Goal: Task Accomplishment & Management: Complete application form

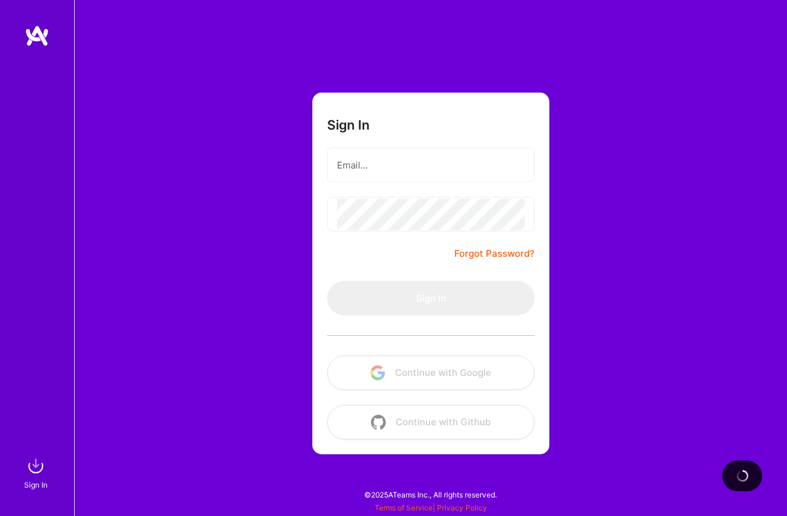
type input "[EMAIL_ADDRESS][DOMAIN_NAME]"
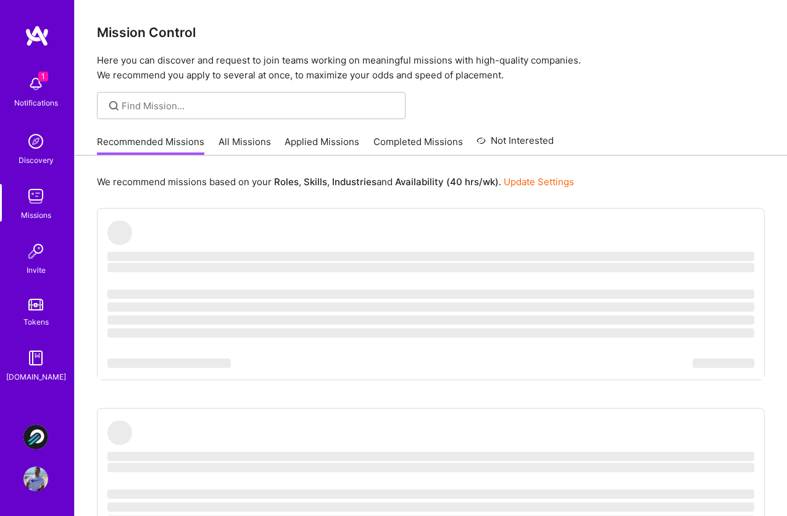
click at [35, 85] on img at bounding box center [35, 84] width 25 height 25
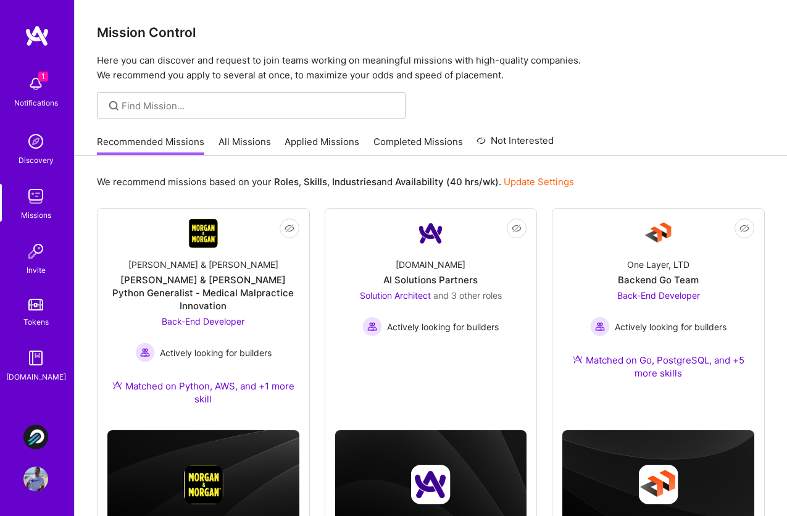
click at [31, 472] on img at bounding box center [35, 479] width 25 height 25
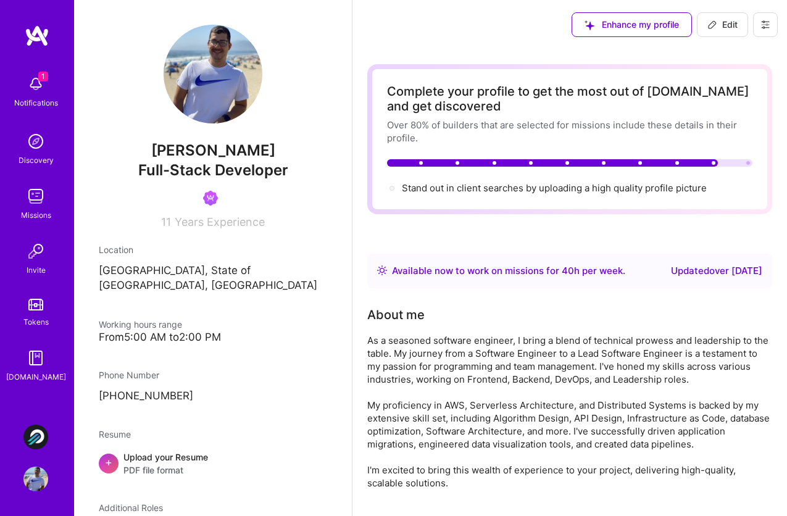
click at [36, 432] on img at bounding box center [35, 437] width 25 height 25
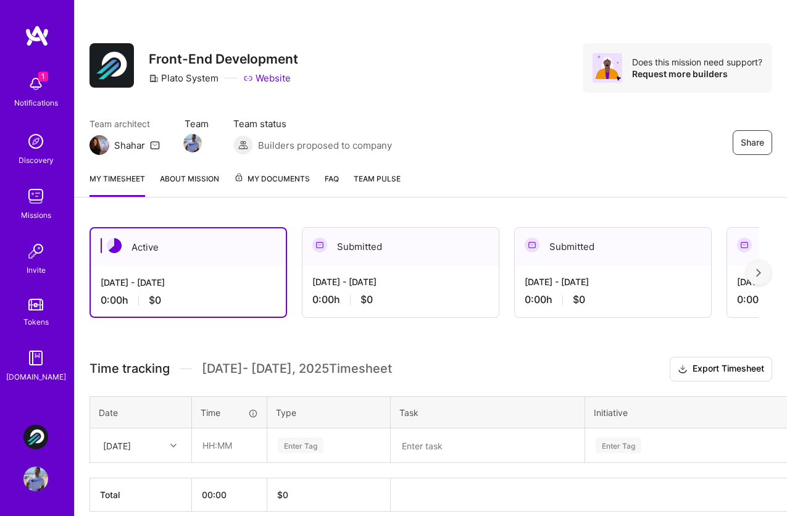
click at [465, 156] on div "Share Front-End Development Plato System Website Does this mission need support…" at bounding box center [431, 81] width 712 height 162
click at [37, 472] on img at bounding box center [35, 479] width 25 height 25
click at [43, 83] on img at bounding box center [35, 84] width 25 height 25
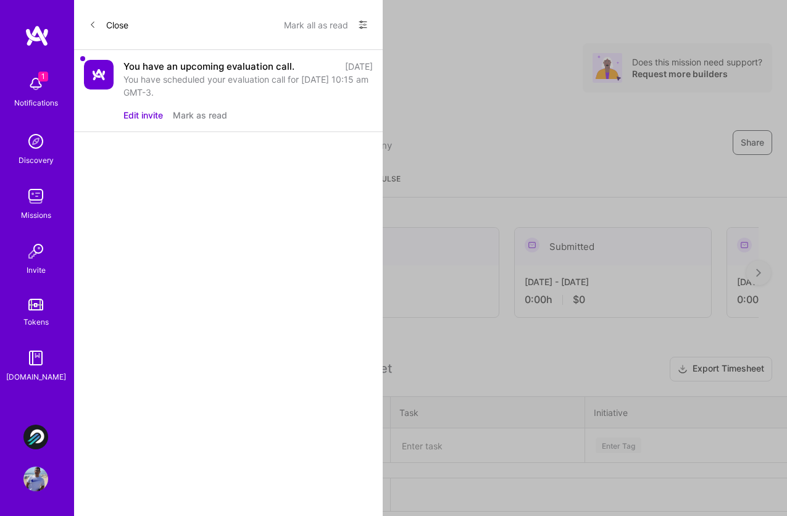
click at [196, 112] on button "Mark as read" at bounding box center [200, 115] width 54 height 13
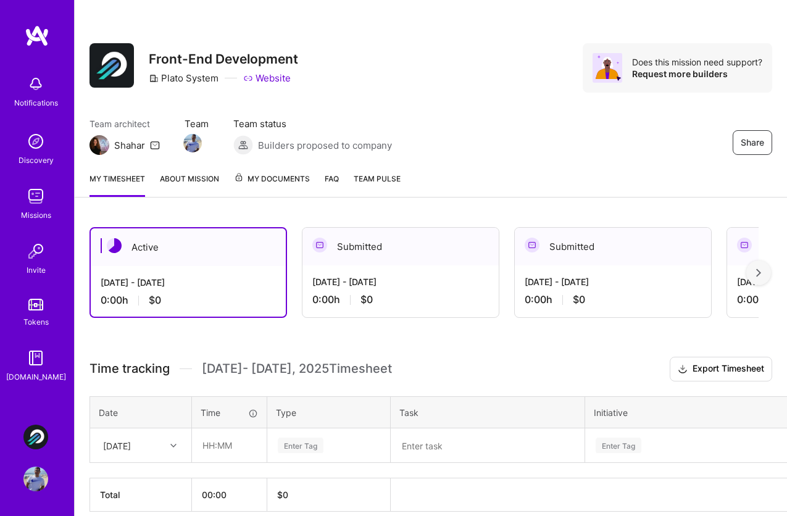
click at [536, 107] on div "Notifications Discovery Missions Invite Tokens A.Guide Plato Systems: Front-End…" at bounding box center [393, 283] width 787 height 566
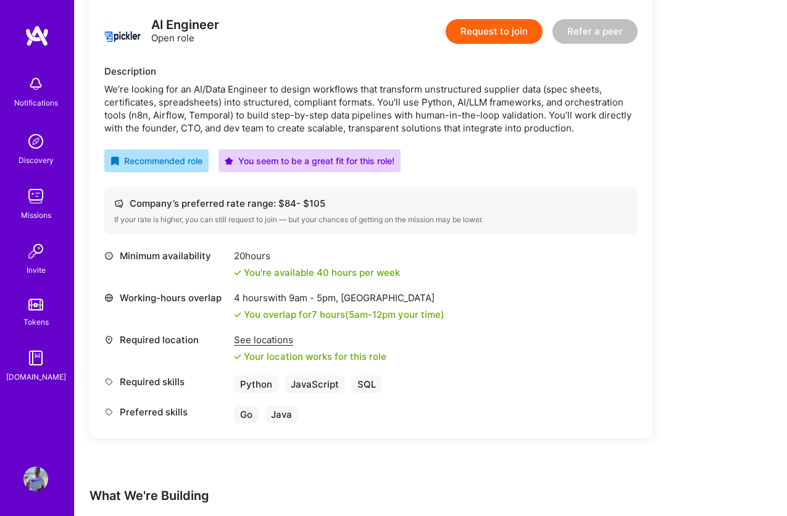
scroll to position [219, 0]
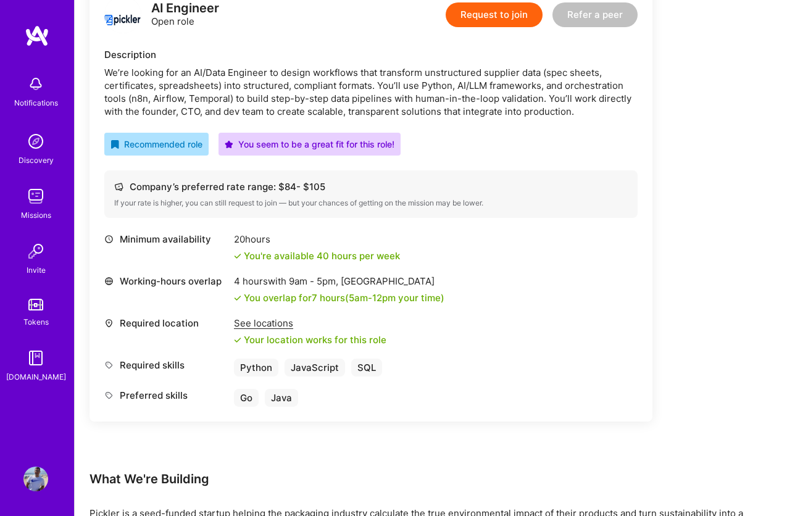
scroll to position [265, 0]
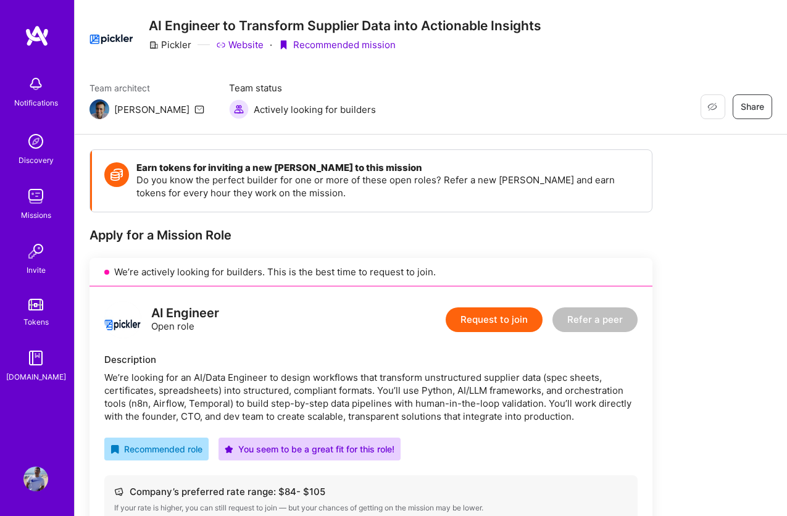
scroll to position [0, 0]
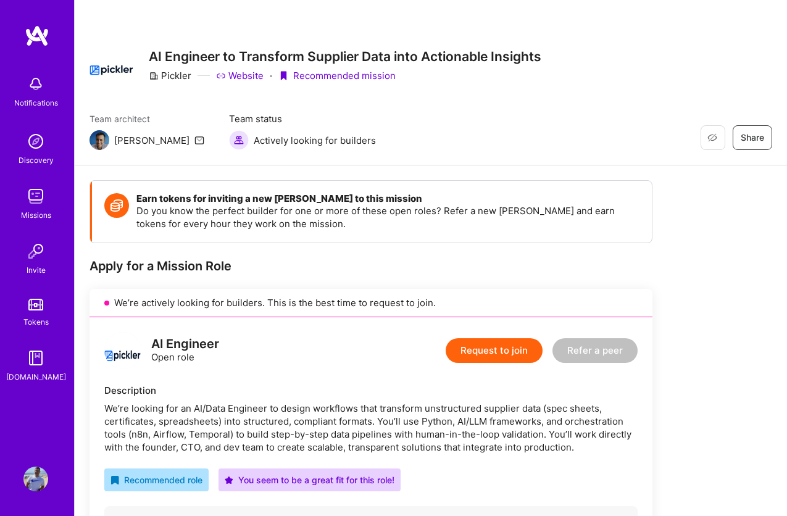
click at [504, 353] on button "Request to join" at bounding box center [494, 350] width 97 height 25
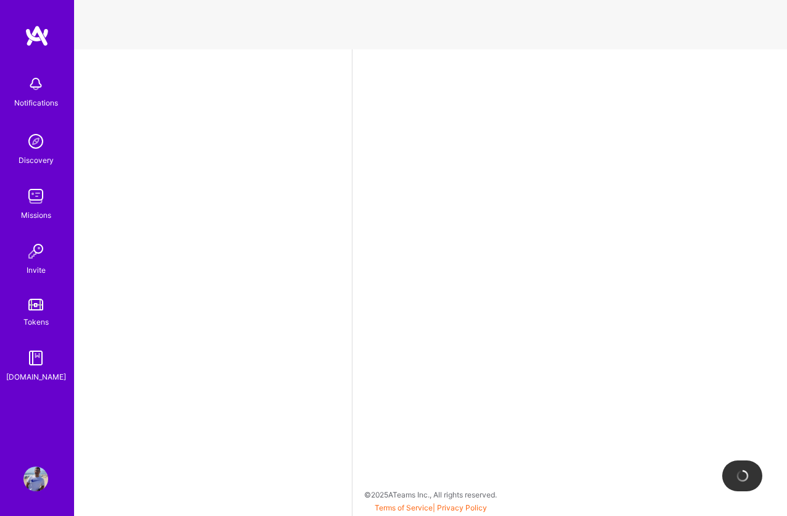
select select "BR"
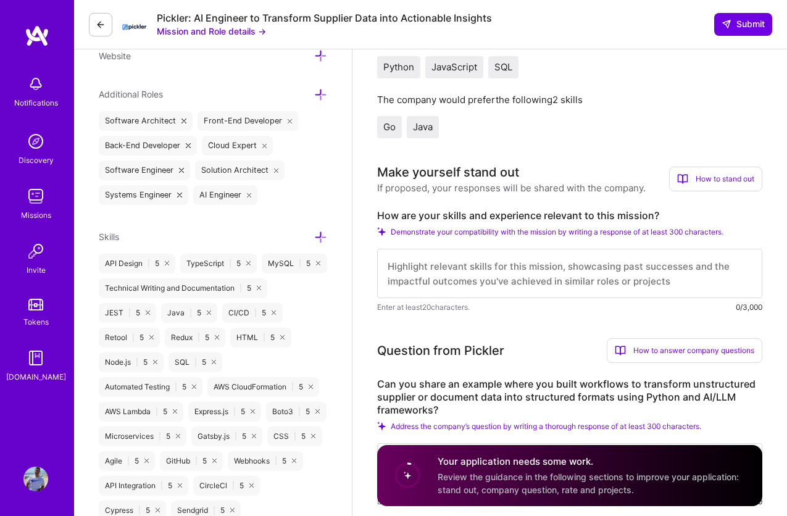
scroll to position [542, 0]
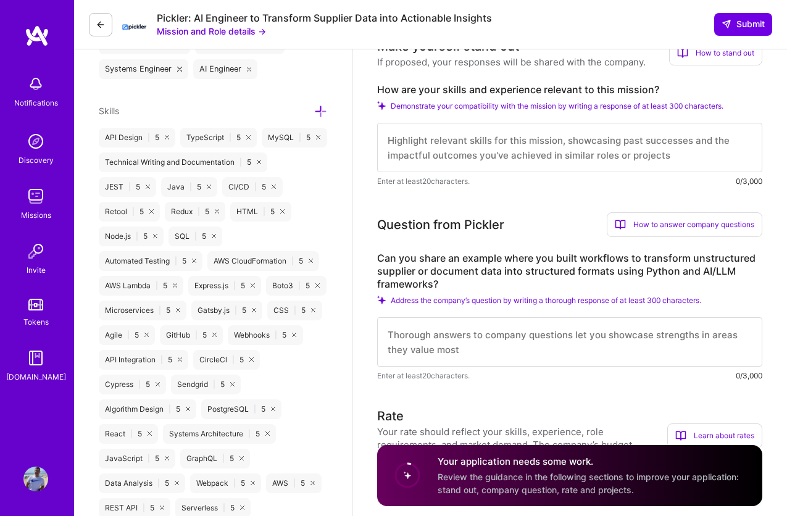
click at [549, 164] on textarea at bounding box center [569, 147] width 385 height 49
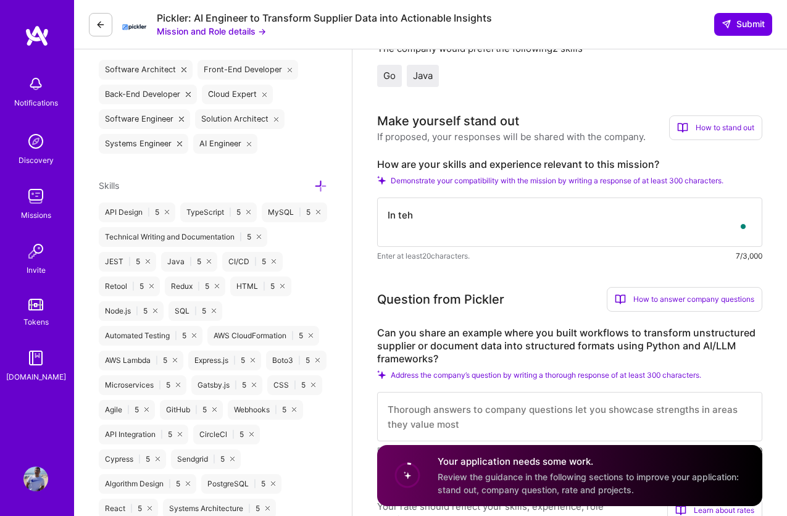
type textarea "In teh"
type textarea "I have more than"
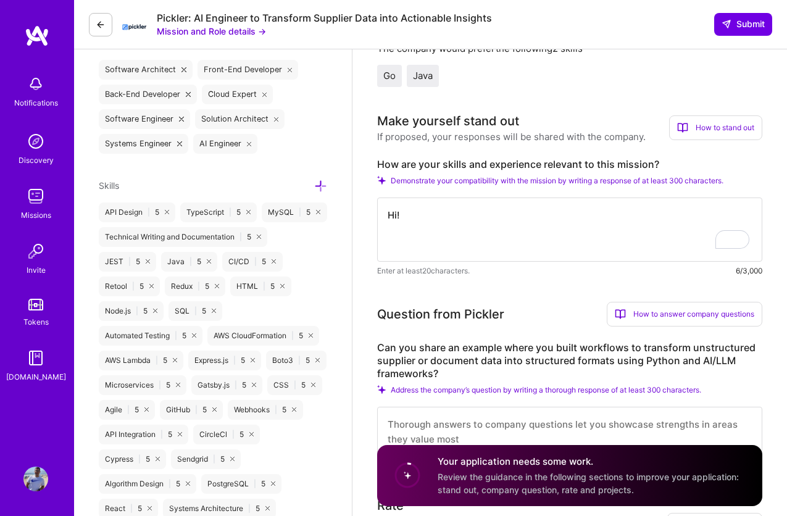
click at [469, 230] on textarea "Hi!" at bounding box center [569, 230] width 385 height 64
paste textarea "My name is [PERSON_NAME]. I'm a Software Engineer with more than a decade of ex…"
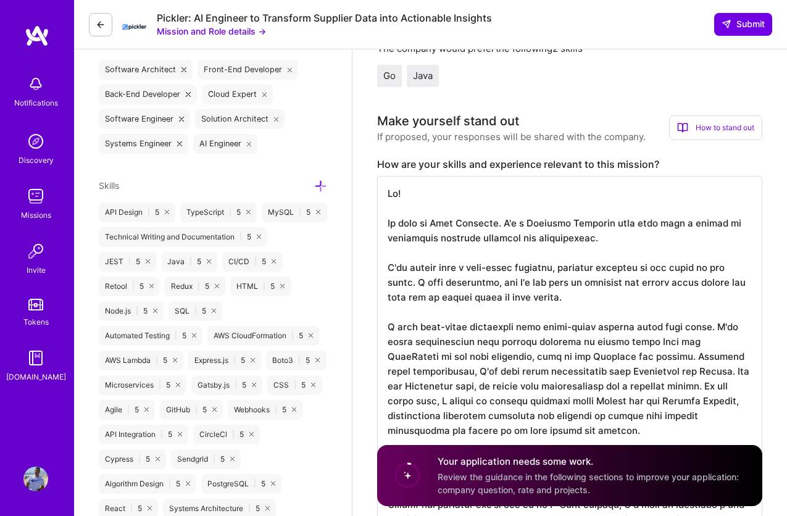
scroll to position [597, 0]
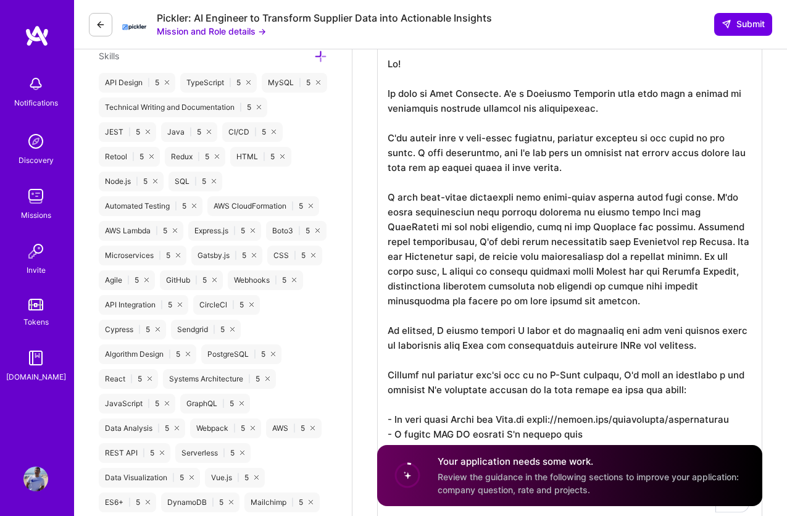
click at [582, 283] on textarea "To enrich screen reader interactions, please activate Accessibility in Grammarl…" at bounding box center [569, 285] width 385 height 479
click at [615, 105] on textarea "To enrich screen reader interactions, please activate Accessibility in Grammarl…" at bounding box center [569, 285] width 385 height 479
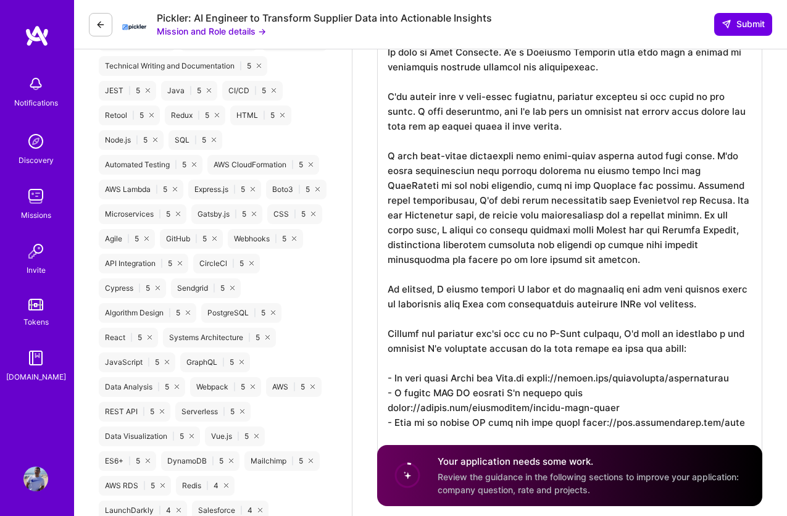
scroll to position [671, 0]
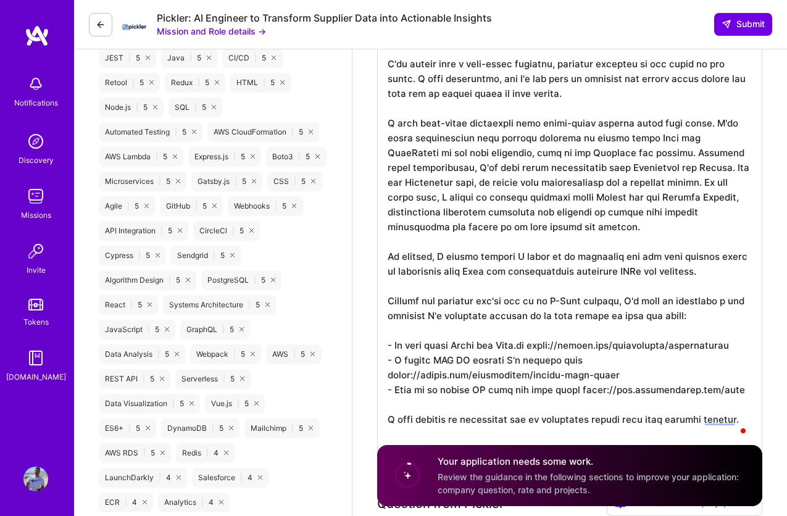
click at [703, 125] on textarea "To enrich screen reader interactions, please activate Accessibility in Grammarl…" at bounding box center [569, 211] width 385 height 479
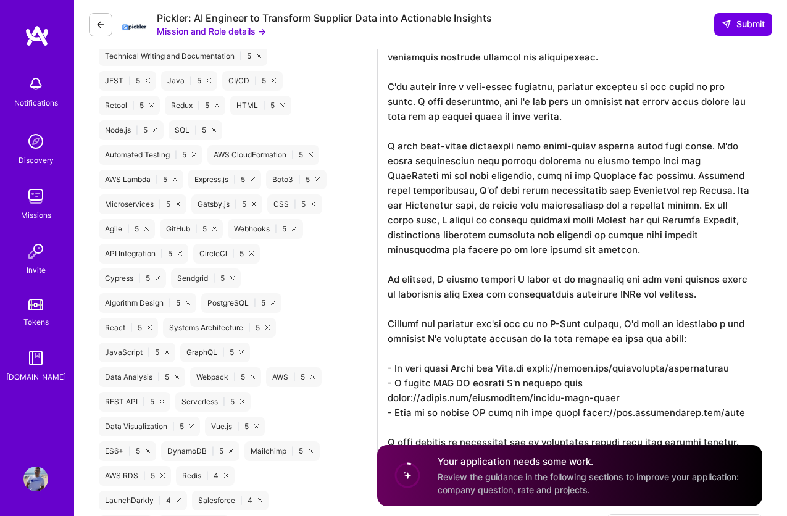
scroll to position [649, 0]
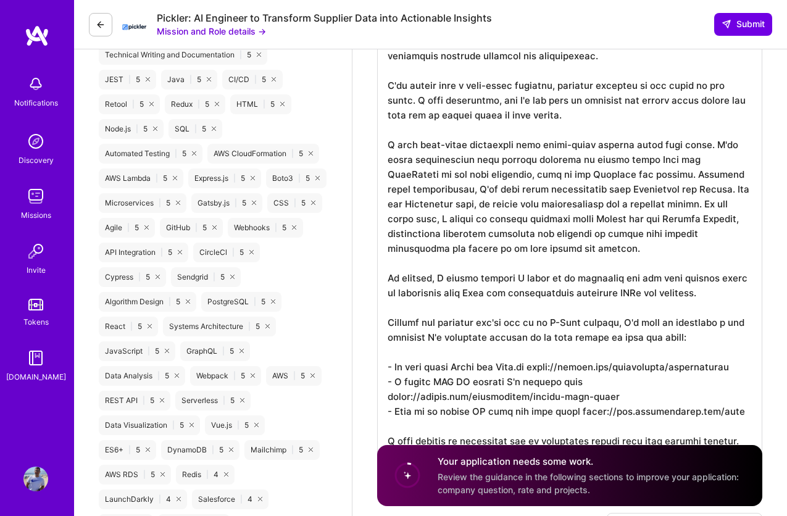
click at [661, 159] on textarea "To enrich screen reader interactions, please activate Accessibility in Grammarl…" at bounding box center [569, 233] width 385 height 479
click at [606, 157] on textarea "To enrich screen reader interactions, please activate Accessibility in Grammarl…" at bounding box center [569, 233] width 385 height 479
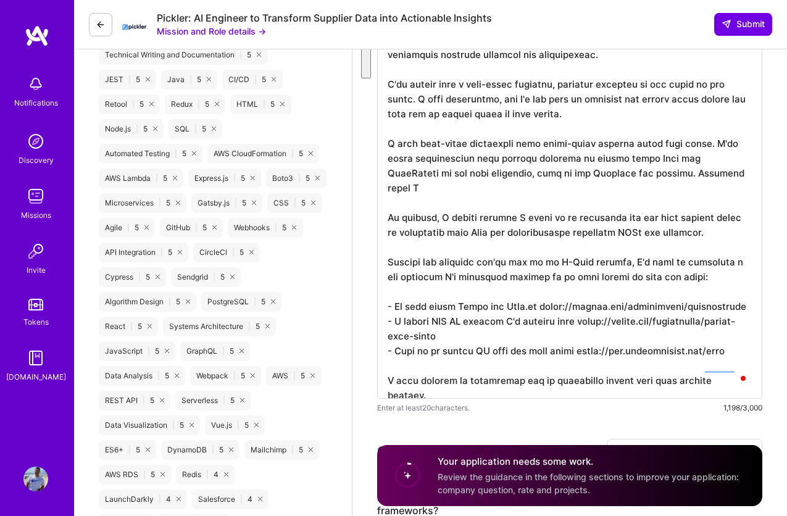
scroll to position [0, 0]
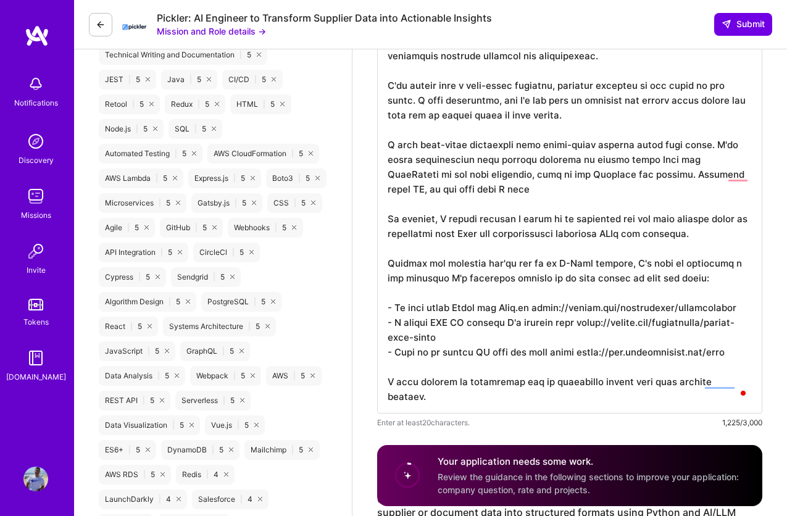
drag, startPoint x: 676, startPoint y: 180, endPoint x: 677, endPoint y: 187, distance: 7.5
click at [676, 179] on textarea "To enrich screen reader interactions, please activate Accessibility in Grammarl…" at bounding box center [569, 204] width 385 height 420
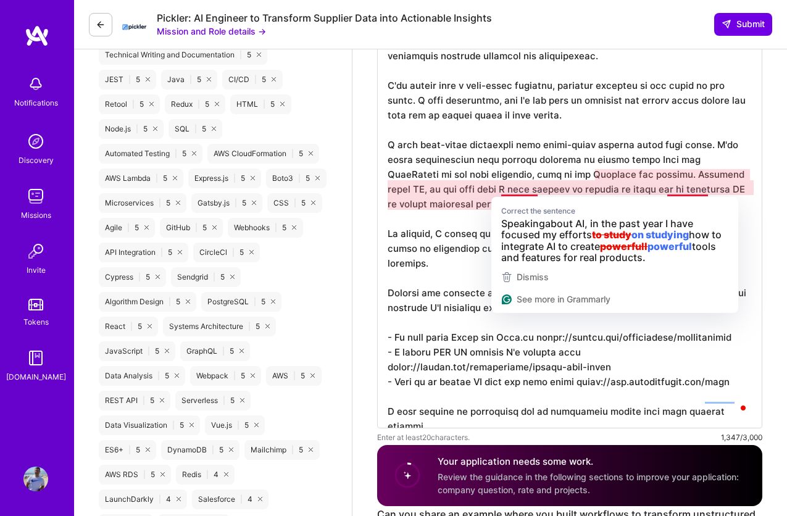
click at [520, 191] on textarea "To enrich screen reader interactions, please activate Accessibility in Grammarl…" at bounding box center [569, 211] width 385 height 435
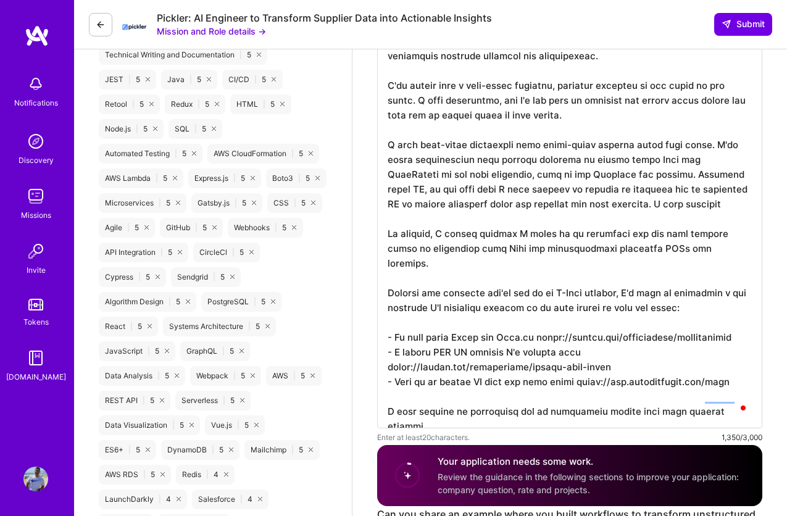
click at [727, 190] on textarea "To enrich screen reader interactions, please activate Accessibility in Grammarl…" at bounding box center [569, 211] width 385 height 435
click at [704, 199] on textarea "To enrich screen reader interactions, please activate Accessibility in Grammarl…" at bounding box center [569, 211] width 385 height 435
click at [619, 207] on textarea "To enrich screen reader interactions, please activate Accessibility in Grammarl…" at bounding box center [569, 211] width 385 height 435
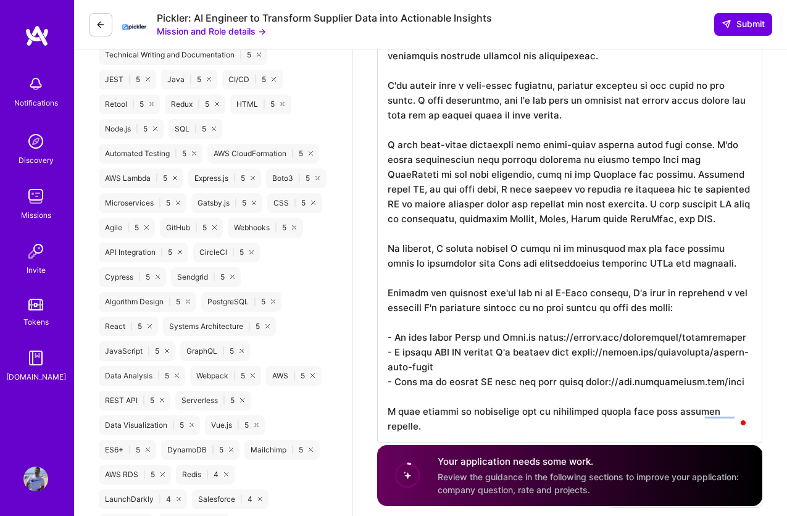
click at [644, 220] on textarea "To enrich screen reader interactions, please activate Accessibility in Grammarl…" at bounding box center [569, 218] width 385 height 449
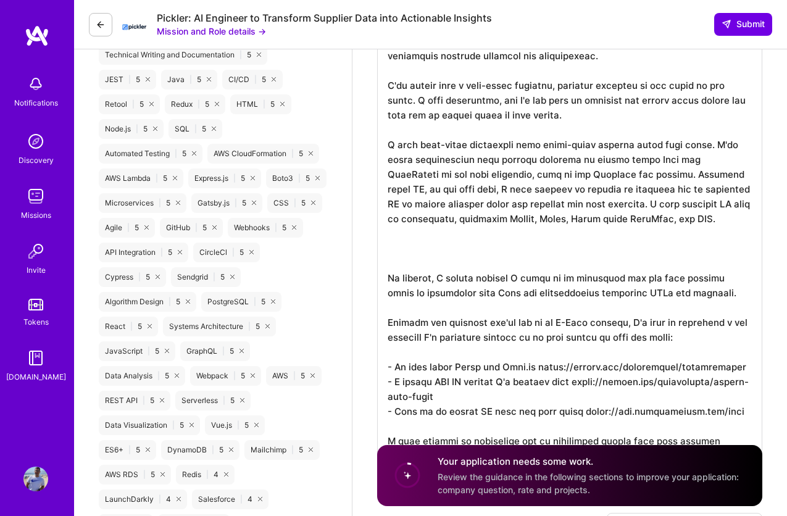
click at [596, 244] on textarea "To enrich screen reader interactions, please activate Accessibility in Grammarl…" at bounding box center [569, 233] width 385 height 479
click at [599, 241] on textarea "To enrich screen reader interactions, please activate Accessibility in Grammarl…" at bounding box center [569, 233] width 385 height 479
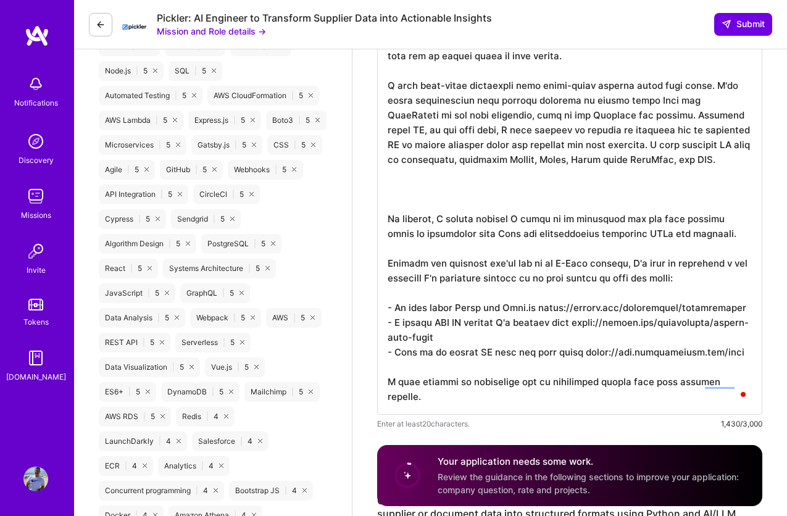
scroll to position [711, 0]
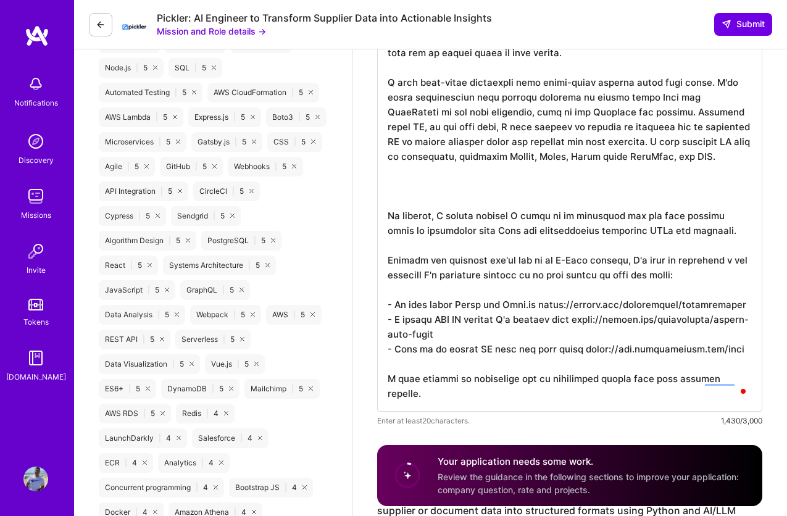
click at [577, 176] on textarea "To enrich screen reader interactions, please activate Accessibility in Grammarl…" at bounding box center [569, 172] width 385 height 479
click at [567, 180] on textarea "To enrich screen reader interactions, please activate Accessibility in Grammarl…" at bounding box center [569, 172] width 385 height 479
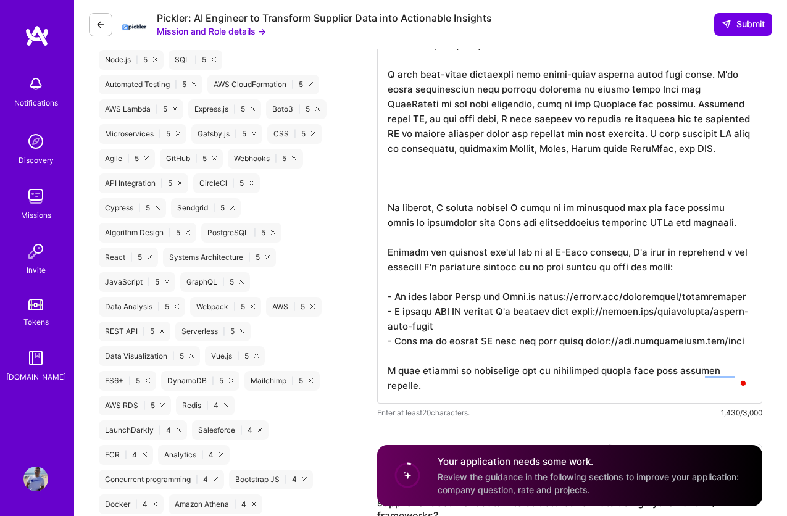
scroll to position [720, 0]
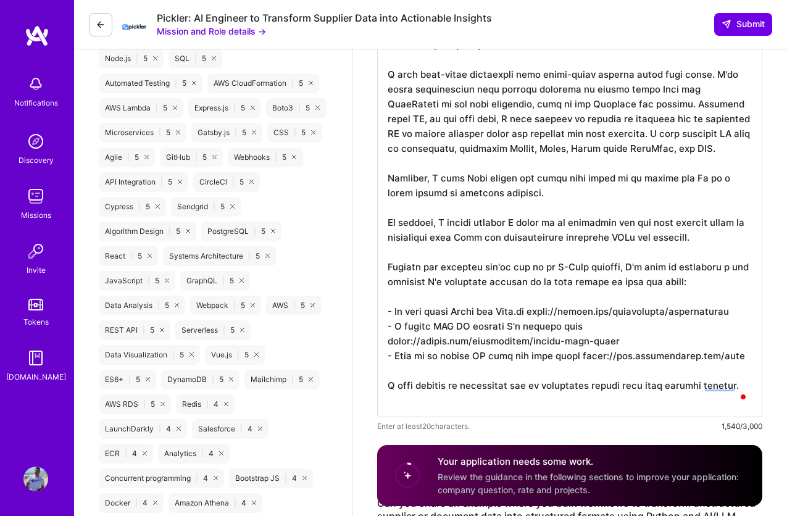
click at [448, 239] on textarea "To enrich screen reader interactions, please activate Accessibility in Grammarl…" at bounding box center [569, 170] width 385 height 494
click at [606, 269] on textarea "To enrich screen reader interactions, please activate Accessibility in Grammarl…" at bounding box center [569, 170] width 385 height 494
click at [637, 266] on textarea "To enrich screen reader interactions, please activate Accessibility in Grammarl…" at bounding box center [569, 170] width 385 height 494
click at [670, 309] on textarea "To enrich screen reader interactions, please activate Accessibility in Grammarl…" at bounding box center [569, 170] width 385 height 494
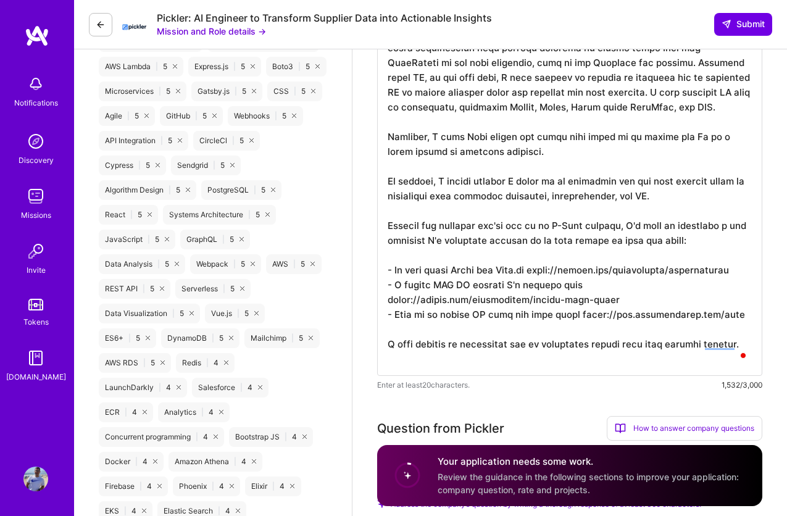
scroll to position [774, 0]
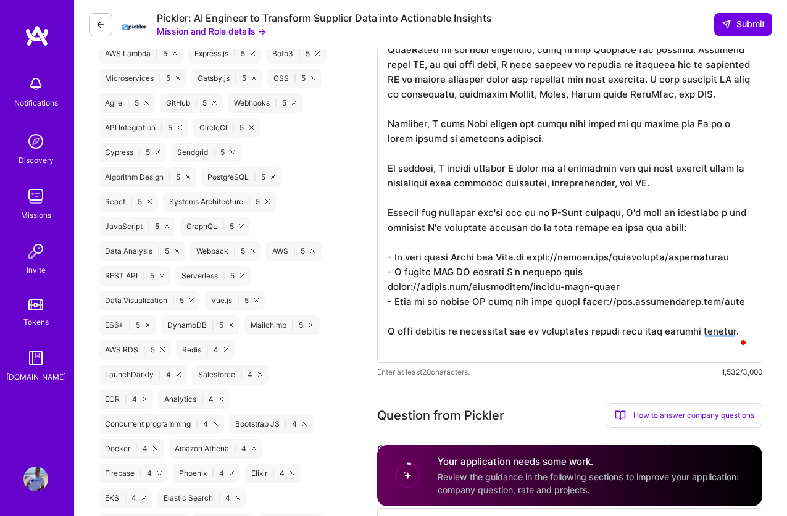
click at [585, 265] on textarea "To enrich screen reader interactions, please activate Accessibility in Grammarl…" at bounding box center [569, 116] width 385 height 494
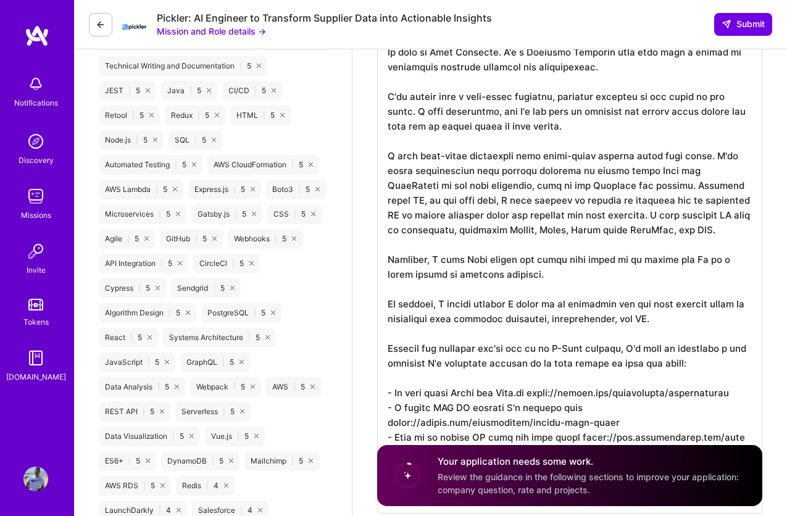
scroll to position [653, 0]
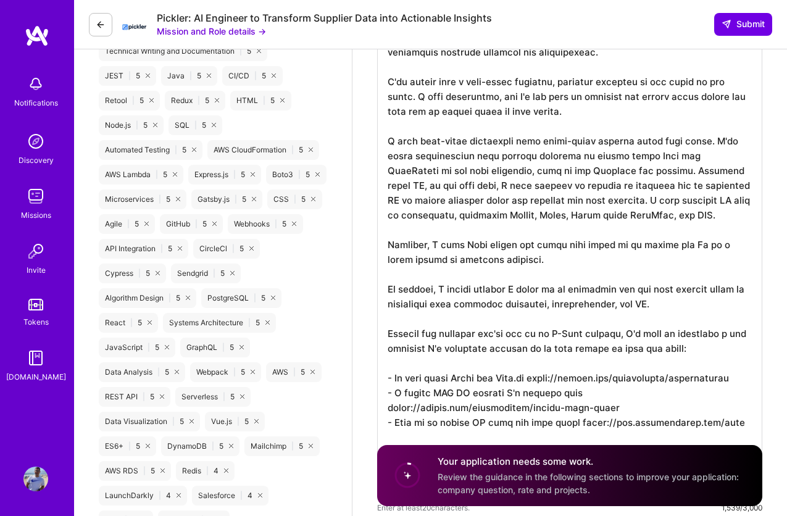
click at [462, 241] on textarea "To enrich screen reader interactions, please activate Accessibility in Grammarl…" at bounding box center [569, 244] width 385 height 509
click at [636, 257] on textarea "To enrich screen reader interactions, please activate Accessibility in Grammarl…" at bounding box center [569, 244] width 385 height 509
type textarea "Hi! My name is Juan Rivillas. I'm a Software Engineer with more than a decade o…"
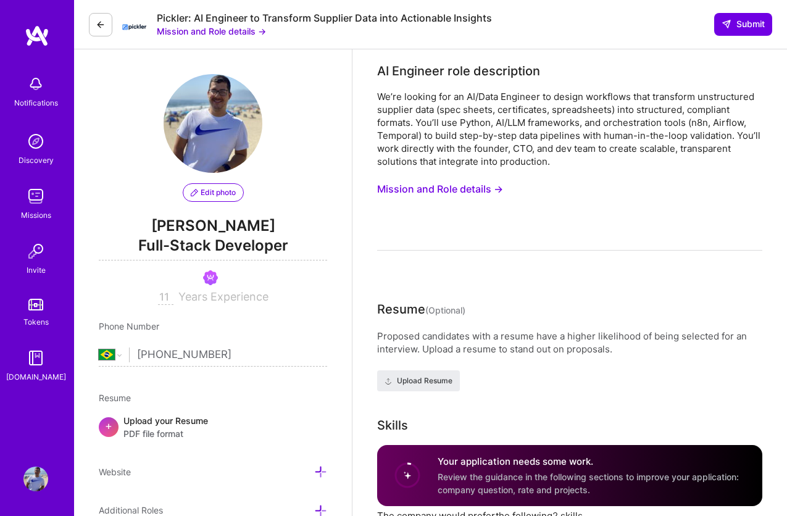
select select "BR"
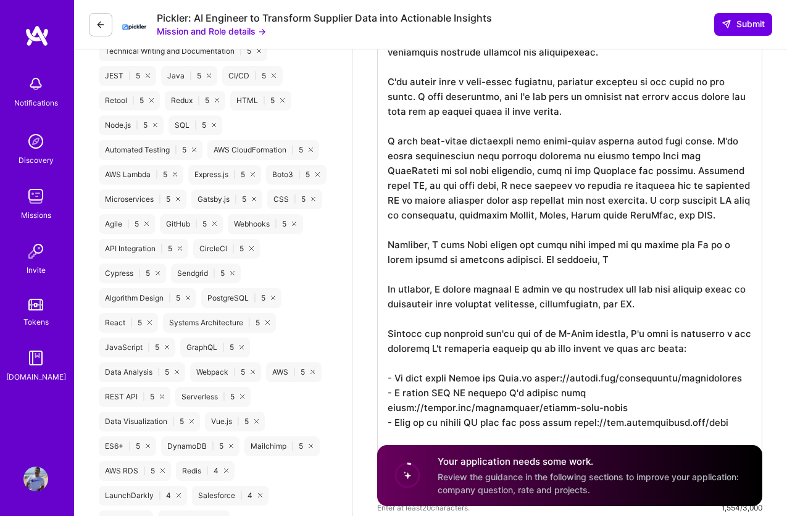
scroll to position [1, 0]
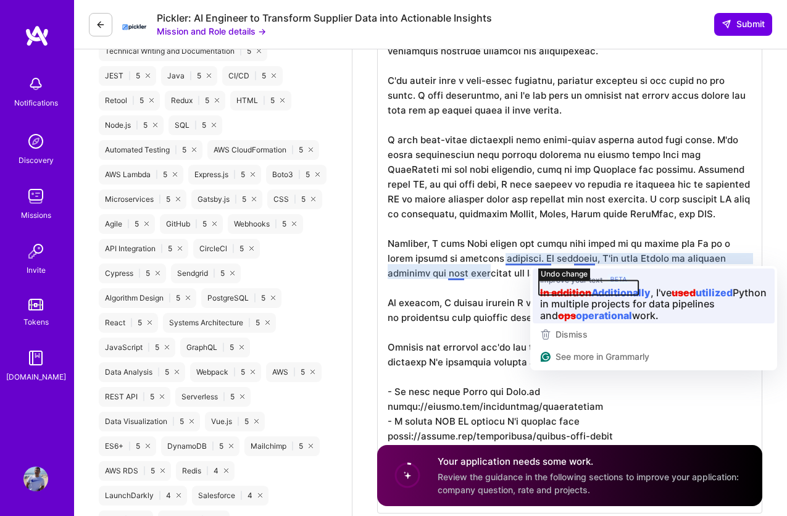
click at [602, 287] on icon "button" at bounding box center [588, 288] width 99 height 15
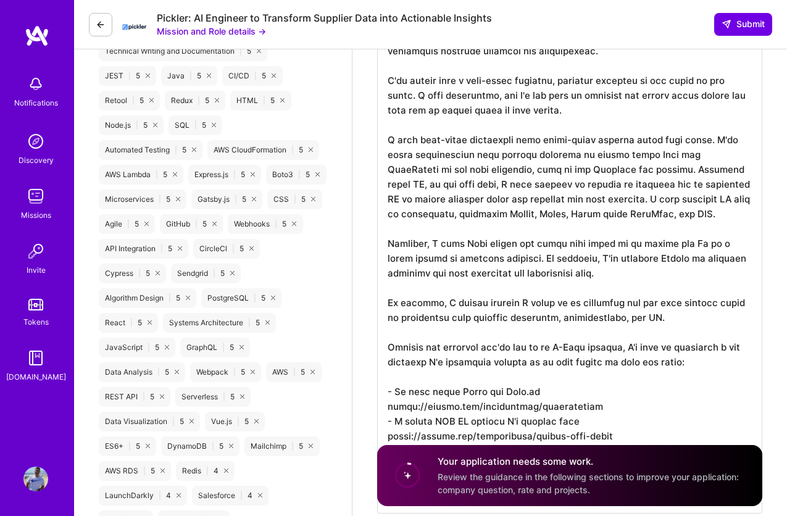
scroll to position [0, 0]
click at [554, 263] on textarea "To enrich screen reader interactions, please activate Accessibility in Grammarl…" at bounding box center [569, 251] width 385 height 523
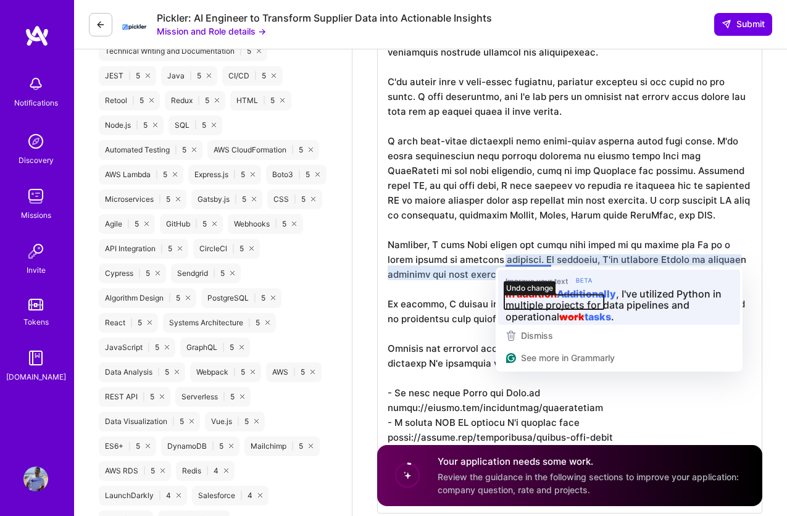
click at [566, 296] on icon "button" at bounding box center [553, 302] width 99 height 15
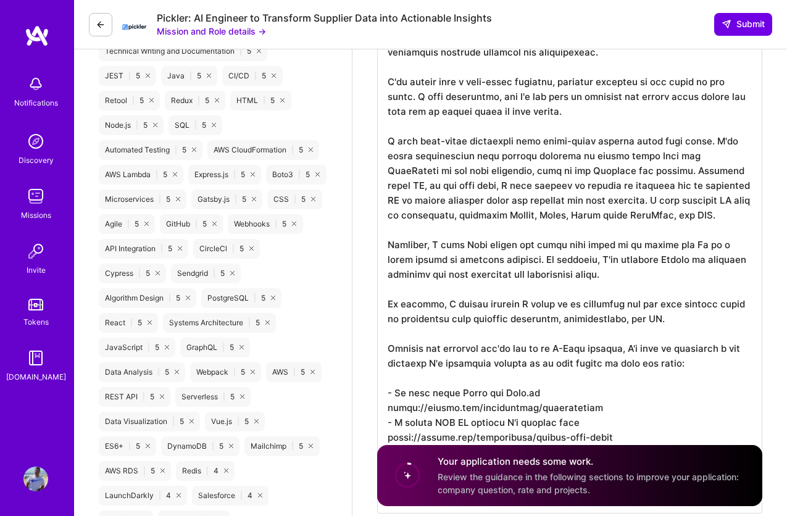
click at [564, 260] on textarea "To enrich screen reader interactions, please activate Accessibility in Grammarl…" at bounding box center [569, 251] width 385 height 523
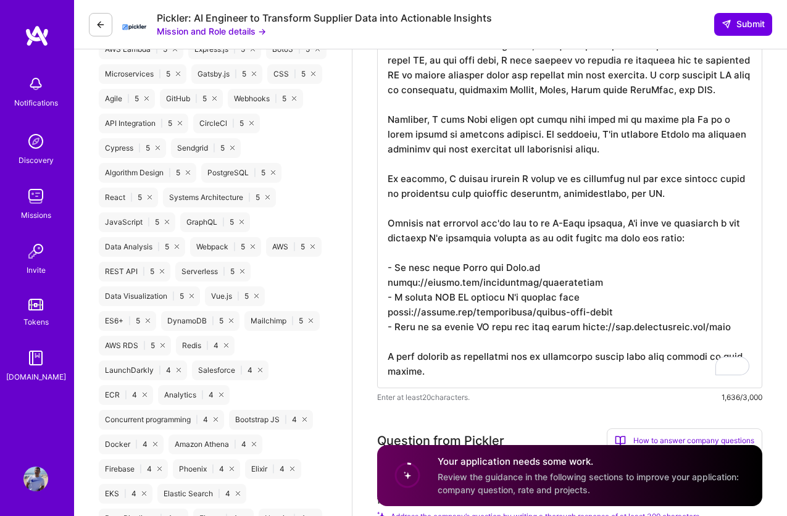
click at [612, 59] on textarea "To enrich screen reader interactions, please activate Accessibility in Grammarl…" at bounding box center [569, 126] width 385 height 523
click at [554, 58] on textarea "To enrich screen reader interactions, please activate Accessibility in Grammarl…" at bounding box center [569, 126] width 385 height 523
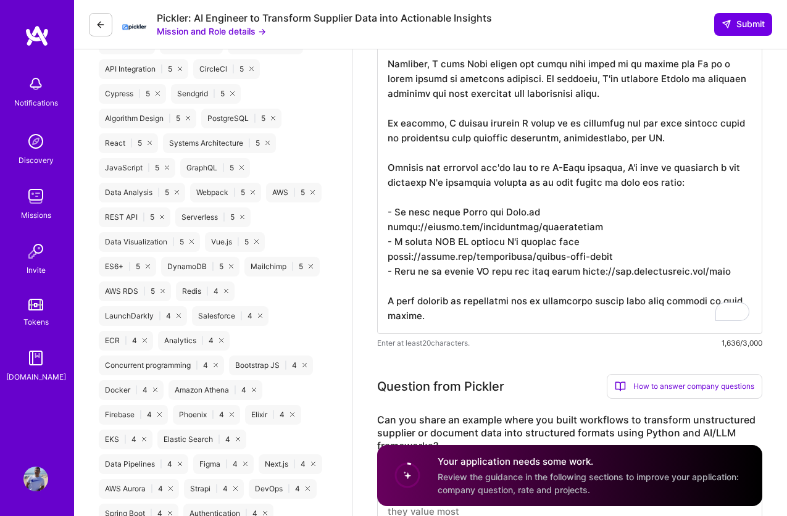
scroll to position [837, 0]
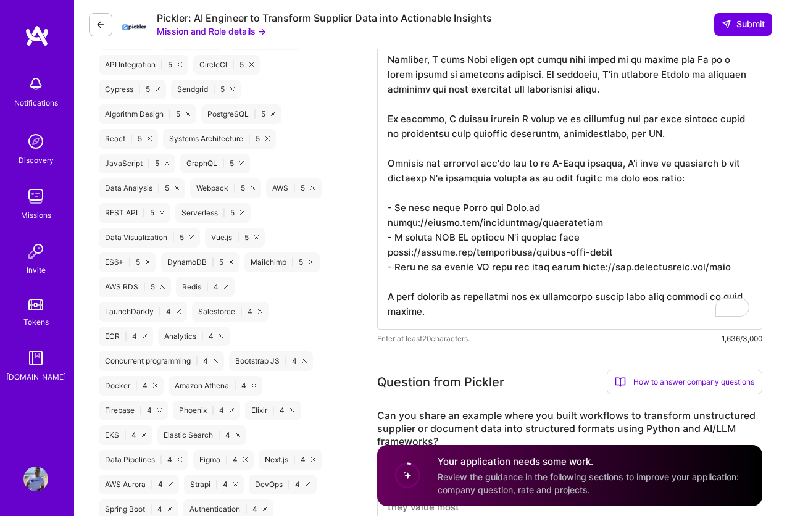
click at [450, 75] on textarea "To enrich screen reader interactions, please activate Accessibility in Grammarl…" at bounding box center [569, 67] width 385 height 523
drag, startPoint x: 498, startPoint y: 75, endPoint x: 525, endPoint y: 75, distance: 27.8
click at [498, 75] on textarea "To enrich screen reader interactions, please activate Accessibility in Grammarl…" at bounding box center [569, 67] width 385 height 523
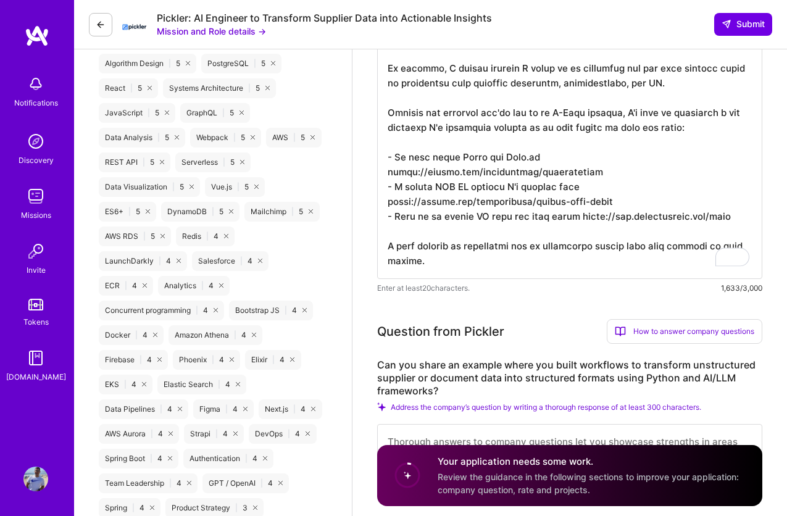
scroll to position [0, 0]
click at [530, 133] on textarea "To enrich screen reader interactions, please activate Accessibility in Grammarl…" at bounding box center [569, 17] width 385 height 523
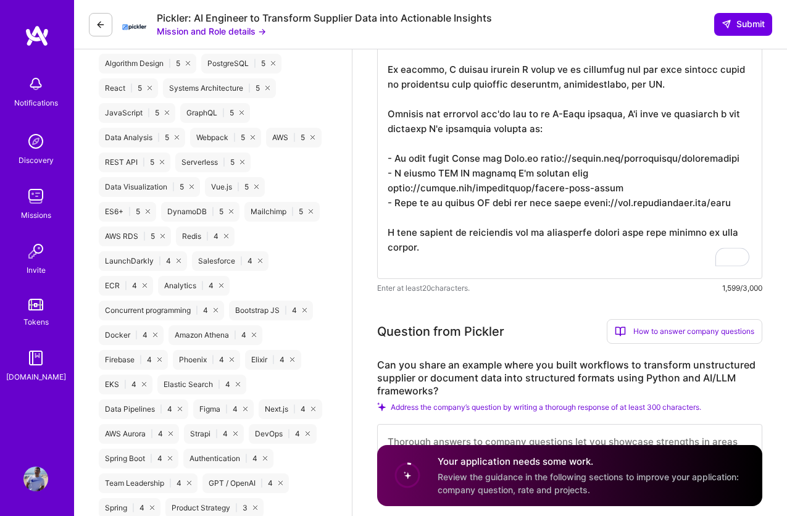
click at [508, 157] on textarea "To enrich screen reader interactions, please activate Accessibility in Grammarl…" at bounding box center [569, 17] width 385 height 523
click at [507, 170] on textarea "To enrich screen reader interactions, please activate Accessibility in Grammarl…" at bounding box center [569, 17] width 385 height 523
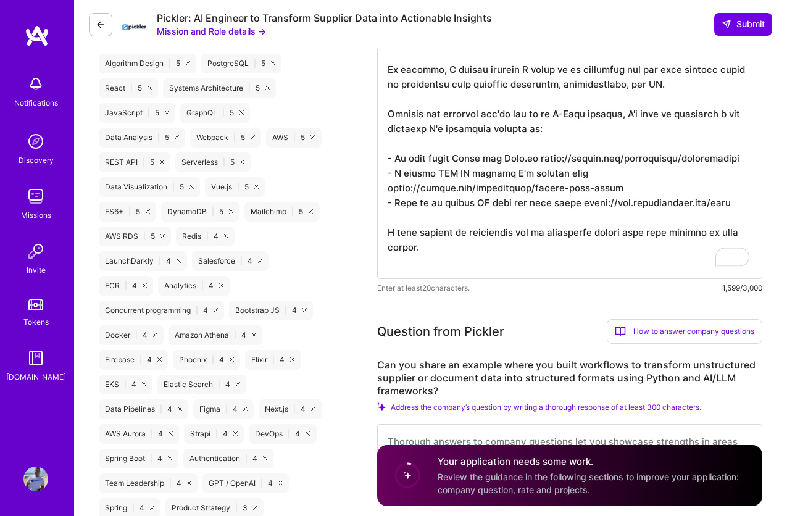
click at [507, 170] on textarea "To enrich screen reader interactions, please activate Accessibility in Grammarl…" at bounding box center [569, 17] width 385 height 523
click at [497, 202] on textarea "To enrich screen reader interactions, please activate Accessibility in Grammarl…" at bounding box center [569, 17] width 385 height 523
click at [491, 228] on textarea "To enrich screen reader interactions, please activate Accessibility in Grammarl…" at bounding box center [569, 17] width 385 height 523
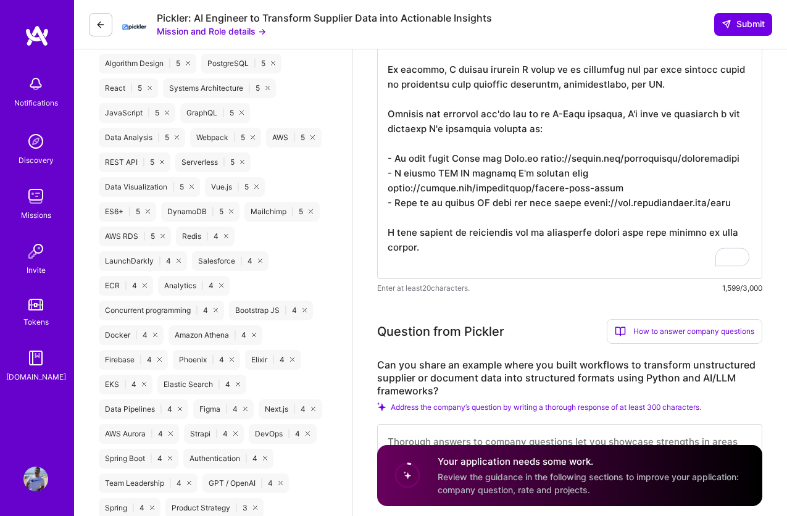
click at [491, 228] on textarea "To enrich screen reader interactions, please activate Accessibility in Grammarl…" at bounding box center [569, 17] width 385 height 523
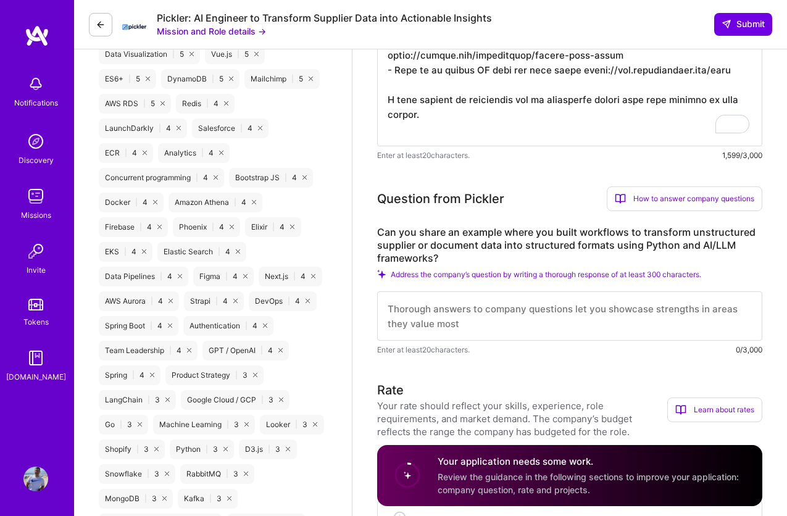
scroll to position [1112, 0]
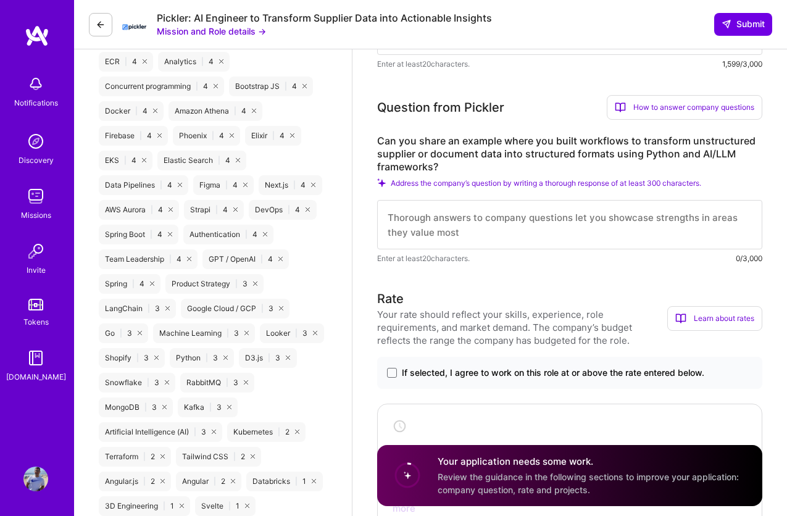
type textarea "Hi! My name is Juan Rivillas. I'm a Software Engineer with more than a decade o…"
click at [499, 225] on textarea "To enrich screen reader interactions, please activate Accessibility in Grammarl…" at bounding box center [569, 224] width 385 height 49
click at [572, 233] on textarea "To enrich screen reader interactions, please activate Accessibility in Grammarl…" at bounding box center [569, 224] width 385 height 49
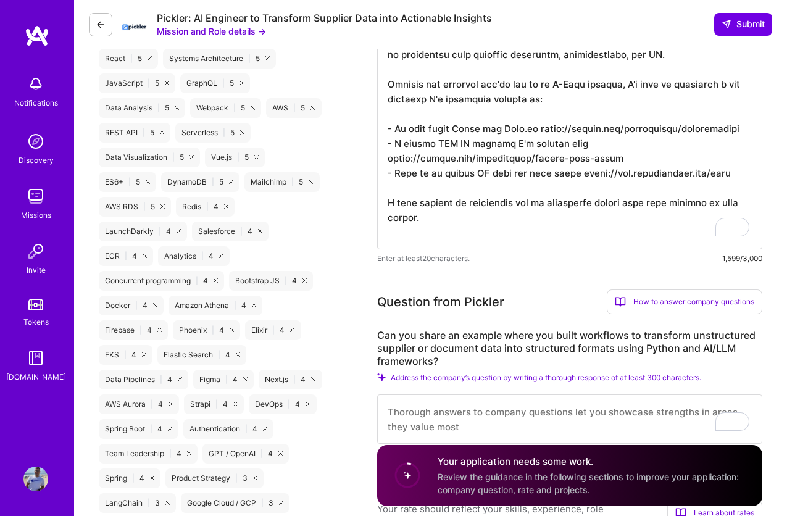
scroll to position [1006, 0]
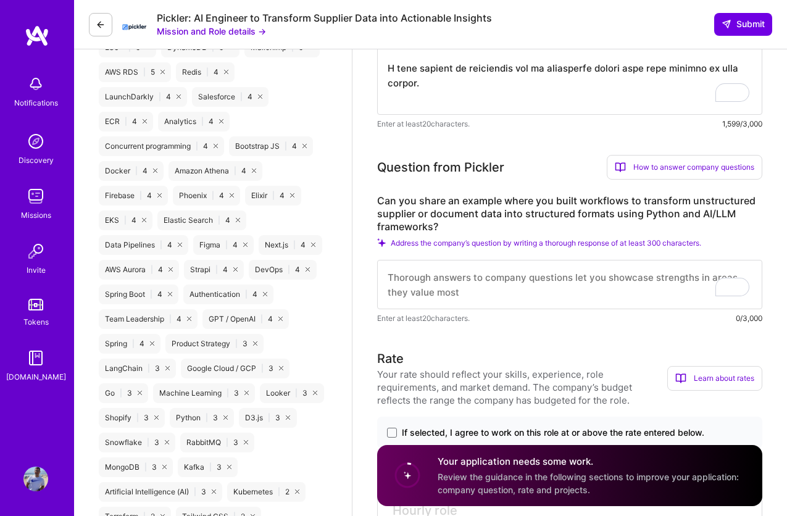
scroll to position [1055, 0]
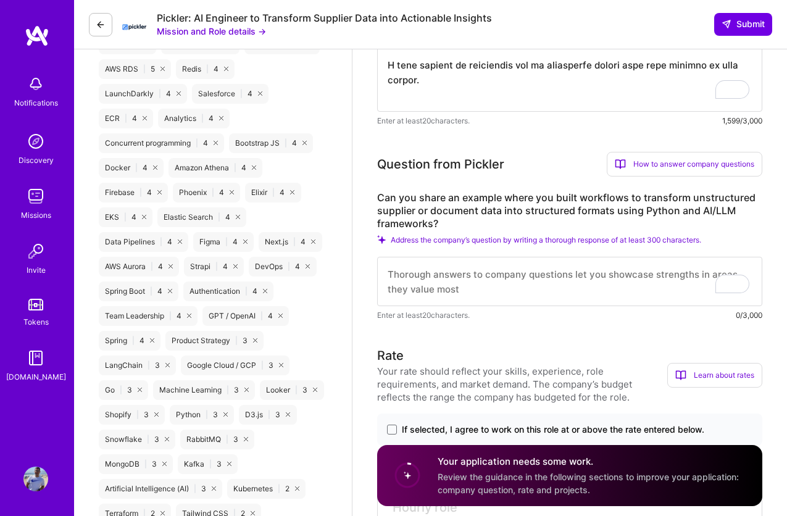
click at [530, 286] on textarea "To enrich screen reader interactions, please activate Accessibility in Grammarl…" at bounding box center [569, 281] width 385 height 49
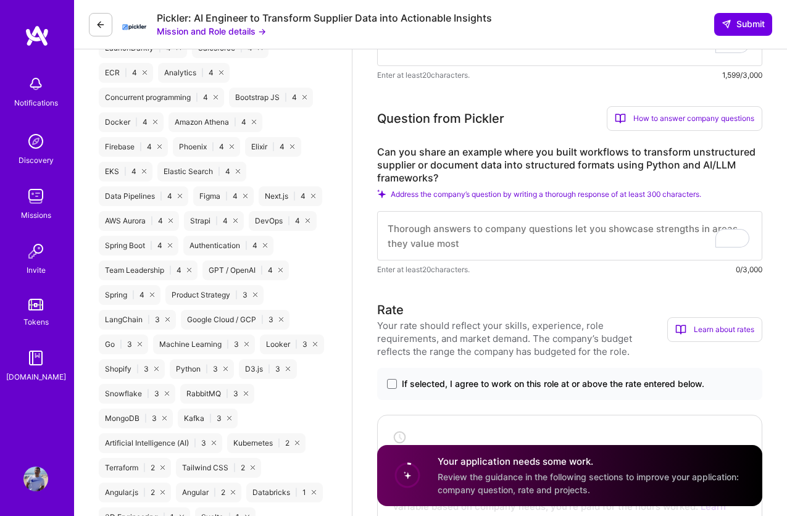
scroll to position [1102, 0]
click at [575, 240] on textarea "To enrich screen reader interactions, please activate Accessibility in Grammarl…" at bounding box center [569, 234] width 385 height 49
click at [521, 237] on textarea "To enrich screen reader interactions, please activate Accessibility in Grammarl…" at bounding box center [569, 234] width 385 height 49
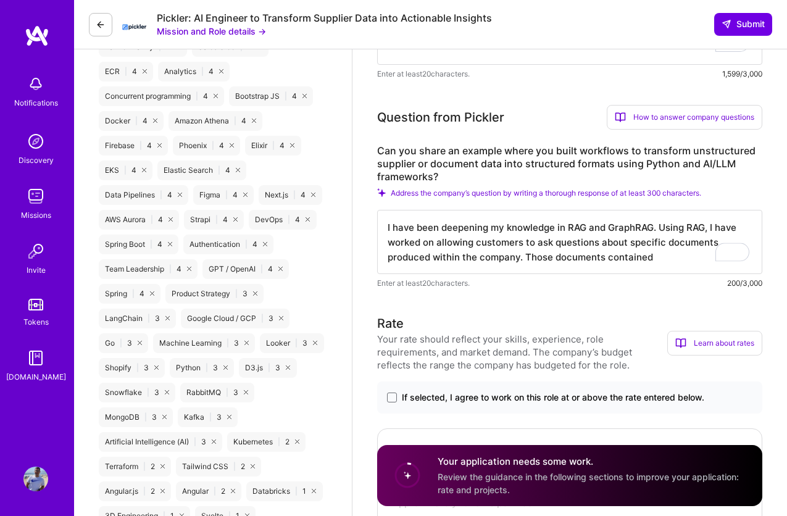
click at [662, 260] on textarea "I have been deepening my knowledge in RAG and GraphRAG. Using RAG, I have worke…" at bounding box center [569, 242] width 385 height 64
click at [616, 256] on textarea "I have been deepening my knowledge in RAG and GraphRAG. Using RAG, I have enabl…" at bounding box center [569, 242] width 385 height 64
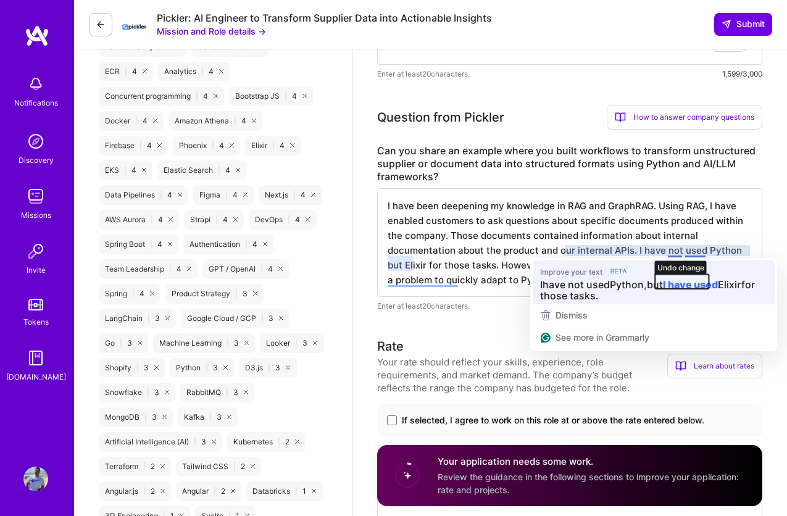
click at [674, 279] on icon "button" at bounding box center [682, 281] width 54 height 15
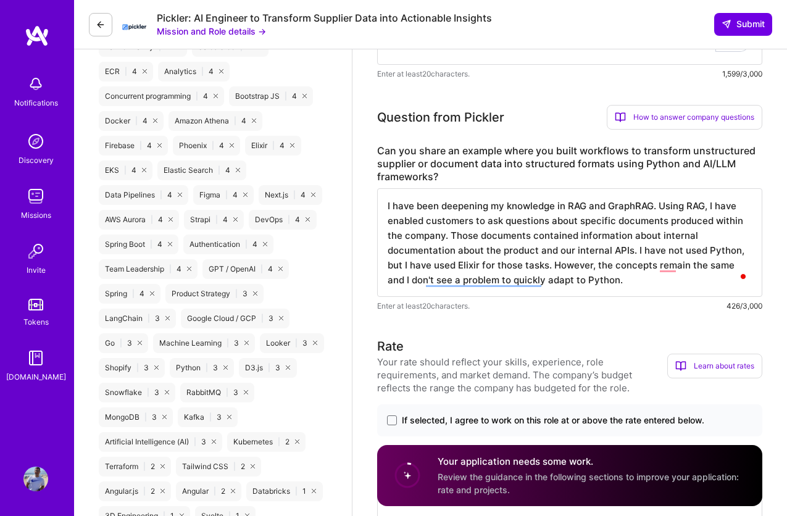
click at [616, 262] on textarea "I have been deepening my knowledge in RAG and GraphRAG. Using RAG, I have enabl…" at bounding box center [569, 242] width 385 height 109
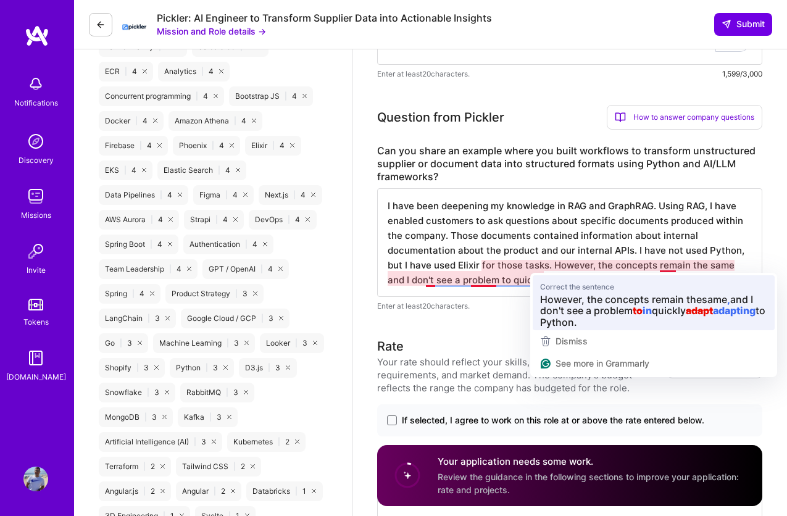
type textarea "I have been deepening my knowledge in RAG and GraphRAG. Using RAG, I have enabl…"
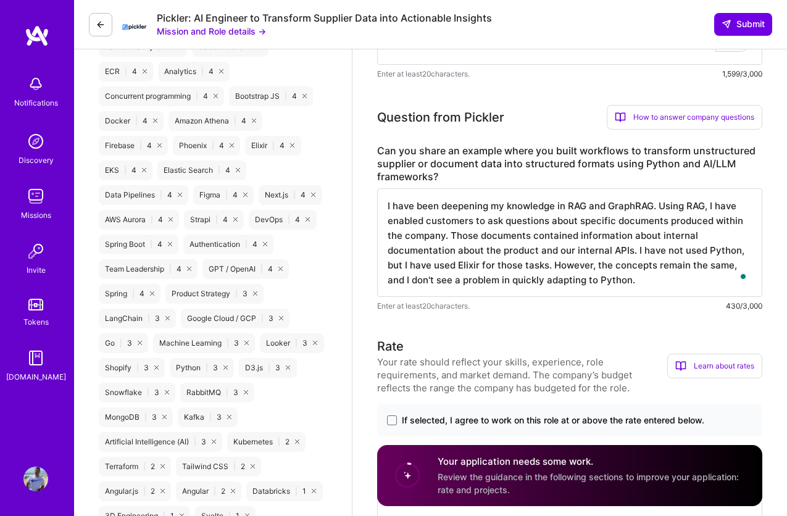
click at [675, 264] on textarea "I have been deepening my knowledge in RAG and GraphRAG. Using RAG, I have enabl…" at bounding box center [569, 242] width 385 height 109
click at [578, 264] on textarea "I have been deepening my knowledge in RAG and GraphRAG. Using RAG, I have enabl…" at bounding box center [569, 242] width 385 height 109
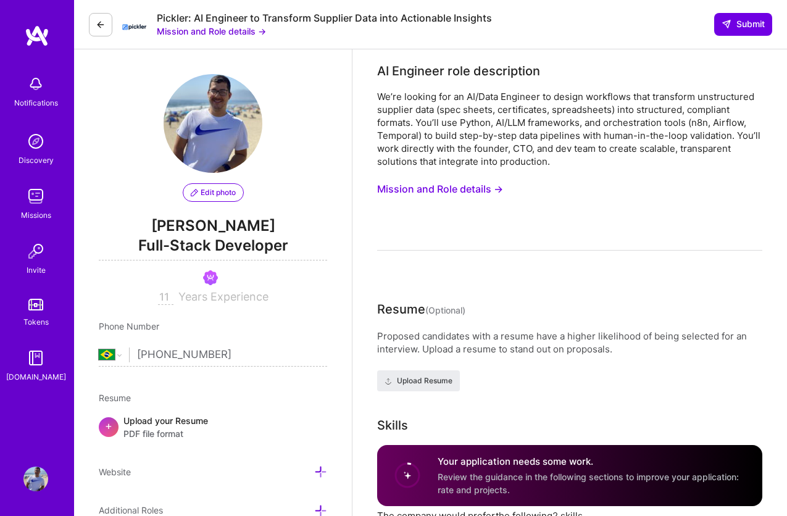
select select "BR"
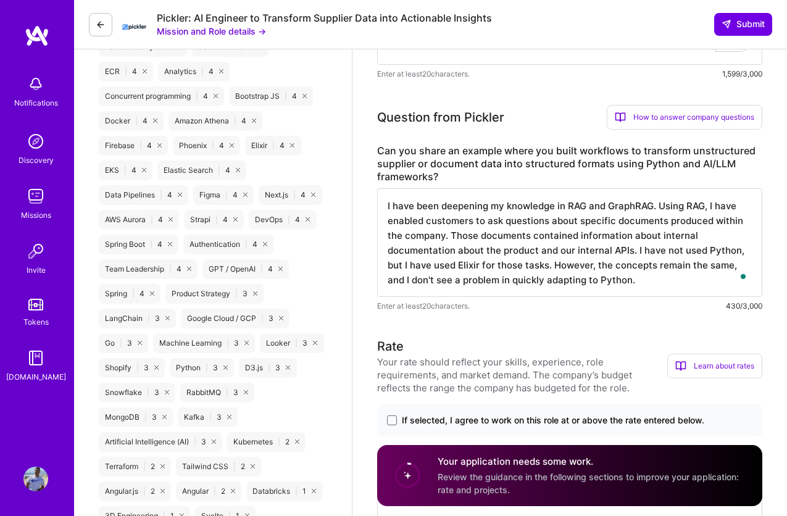
scroll to position [1, 0]
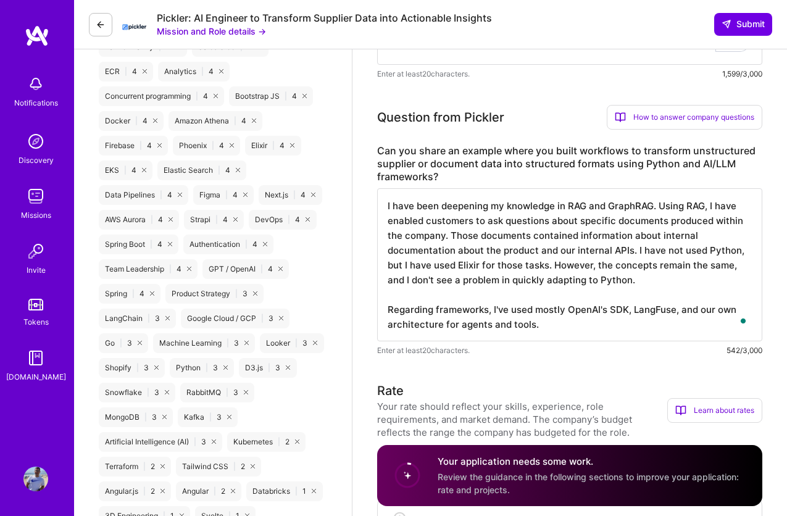
click at [614, 318] on textarea "I have been deepening my knowledge in RAG and GraphRAG. Using RAG, I have enabl…" at bounding box center [569, 264] width 385 height 153
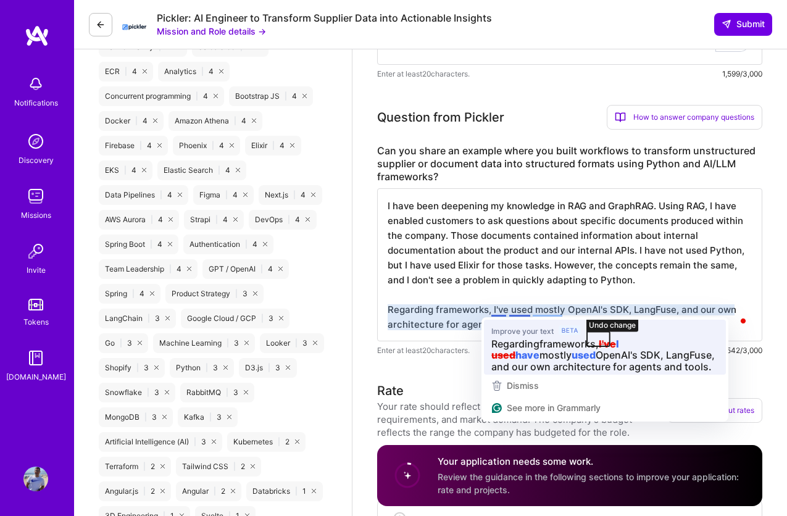
click at [603, 347] on icon "button" at bounding box center [598, 339] width 23 height 15
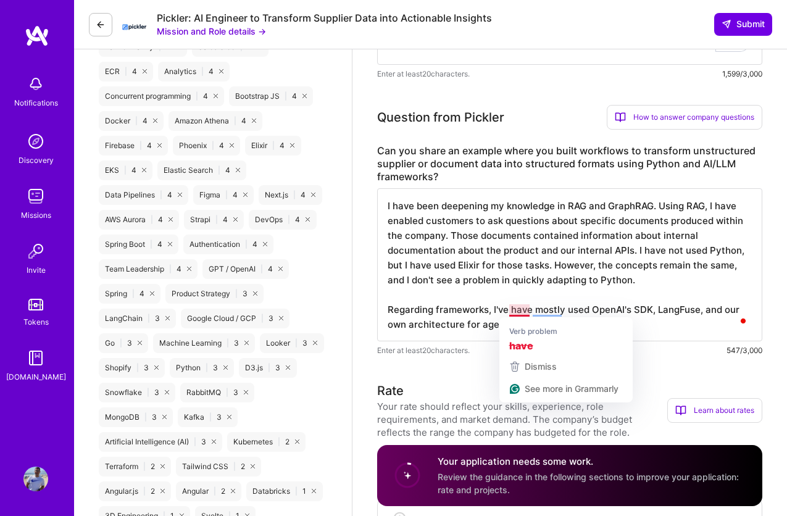
click at [506, 309] on textarea "I have been deepening my knowledge in RAG and GraphRAG. Using RAG, I have enabl…" at bounding box center [569, 264] width 385 height 153
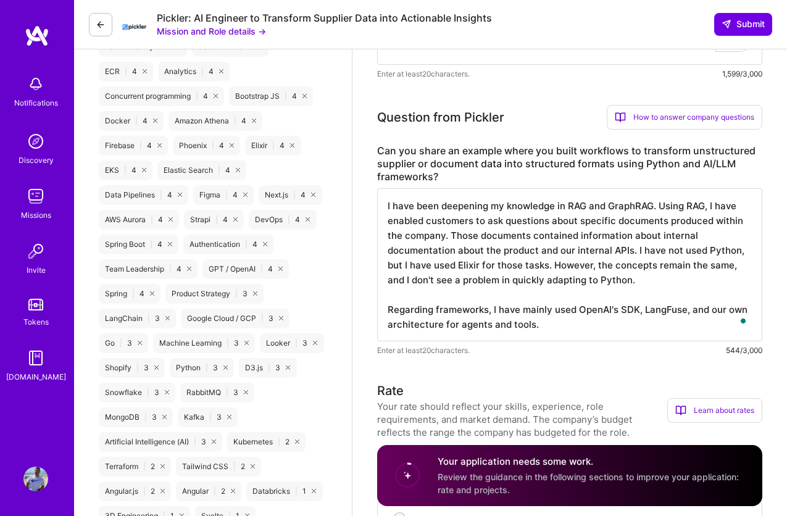
click at [622, 323] on textarea "I have been deepening my knowledge in RAG and GraphRAG. Using RAG, I have enabl…" at bounding box center [569, 264] width 385 height 153
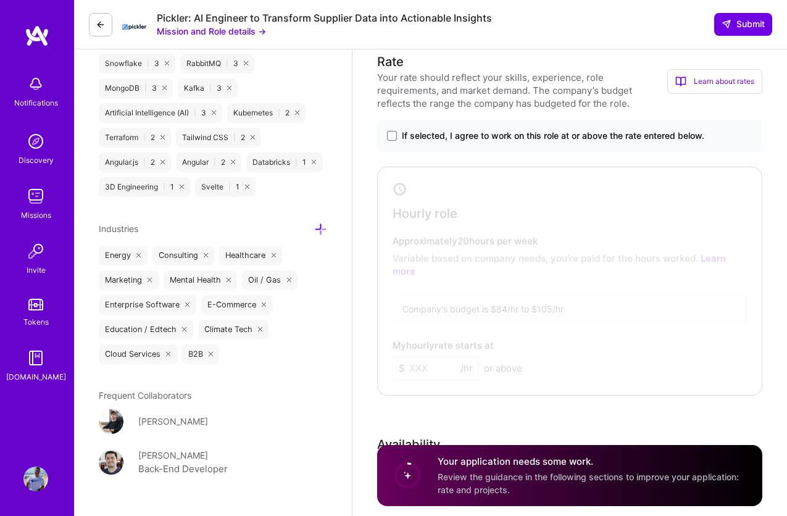
scroll to position [1434, 0]
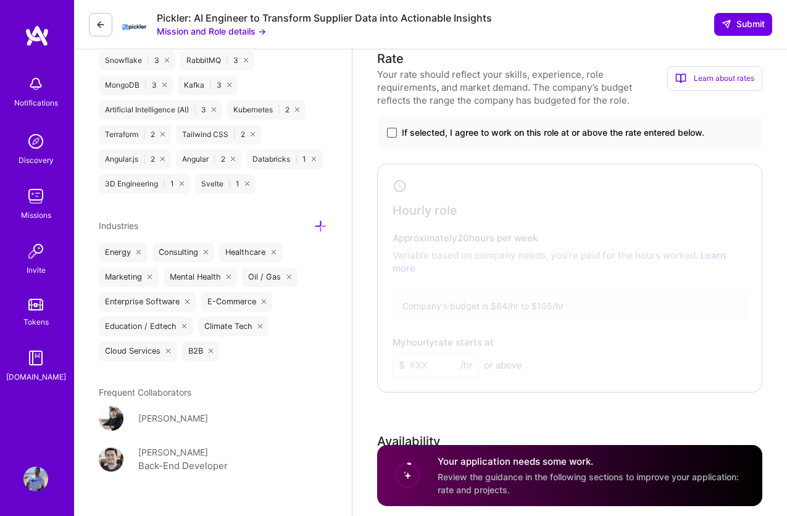
type textarea "I have been deepening my knowledge in RAG and GraphRAG. Using RAG, I have enabl…"
click at [396, 131] on span at bounding box center [392, 133] width 10 height 10
click at [0, 0] on input "If selected, I agree to work on this role at or above the rate entered below." at bounding box center [0, 0] width 0 height 0
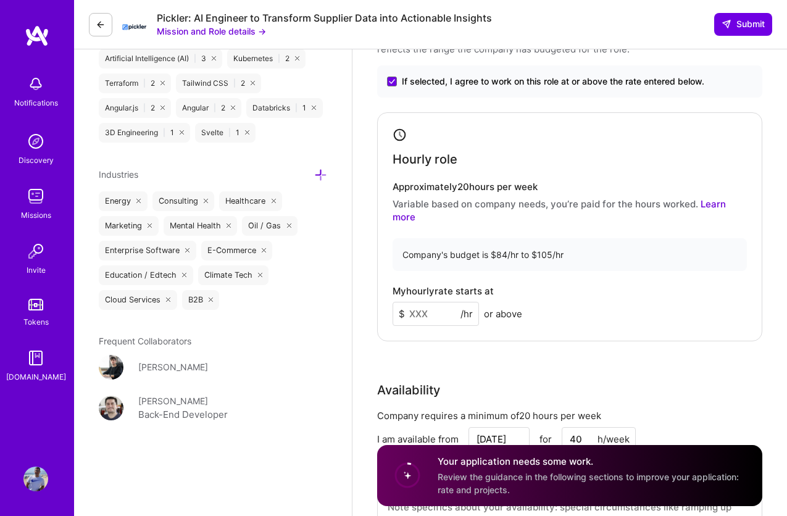
scroll to position [1488, 0]
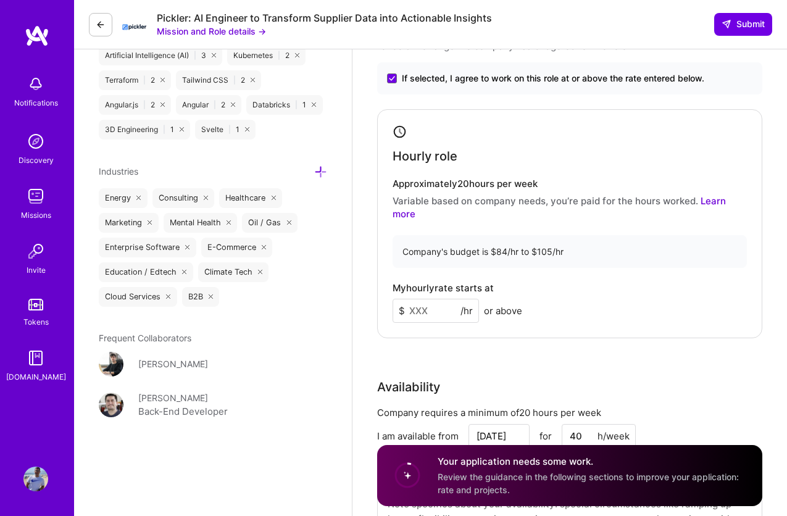
click at [439, 301] on input at bounding box center [436, 311] width 86 height 24
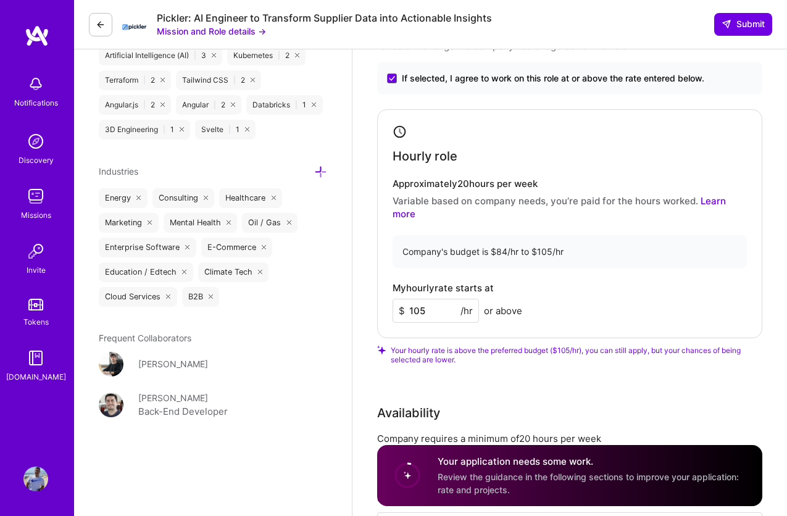
type input "105"
click at [553, 248] on div "Company's budget is $84/hr to $105/hr" at bounding box center [570, 251] width 354 height 33
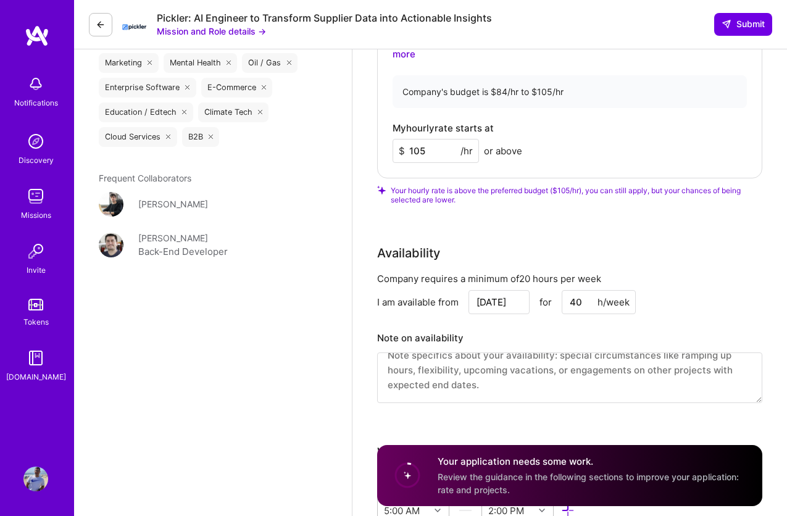
scroll to position [1658, 0]
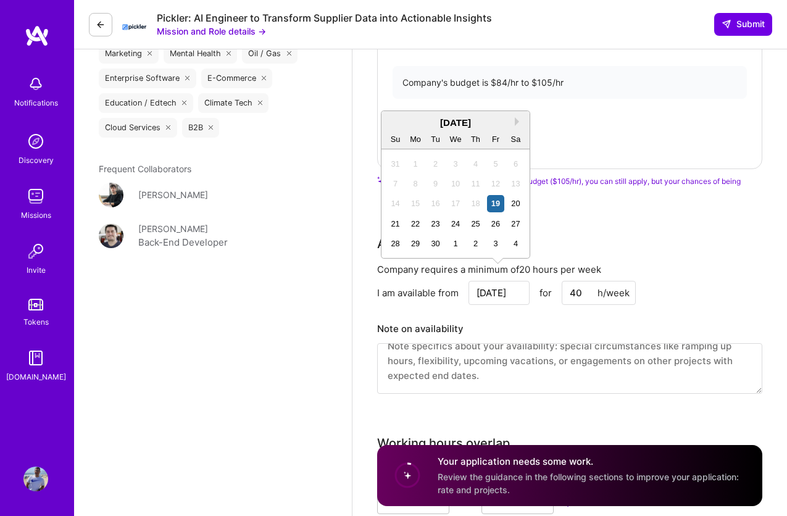
click at [522, 281] on input "[DATE]" at bounding box center [499, 293] width 61 height 24
click at [518, 124] on button "Next Month" at bounding box center [519, 121] width 9 height 9
click at [414, 181] on div "6" at bounding box center [415, 183] width 17 height 17
type input "[DATE]"
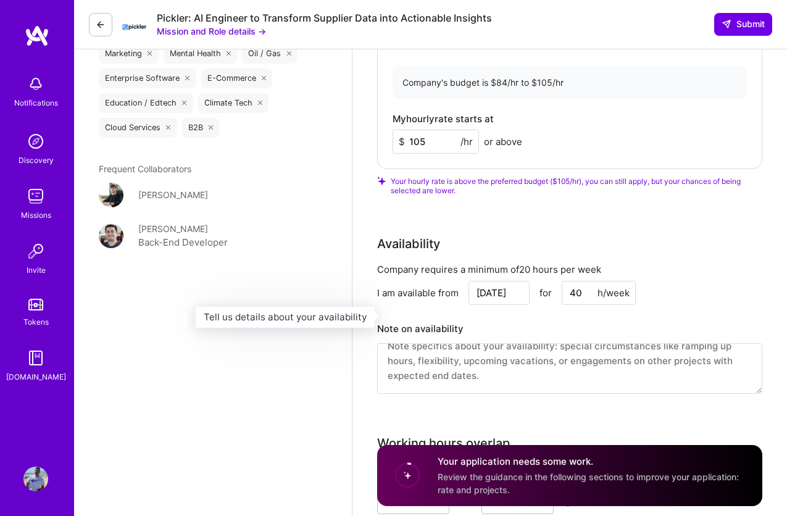
click at [599, 304] on div "Company requires a minimum of 20 hours per week I am available from Oct 6 for 4…" at bounding box center [569, 336] width 385 height 146
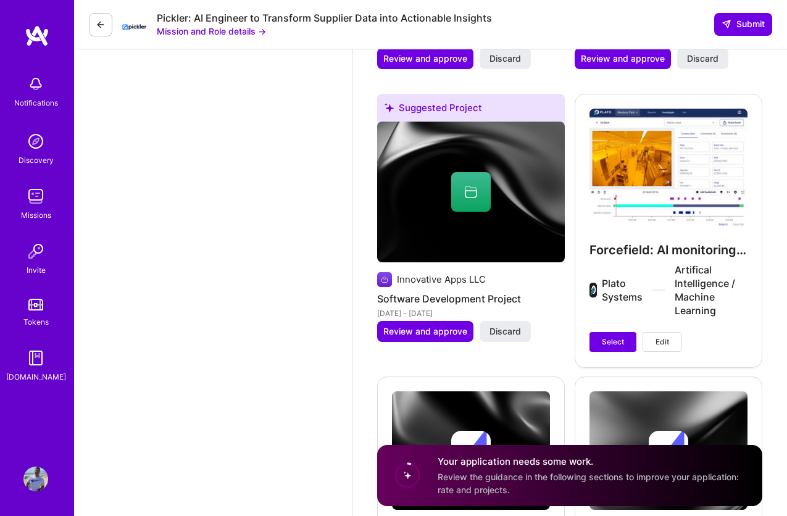
scroll to position [2532, 0]
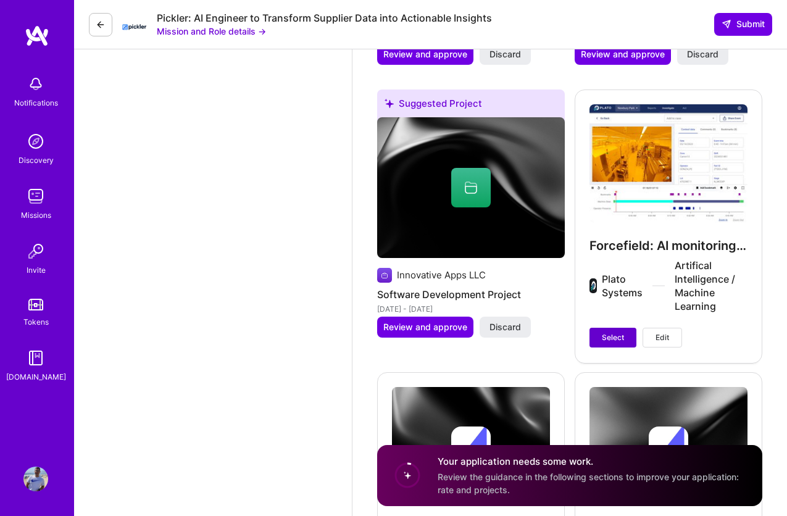
click at [612, 332] on span "Select" at bounding box center [613, 337] width 22 height 11
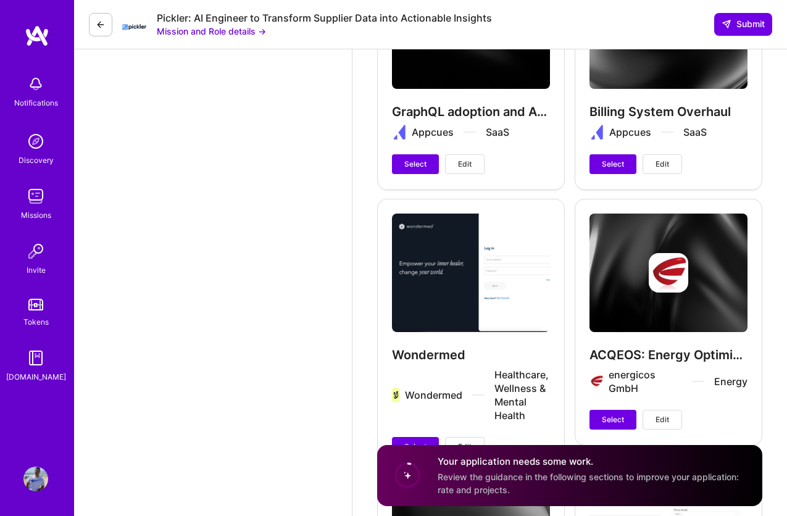
scroll to position [2950, 0]
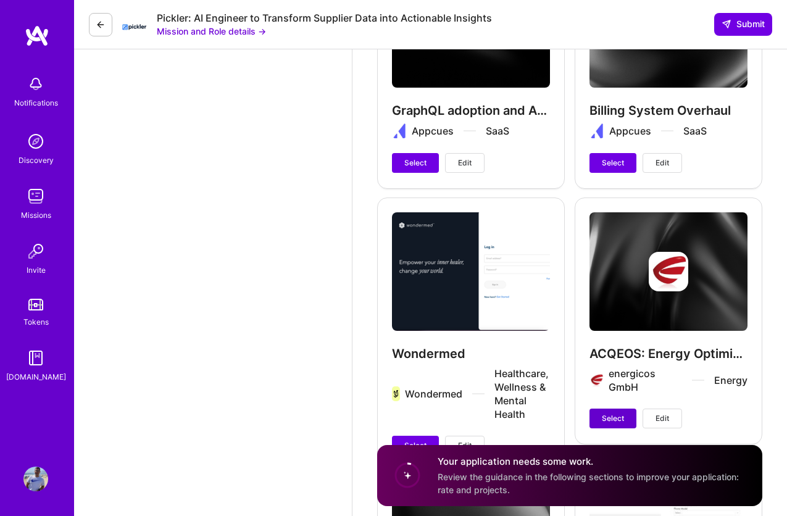
click at [609, 413] on span "Select" at bounding box center [613, 418] width 22 height 11
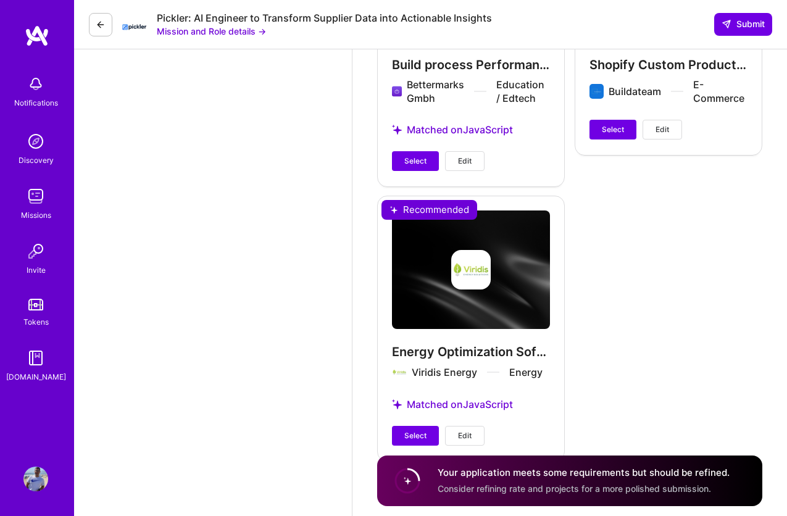
scroll to position [3540, 0]
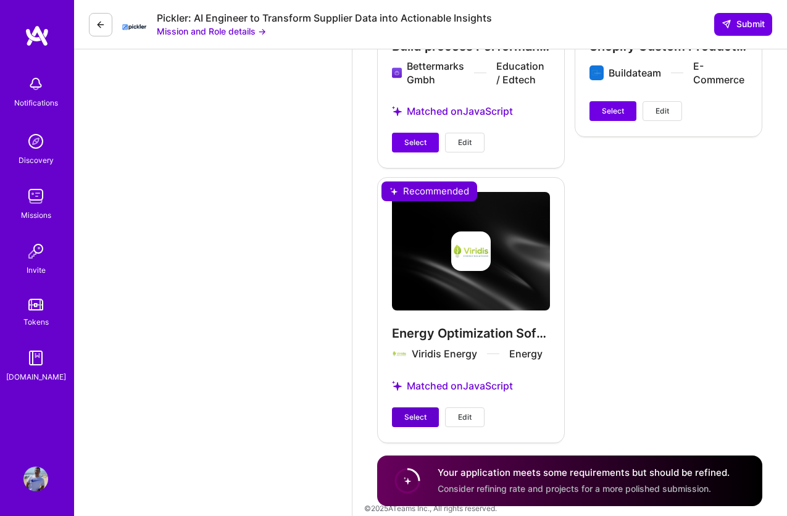
click at [419, 412] on span "Select" at bounding box center [415, 417] width 22 height 11
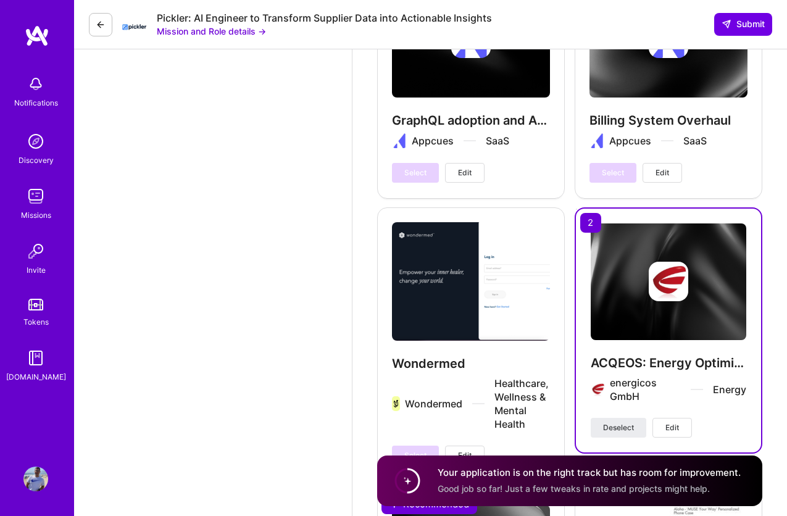
scroll to position [3006, 0]
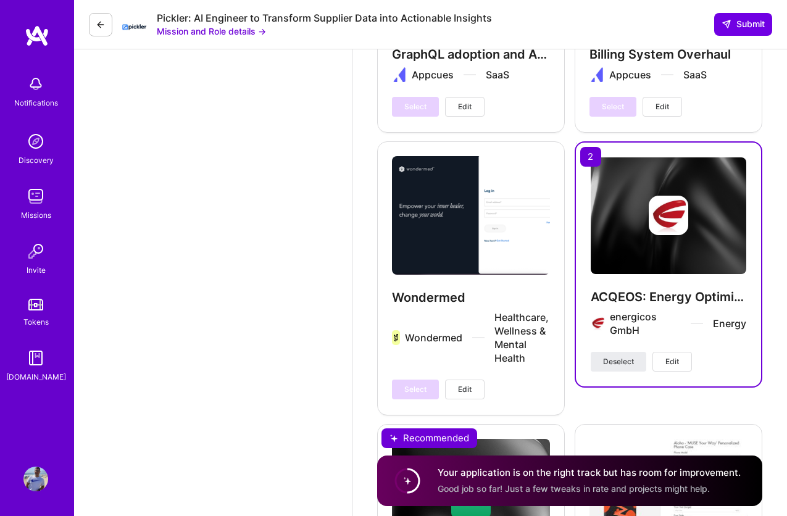
click at [683, 352] on button "Edit" at bounding box center [673, 362] width 40 height 20
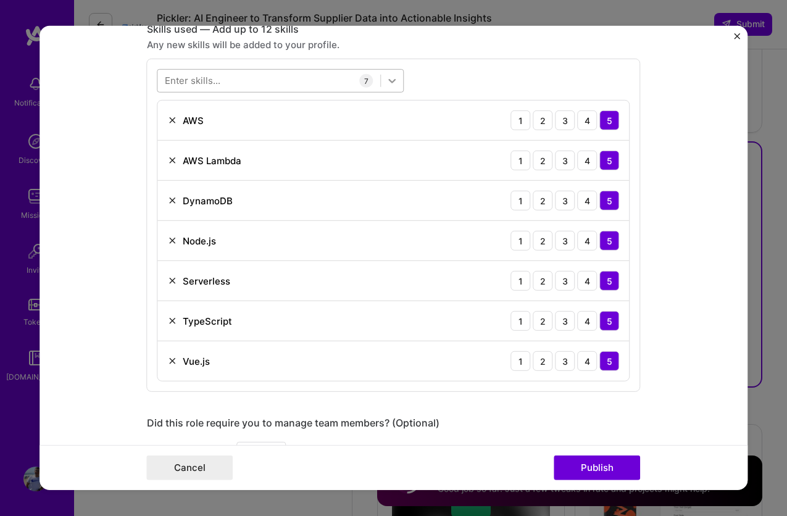
scroll to position [562, 0]
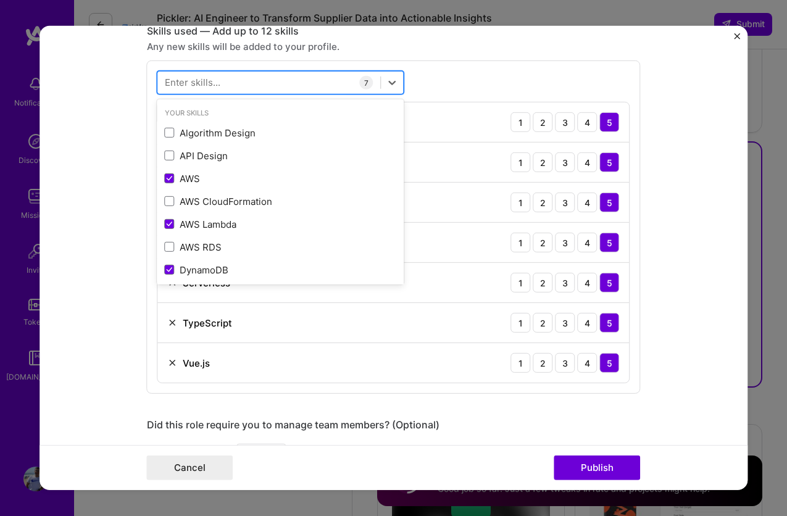
click at [276, 86] on div at bounding box center [269, 82] width 223 height 20
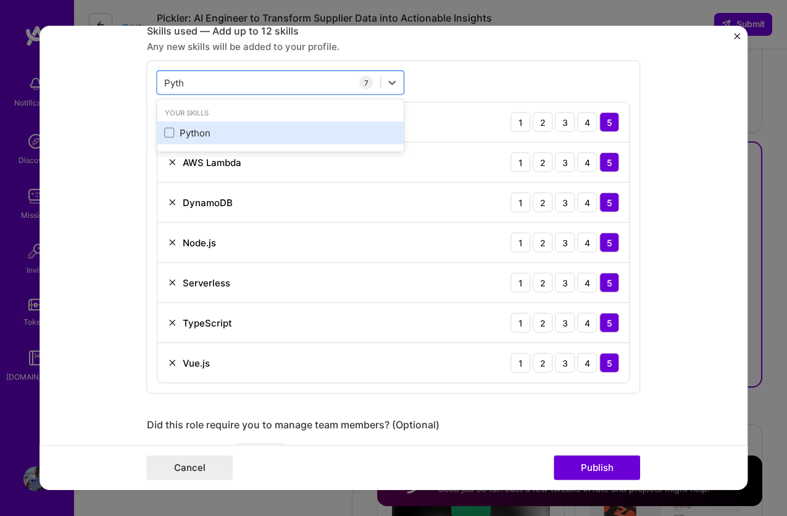
click at [219, 131] on div "Python" at bounding box center [281, 133] width 232 height 13
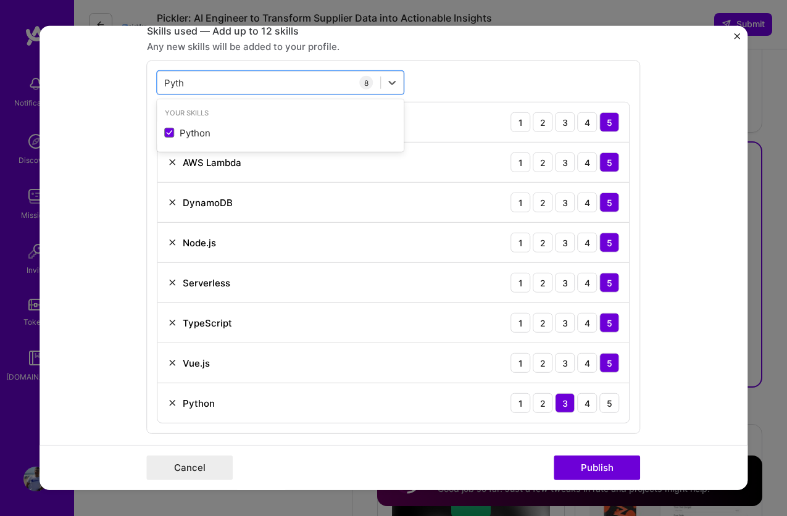
type input "Pyth"
click at [119, 325] on form "Project title ACQEOS: Energy Optimization Platform Company energicos GmbH Proje…" at bounding box center [394, 258] width 709 height 464
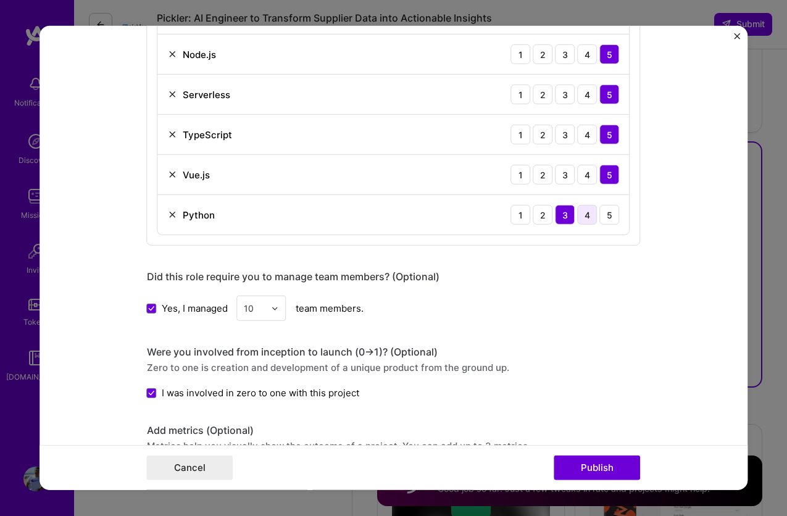
click at [586, 221] on div "4" at bounding box center [588, 215] width 20 height 20
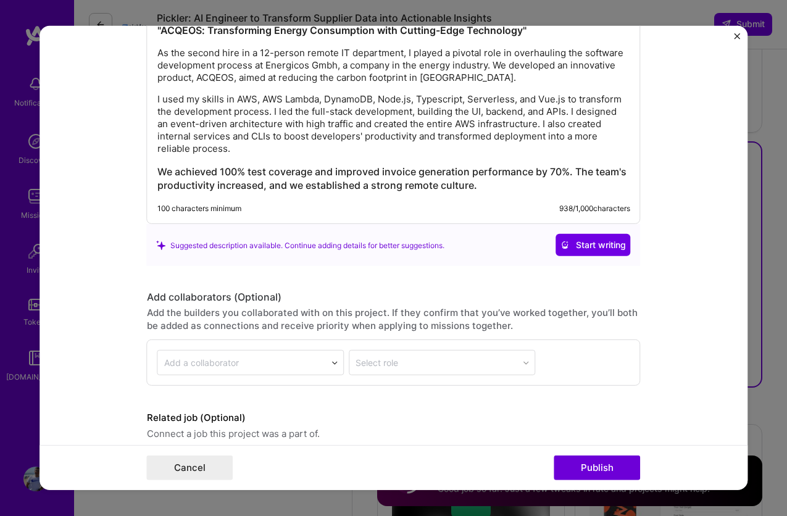
scroll to position [1421, 0]
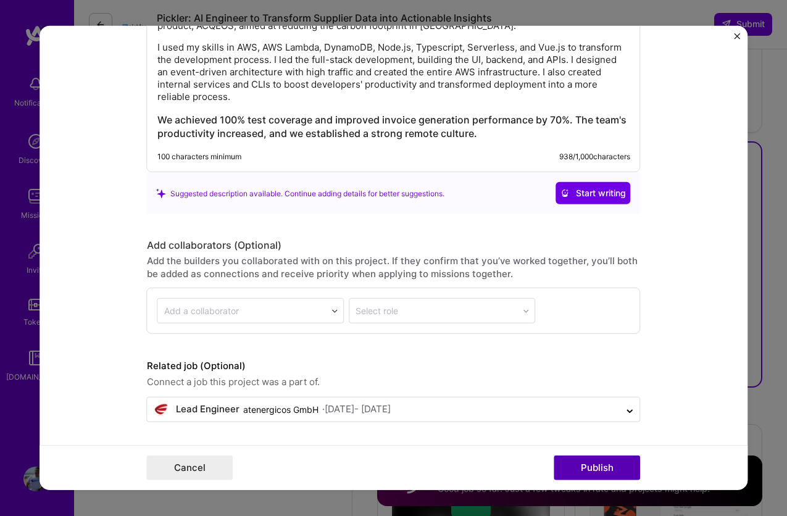
click at [612, 473] on button "Publish" at bounding box center [597, 468] width 86 height 25
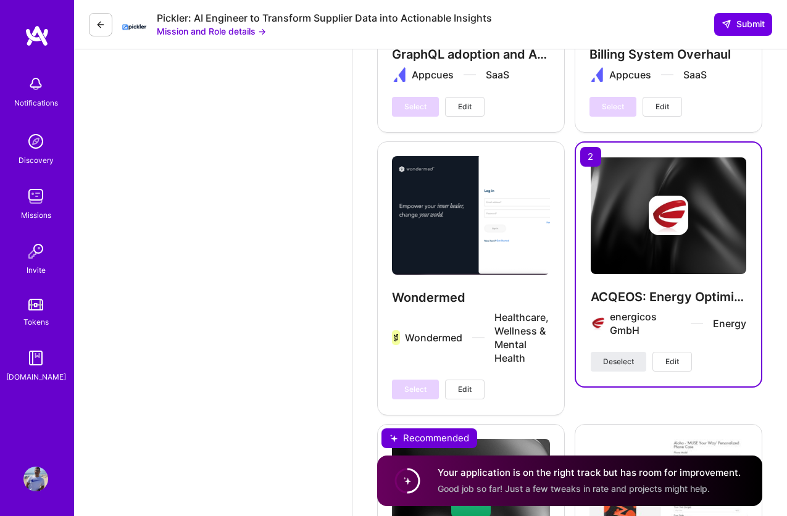
click at [641, 388] on div "ACQEOS: Energy Optimization Platform energicos GmbH Energy Deselect Edit" at bounding box center [669, 277] width 188 height 273
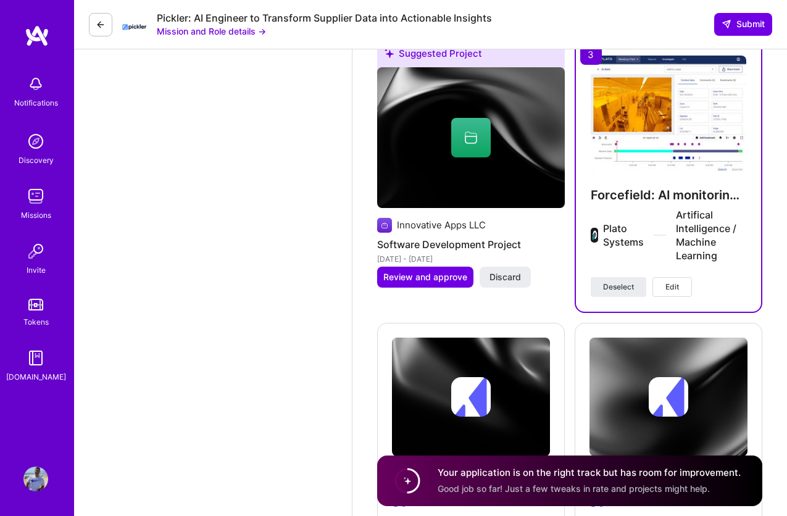
scroll to position [2543, 0]
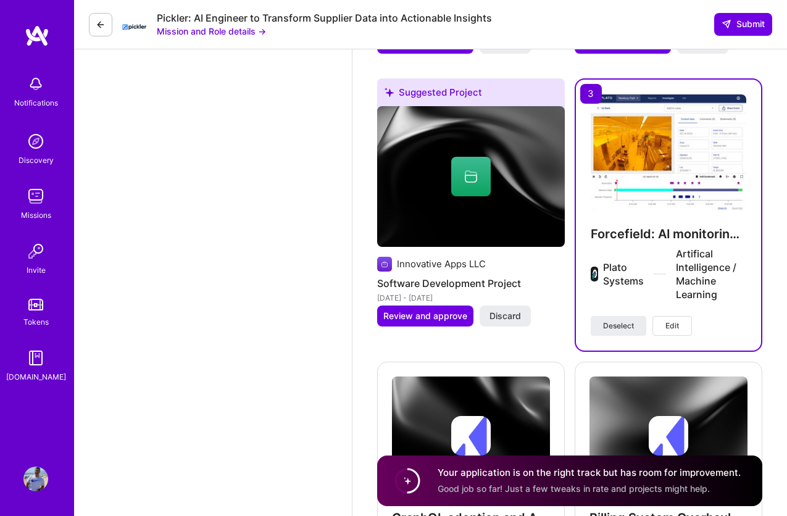
click at [671, 322] on button "Edit" at bounding box center [673, 326] width 40 height 20
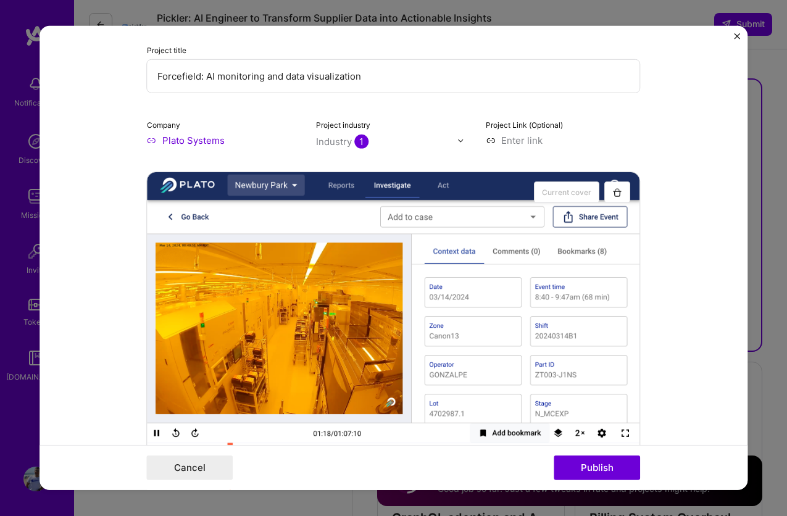
scroll to position [0, 0]
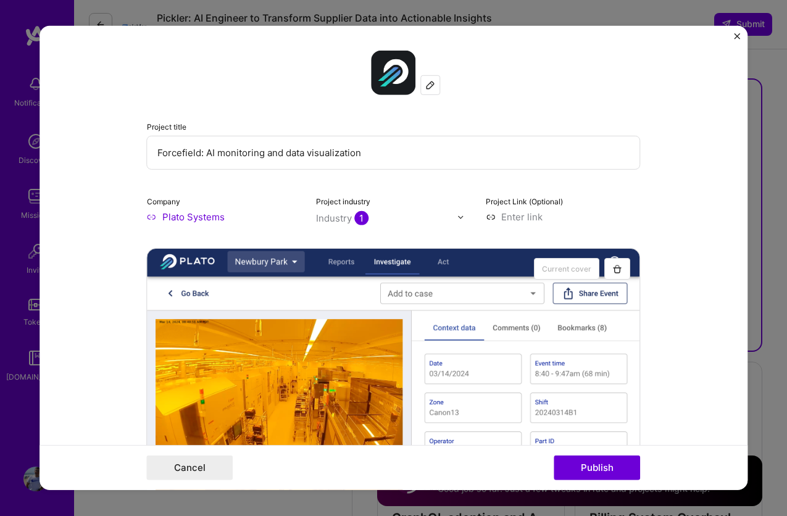
click at [733, 33] on form "Project title Forcefield: AI monitoring and data visualization Company Plato Sy…" at bounding box center [394, 258] width 709 height 464
click at [737, 34] on img "Close" at bounding box center [737, 36] width 6 height 6
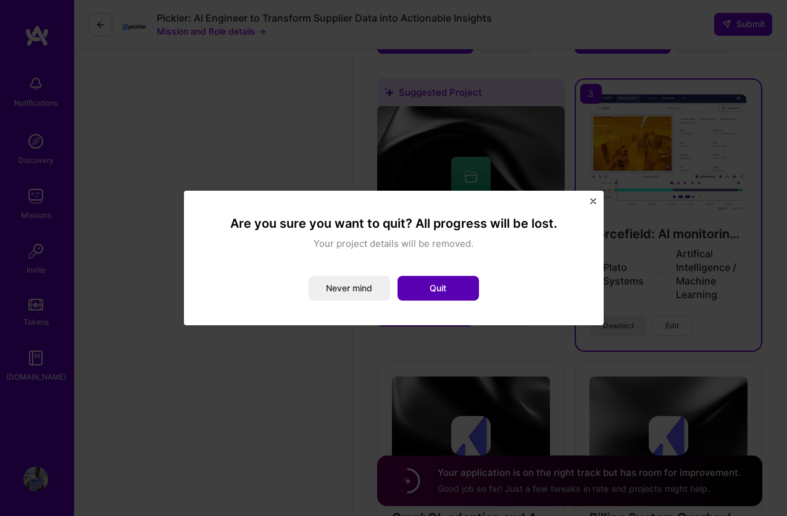
click at [448, 288] on button "Quit" at bounding box center [438, 288] width 81 height 25
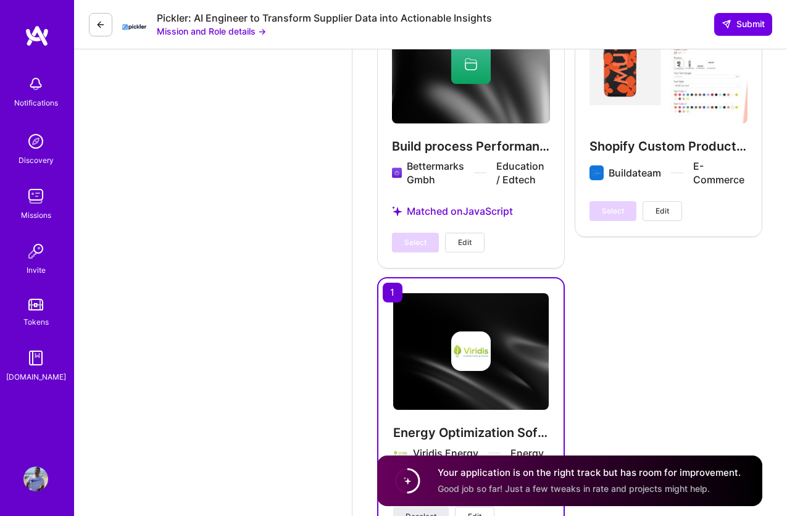
scroll to position [3541, 0]
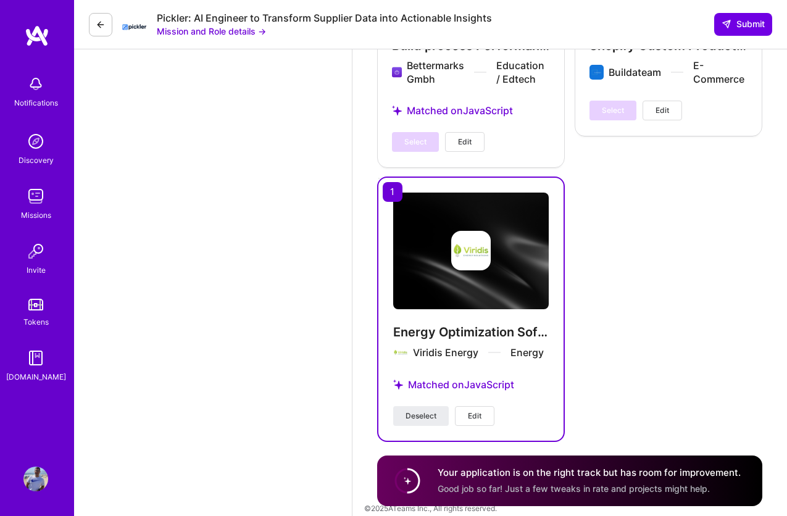
click at [479, 411] on span "Edit" at bounding box center [475, 416] width 14 height 11
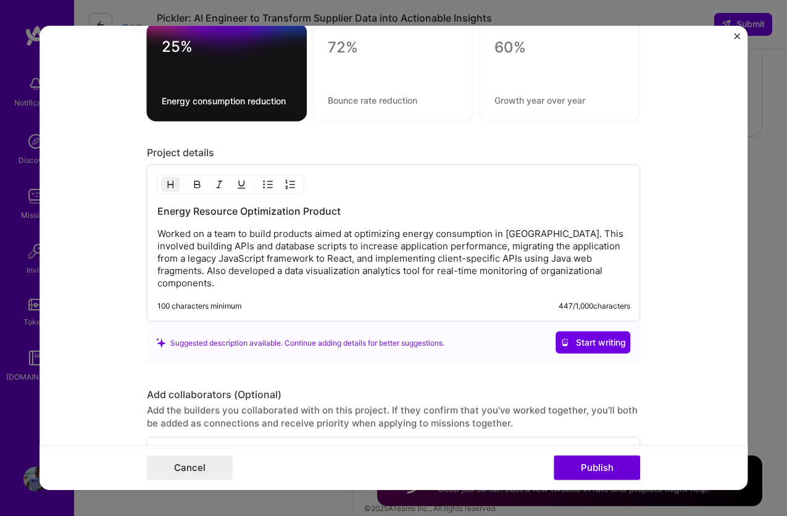
click at [563, 232] on p "Worked on a team to build products aimed at optimizing energy consumption in Br…" at bounding box center [393, 259] width 473 height 62
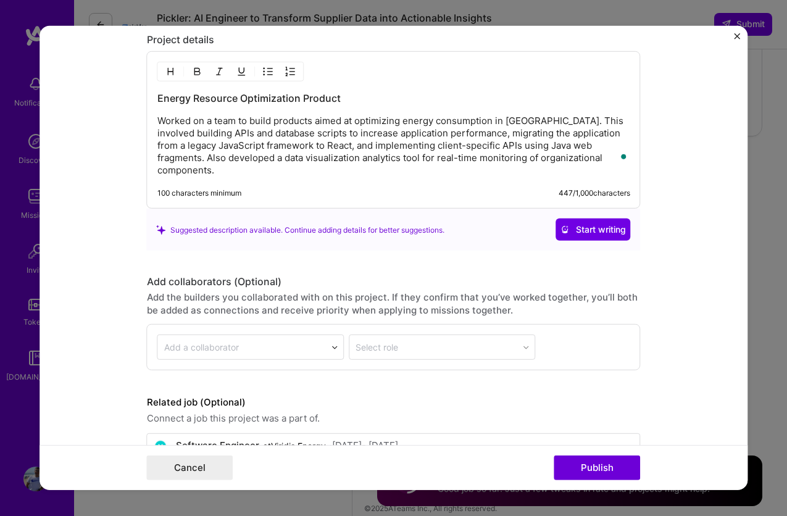
scroll to position [1245, 0]
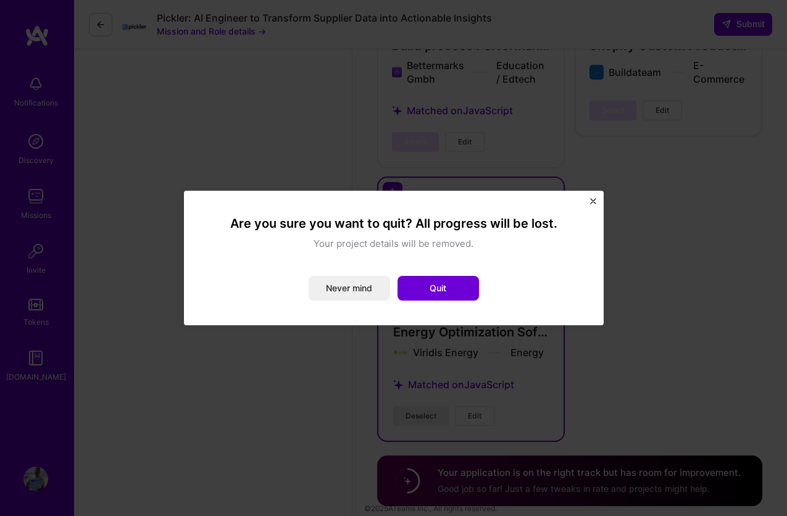
click at [452, 291] on button "Quit" at bounding box center [438, 288] width 81 height 25
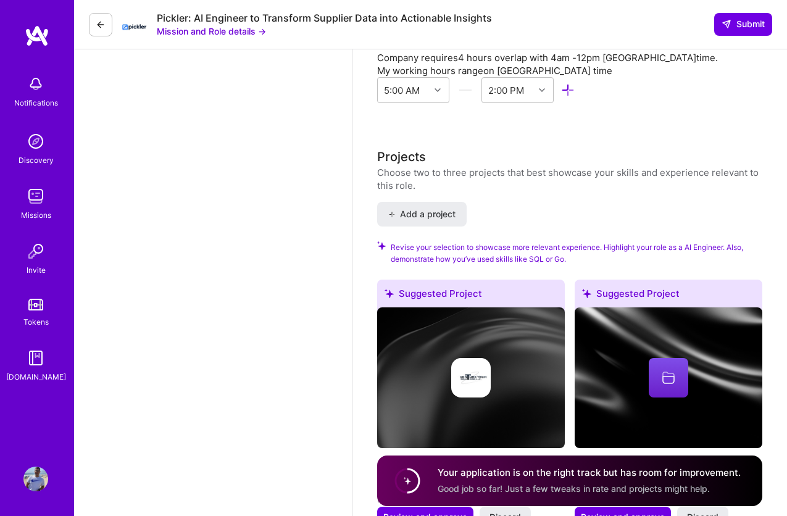
scroll to position [2064, 0]
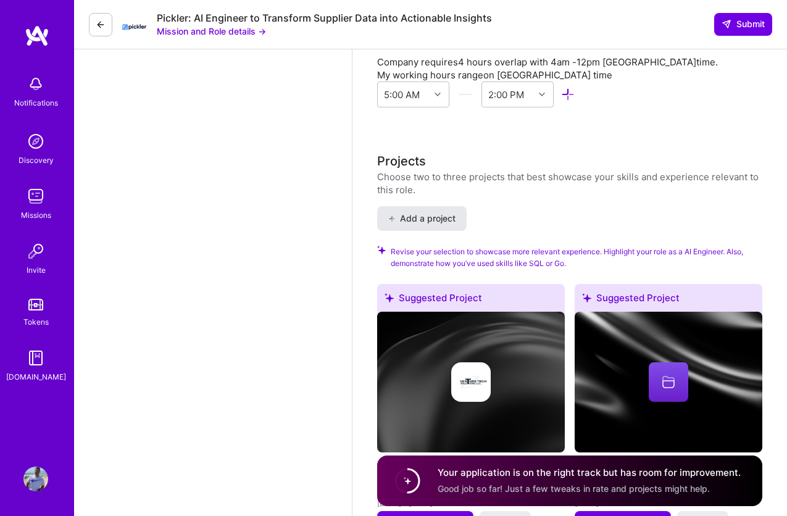
click at [443, 212] on span "Add a project" at bounding box center [421, 218] width 67 height 12
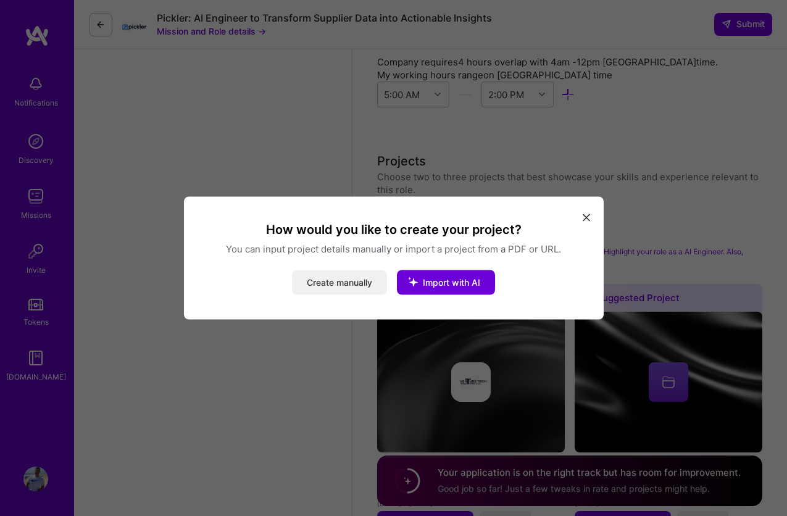
click at [357, 279] on button "Create manually" at bounding box center [339, 282] width 95 height 25
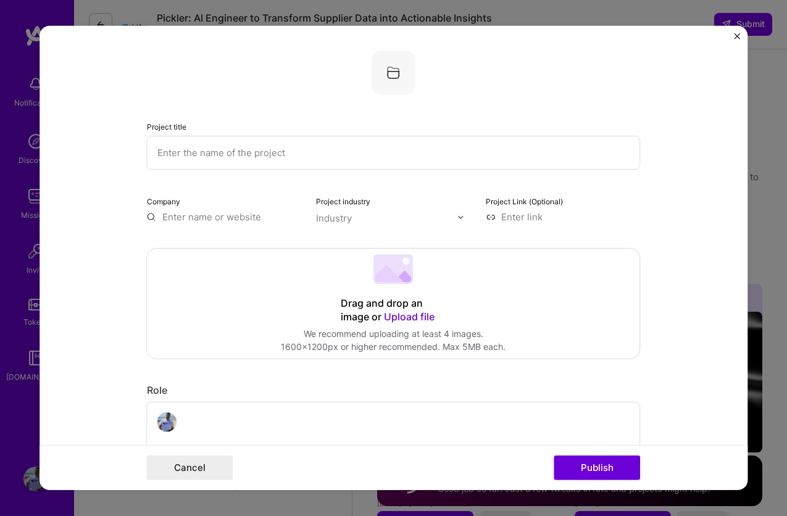
click at [278, 152] on input "text" at bounding box center [394, 153] width 494 height 34
type input "AI Agents and Tools"
click at [328, 215] on div "Industry" at bounding box center [334, 218] width 36 height 13
type input "elixir"
type input "saa"
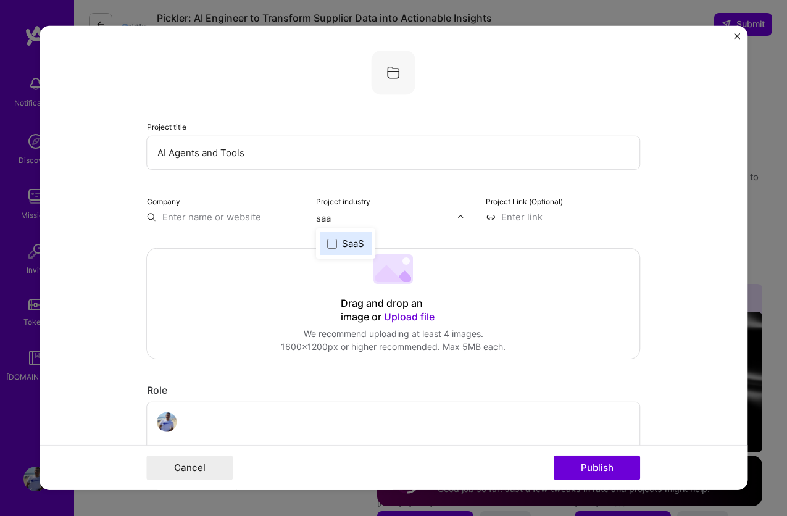
click at [356, 247] on div "SaaS" at bounding box center [353, 243] width 22 height 13
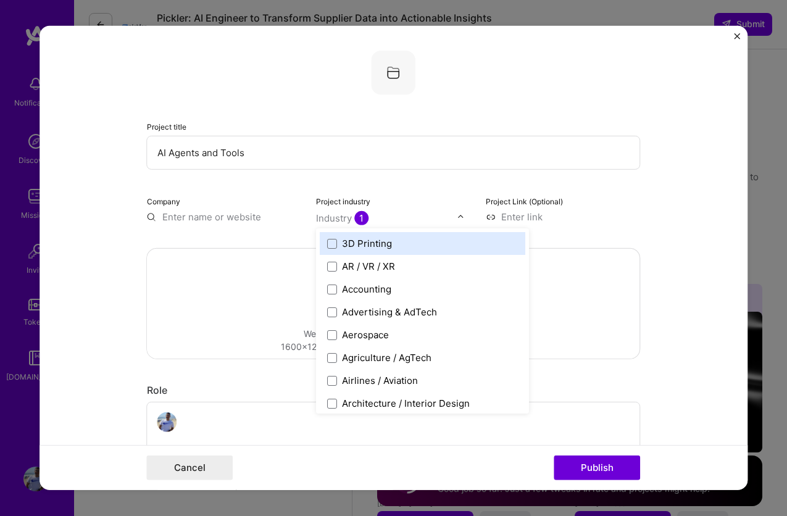
click at [208, 218] on input "text" at bounding box center [224, 217] width 155 height 13
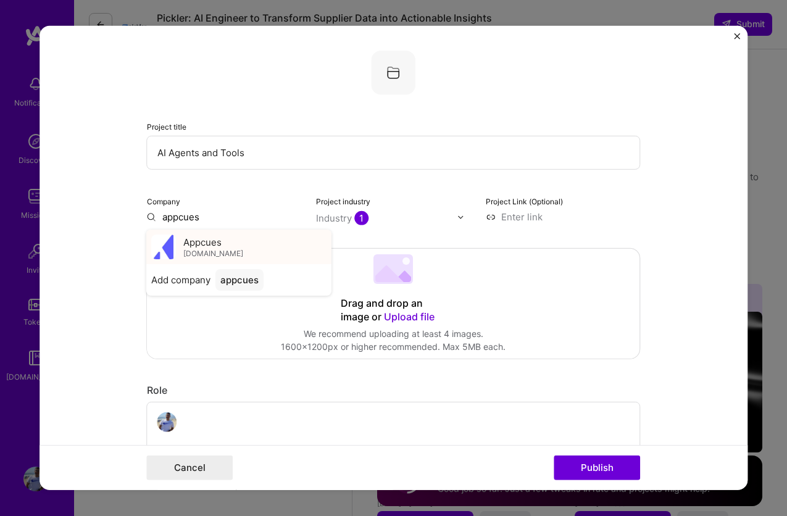
click at [213, 236] on span "Appcues" at bounding box center [203, 241] width 38 height 13
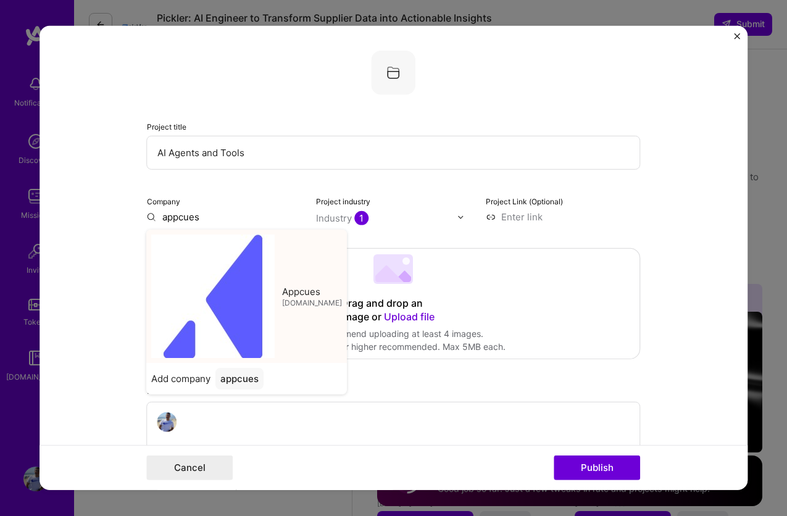
type input "Appcues"
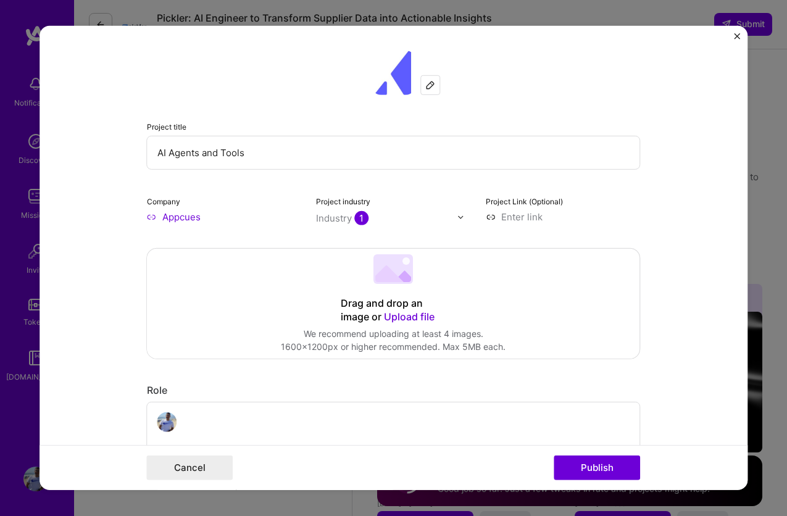
click at [514, 215] on input at bounding box center [563, 217] width 155 height 13
type input "https://acqeos.com/"
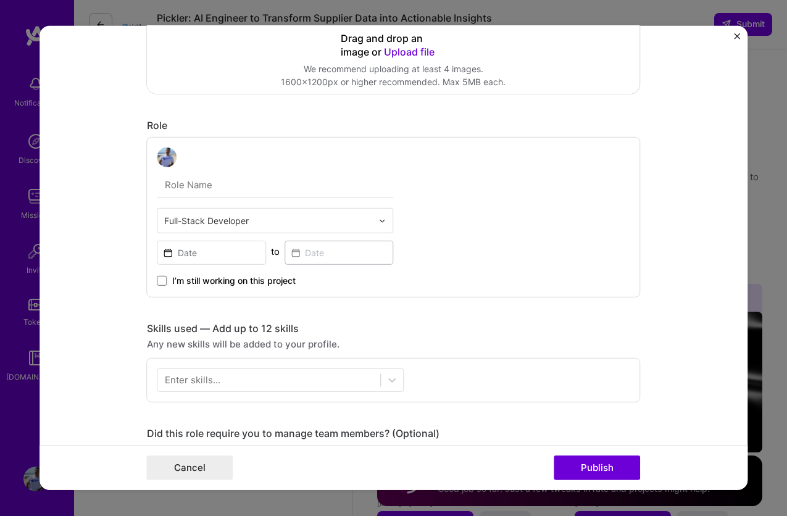
scroll to position [273, 0]
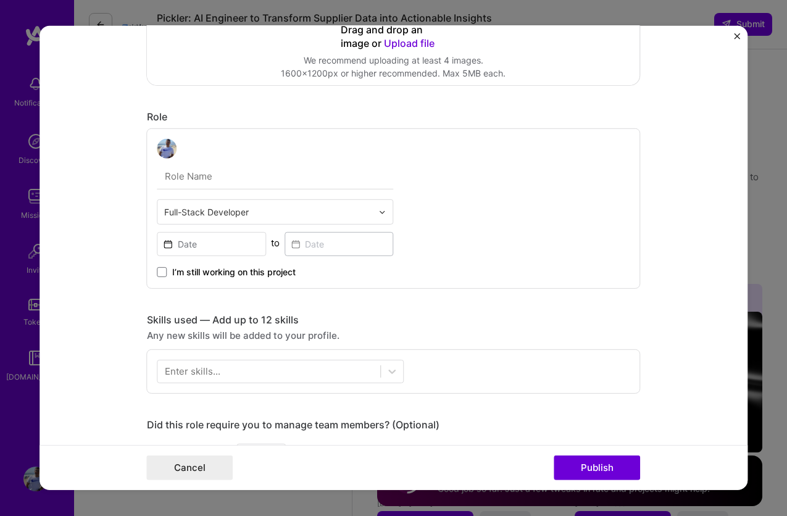
click at [244, 180] on input "text" at bounding box center [275, 177] width 236 height 26
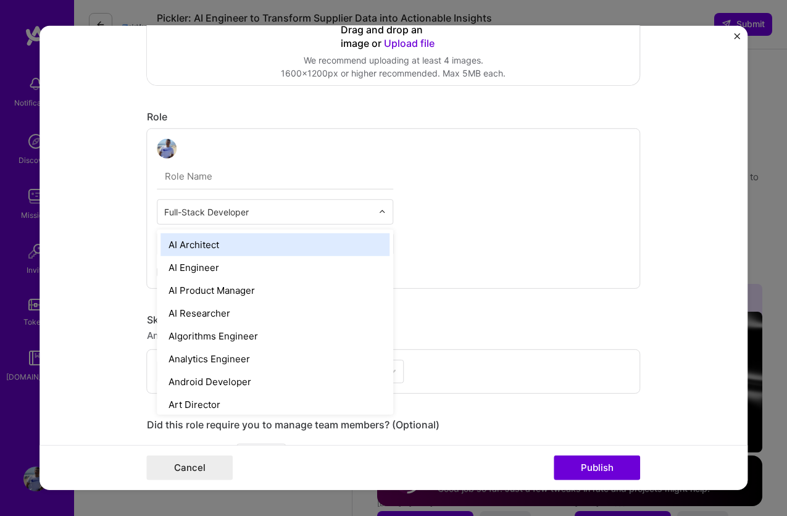
click at [194, 209] on input "text" at bounding box center [268, 212] width 209 height 13
type input "pla"
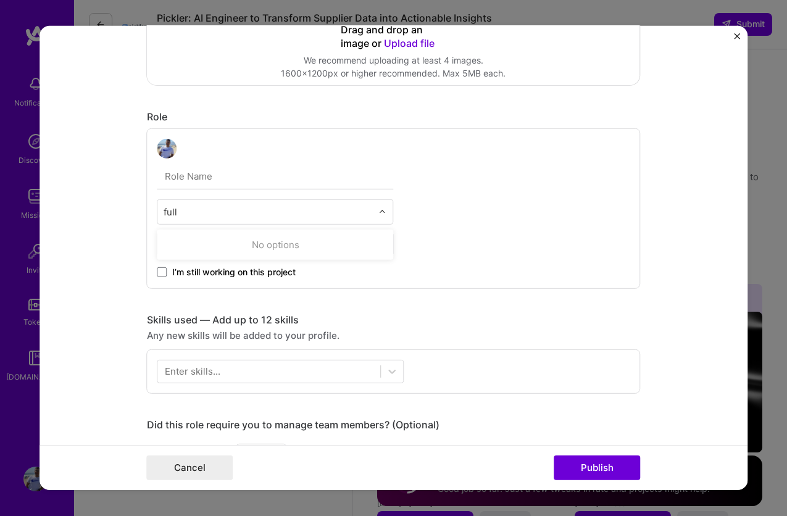
type input "full S"
click at [306, 174] on input "text" at bounding box center [275, 177] width 236 height 26
type input "P"
drag, startPoint x: 212, startPoint y: 178, endPoint x: 256, endPoint y: 220, distance: 61.1
click at [212, 178] on input "Senior Plaform Engineer" at bounding box center [275, 177] width 236 height 26
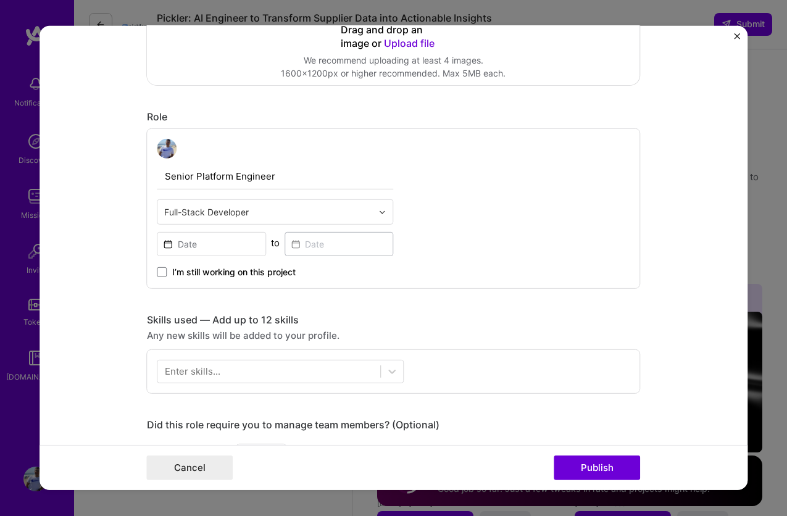
type input "Senior Platform Engineer"
click at [235, 246] on input at bounding box center [211, 244] width 109 height 24
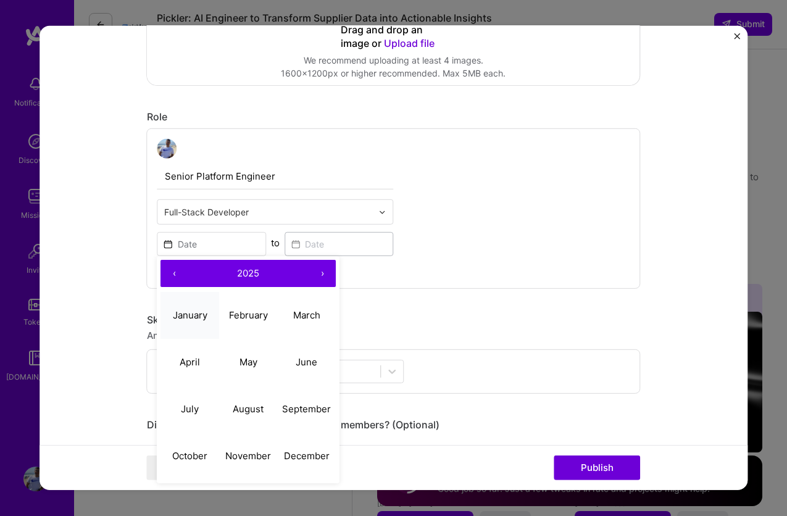
click at [199, 322] on button "January" at bounding box center [190, 314] width 59 height 47
type input "[DATE]"
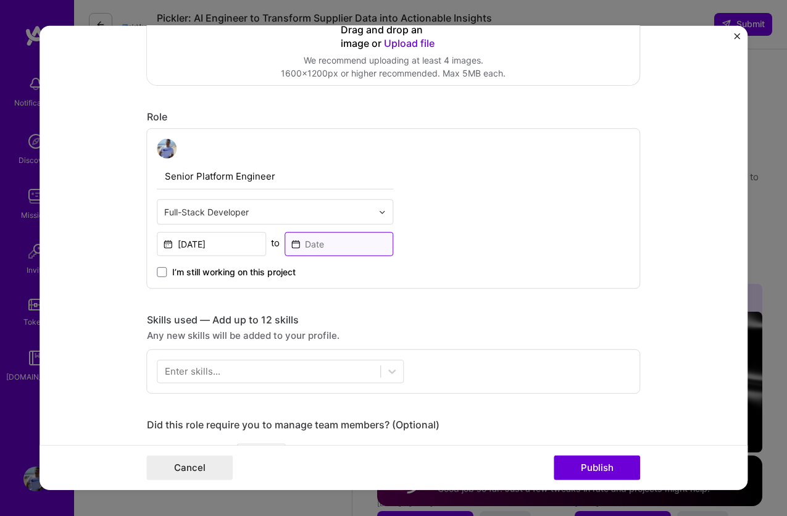
click at [335, 238] on input at bounding box center [339, 244] width 109 height 24
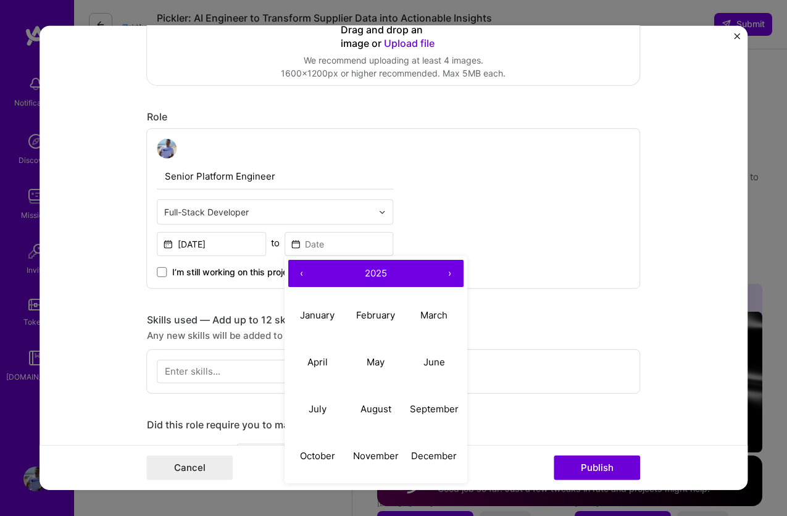
click at [228, 273] on span "I’m still working on this project" at bounding box center [233, 272] width 123 height 12
click at [0, 0] on input "I’m still working on this project" at bounding box center [0, 0] width 0 height 0
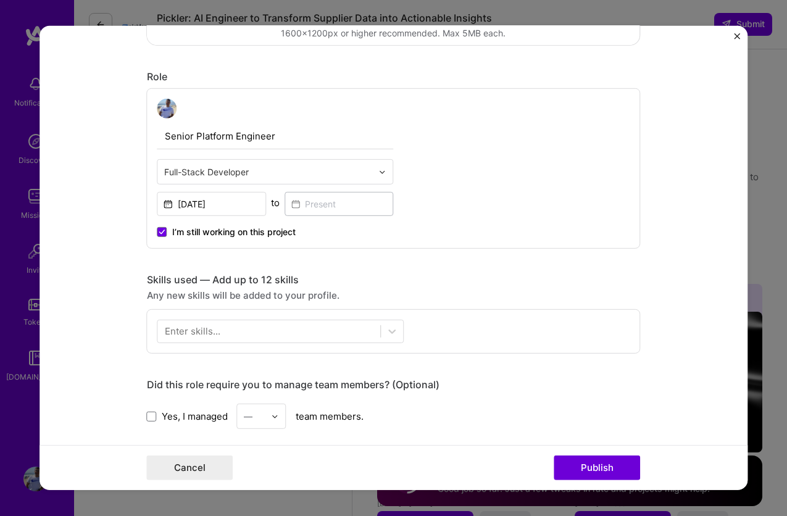
scroll to position [321, 0]
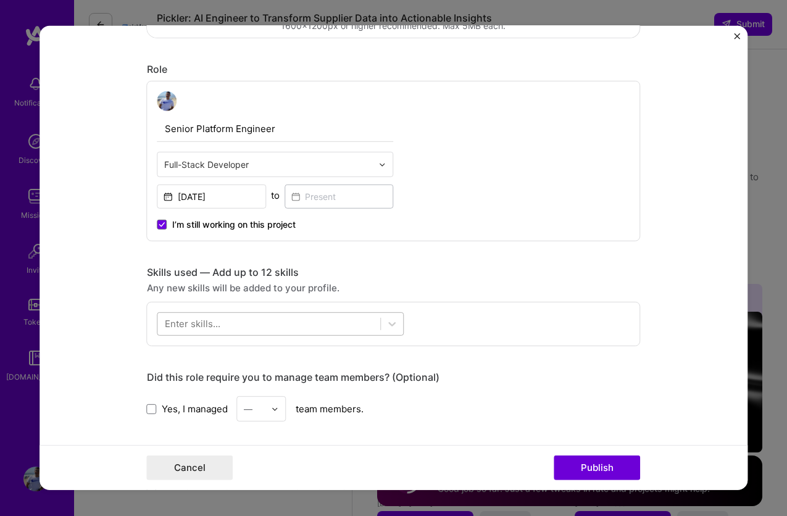
click at [238, 320] on div at bounding box center [269, 324] width 223 height 20
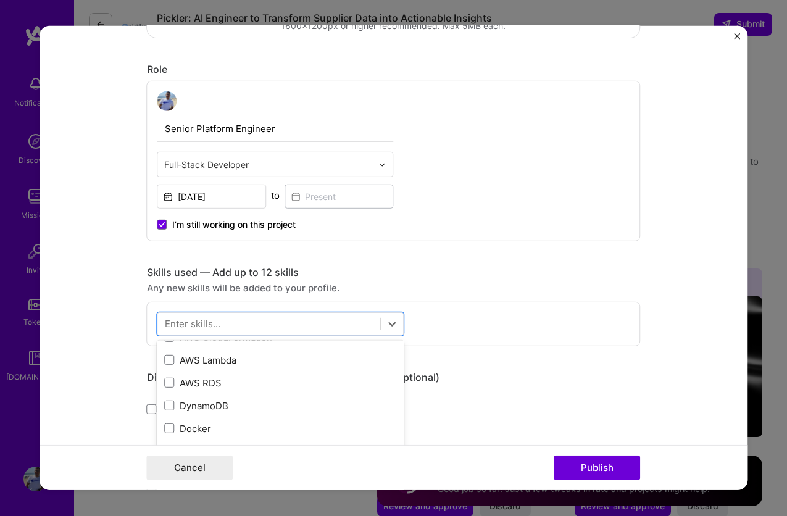
scroll to position [112, 0]
type input "Ai"
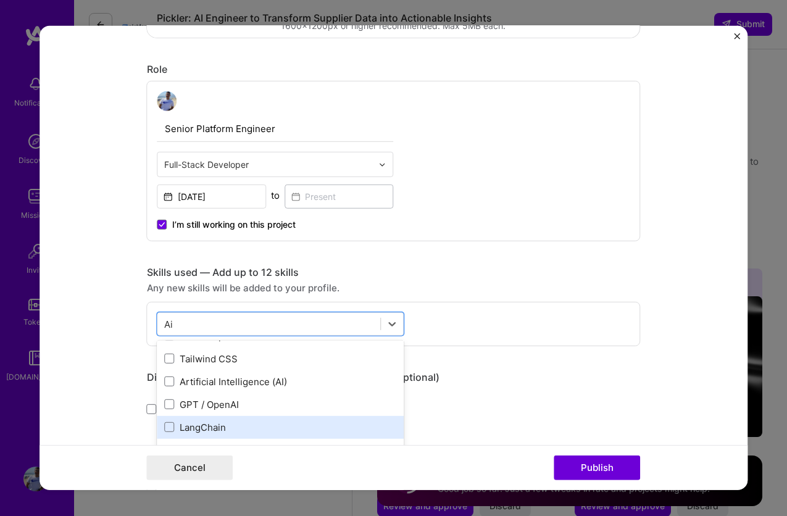
scroll to position [32, 0]
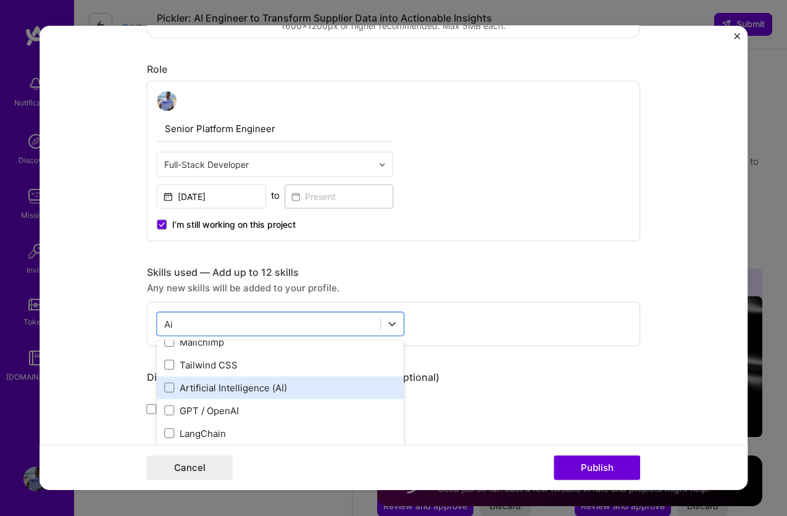
click at [321, 391] on div "Artificial Intelligence (AI)" at bounding box center [281, 388] width 232 height 13
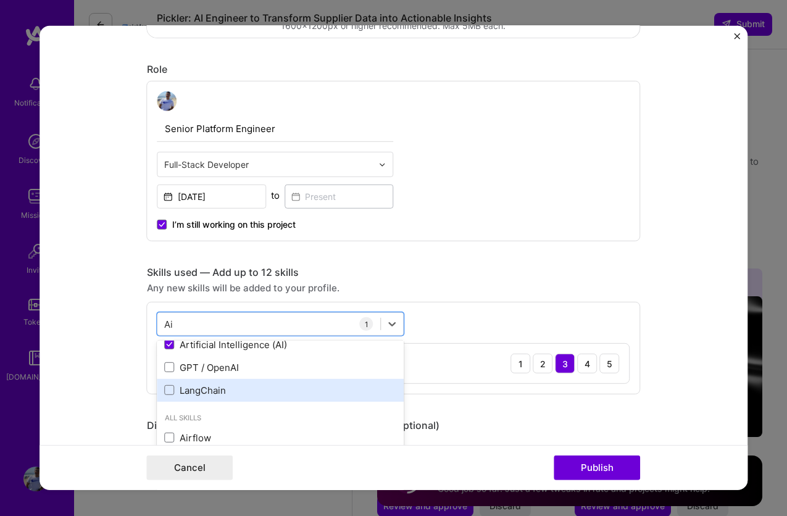
scroll to position [79, 0]
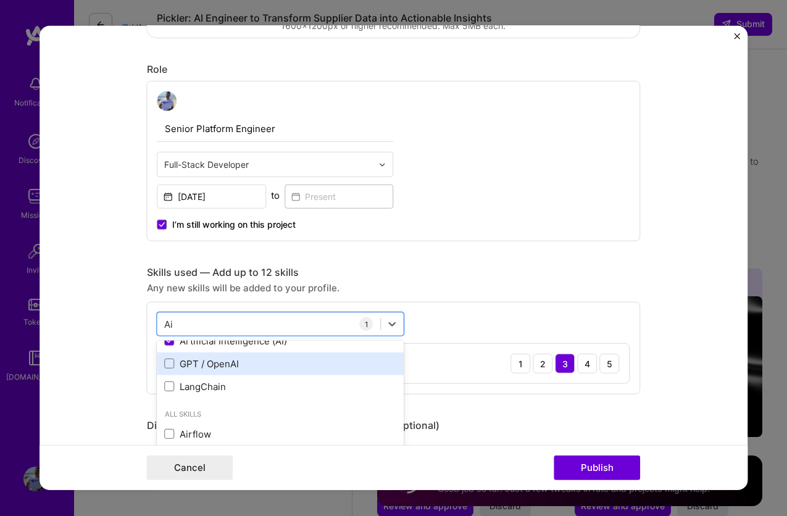
click at [301, 369] on div "GPT / OpenAI" at bounding box center [281, 363] width 232 height 13
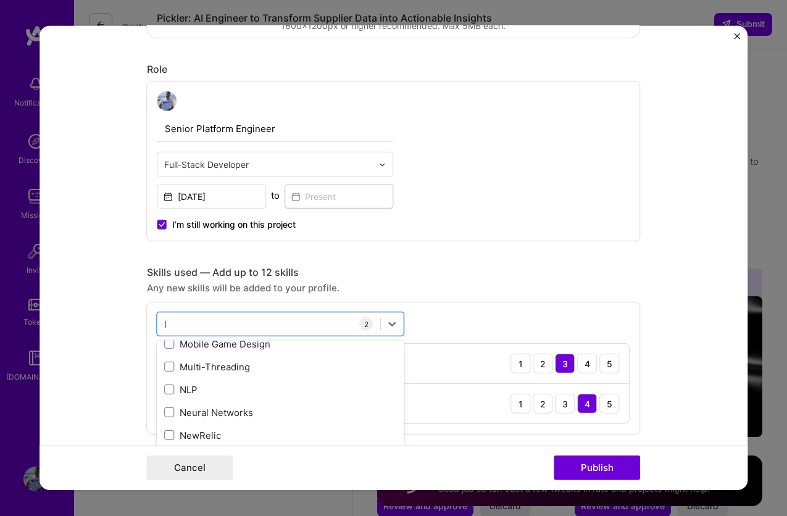
scroll to position [0, 0]
type input "lang"
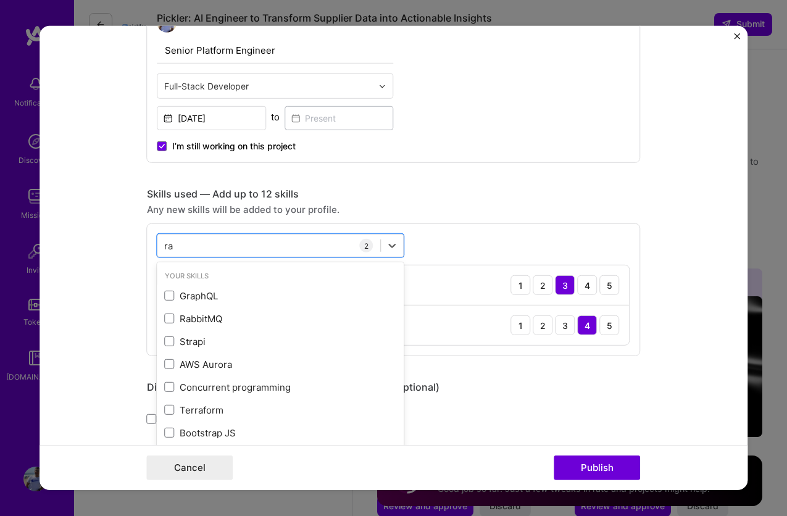
type input "rag"
type input "open"
type input "elixi"
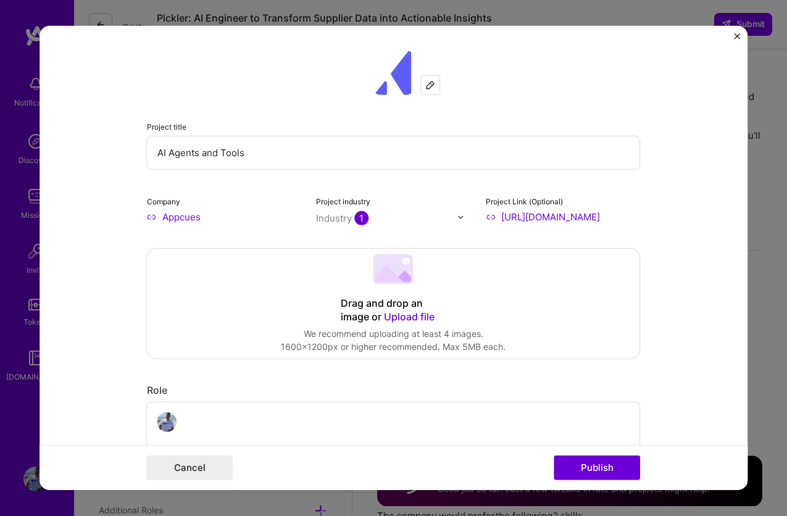
select select "BR"
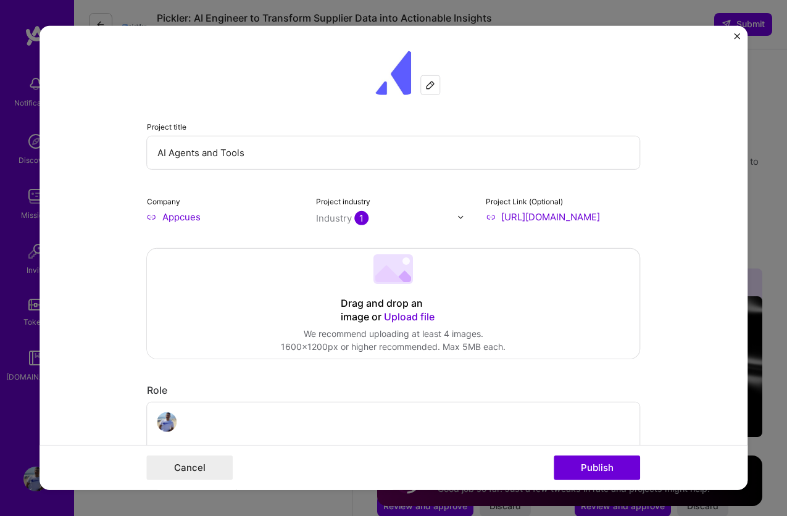
scroll to position [1, 0]
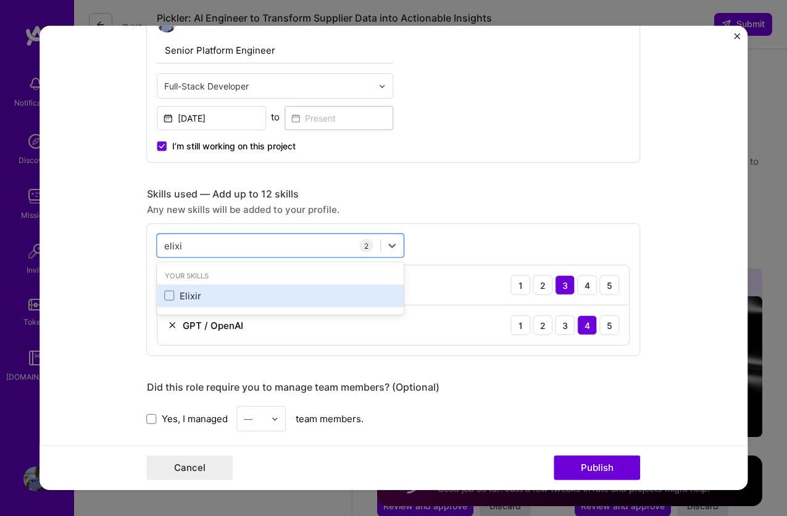
click at [236, 292] on div "Elixir" at bounding box center [281, 296] width 232 height 13
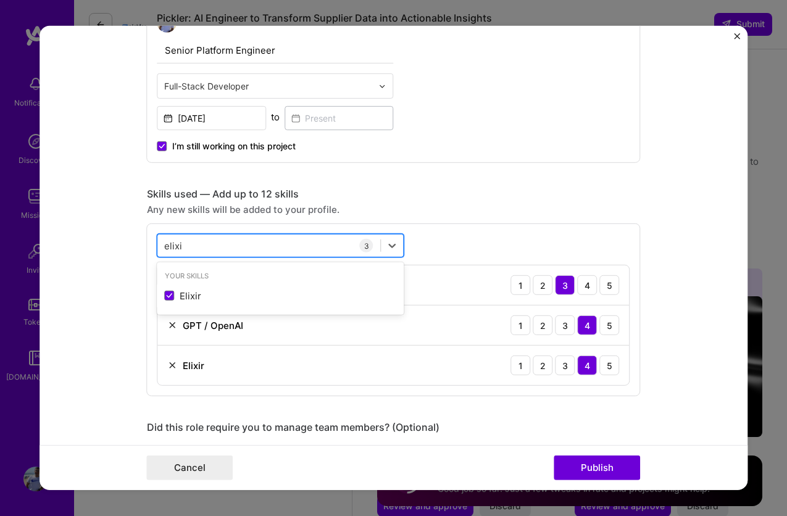
click at [227, 246] on div "elixi elixi" at bounding box center [269, 245] width 223 height 20
type input "elixigr"
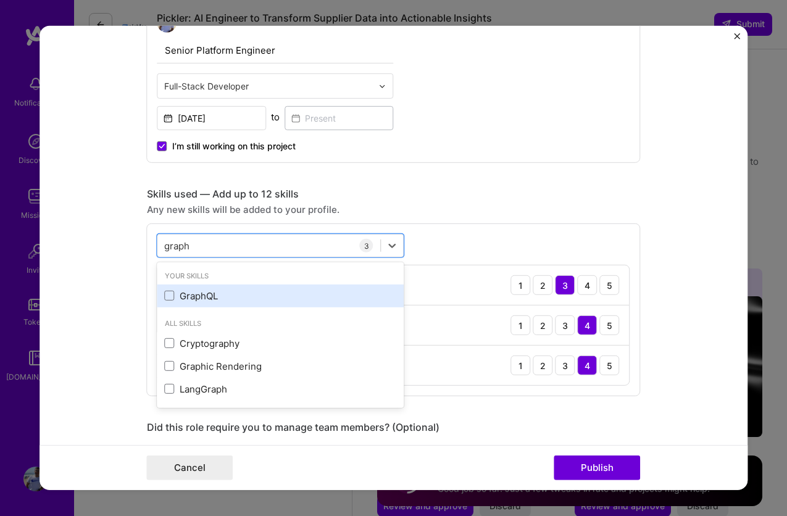
click at [216, 296] on div "GraphQL" at bounding box center [281, 296] width 232 height 13
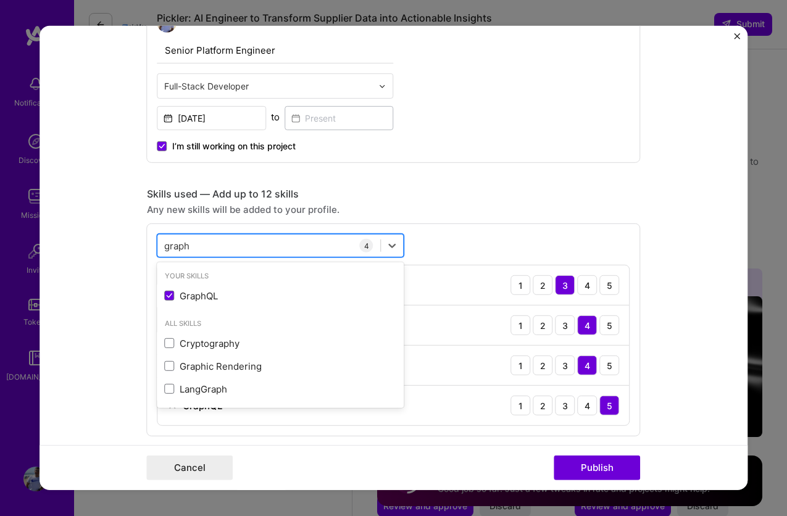
click at [215, 249] on div "graph graph" at bounding box center [269, 245] width 223 height 20
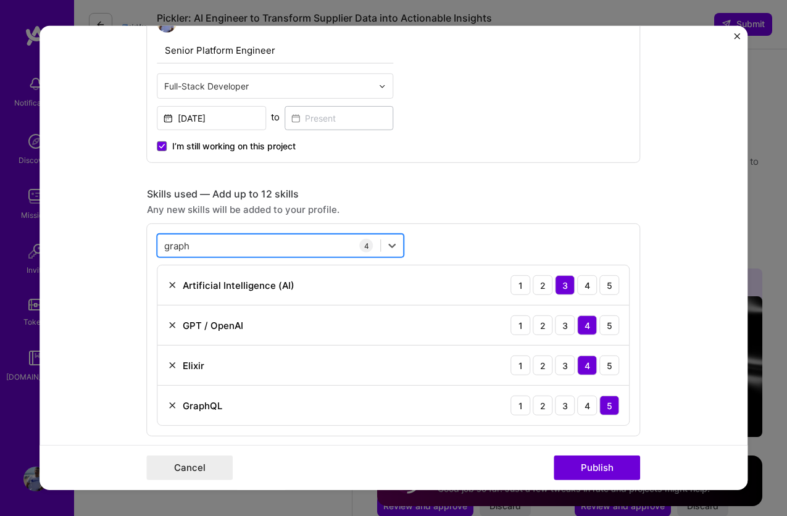
click at [215, 249] on div "graph graph" at bounding box center [269, 245] width 223 height 20
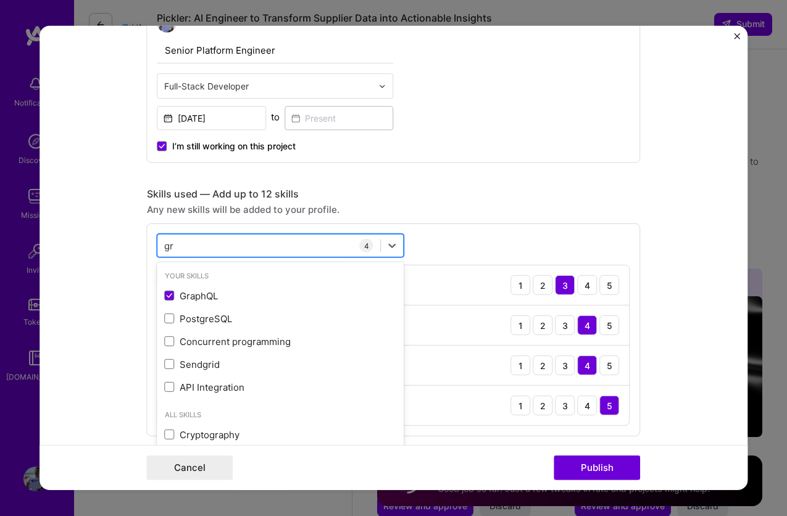
type input "g"
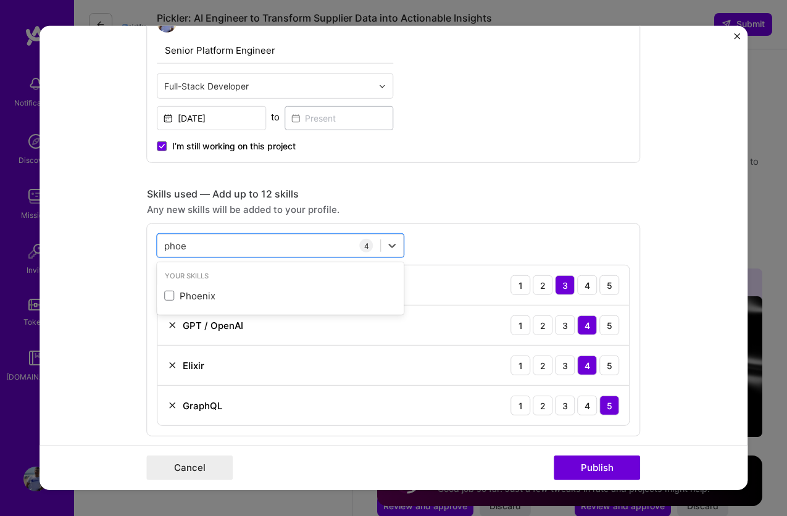
click at [223, 277] on div "Your Skills" at bounding box center [280, 276] width 247 height 13
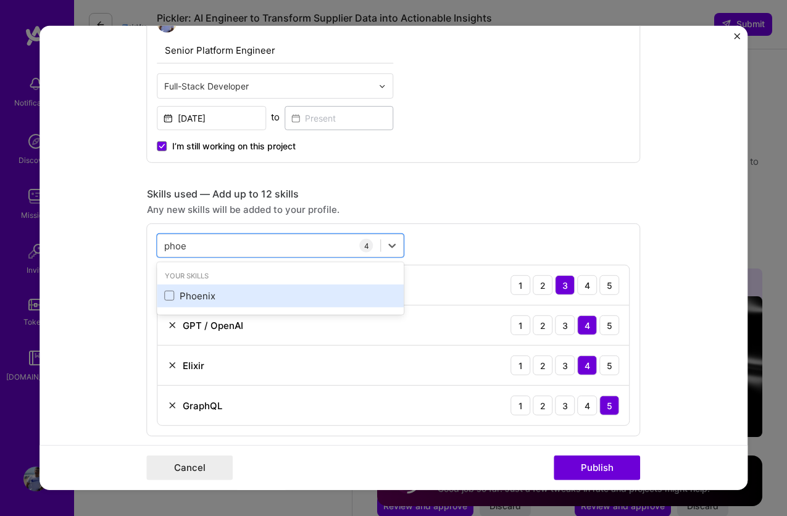
click at [221, 293] on div "Phoenix" at bounding box center [281, 296] width 232 height 13
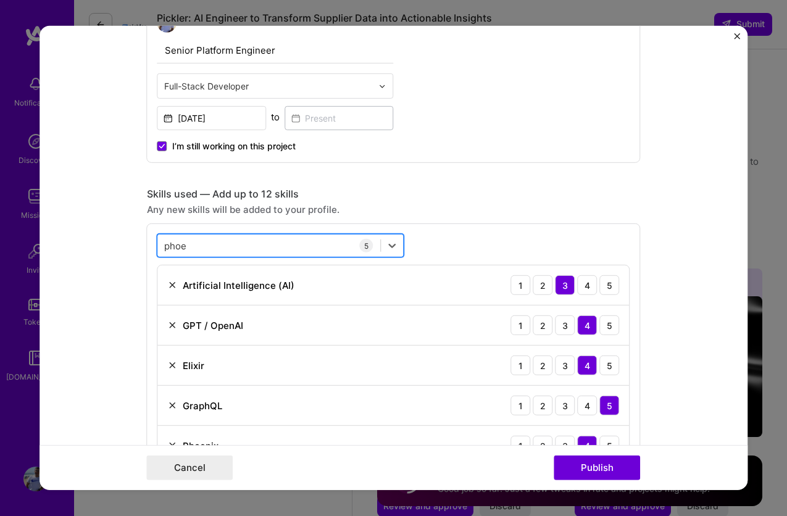
click at [239, 248] on div "phoe phoe" at bounding box center [269, 245] width 223 height 20
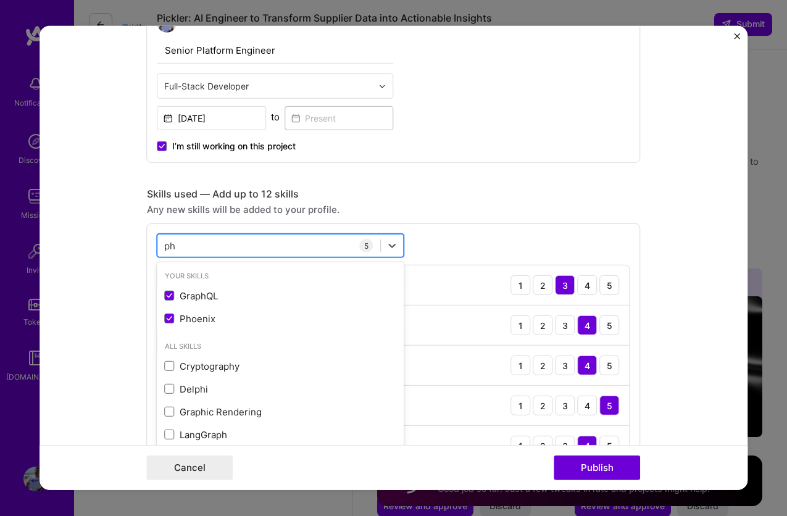
type input "p"
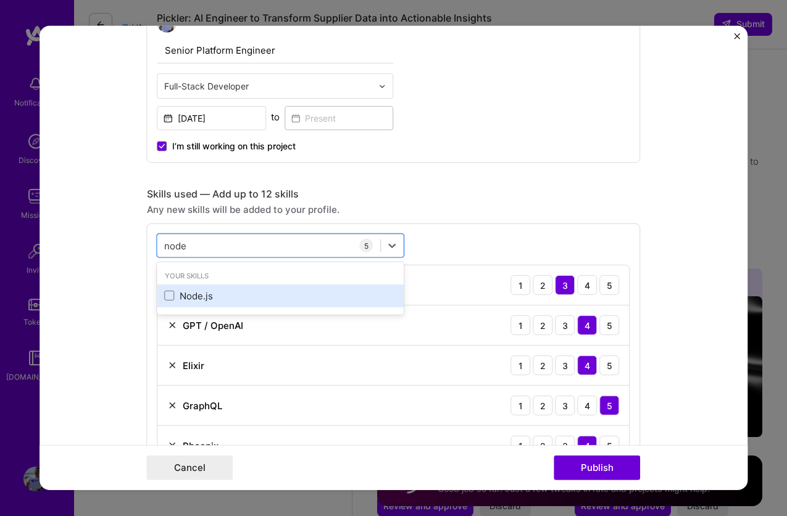
click at [240, 289] on div "Node.js" at bounding box center [280, 296] width 247 height 23
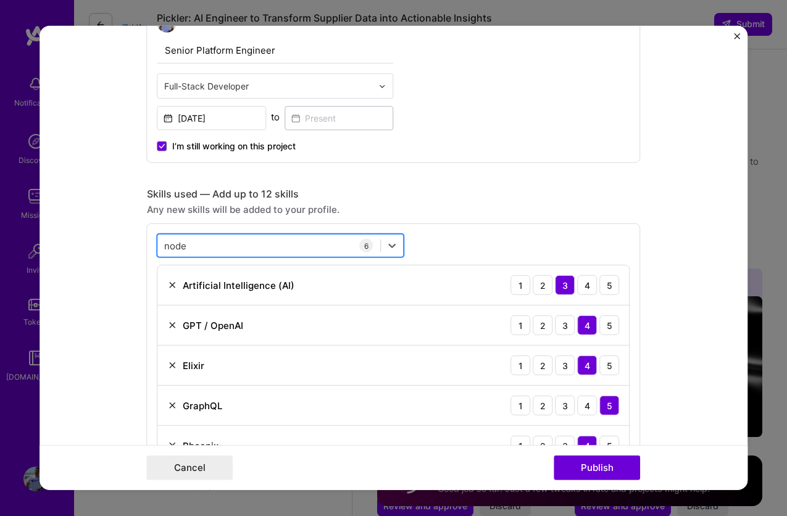
click at [240, 241] on div "node node" at bounding box center [269, 245] width 223 height 20
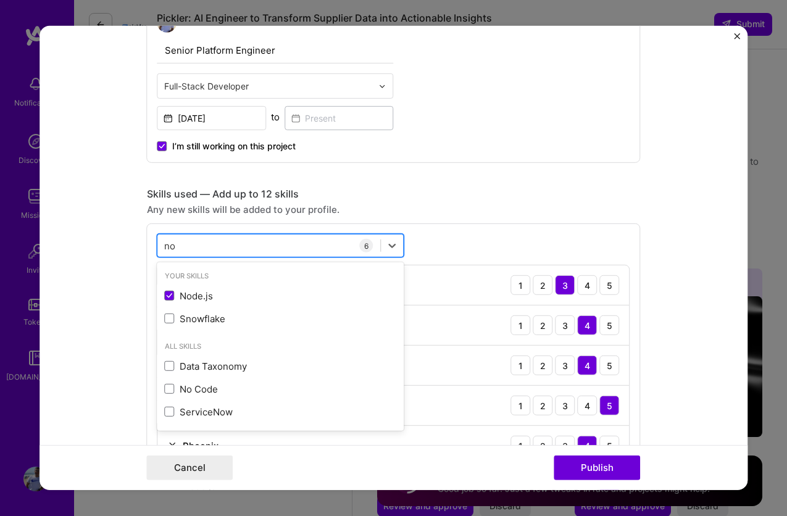
type input "n"
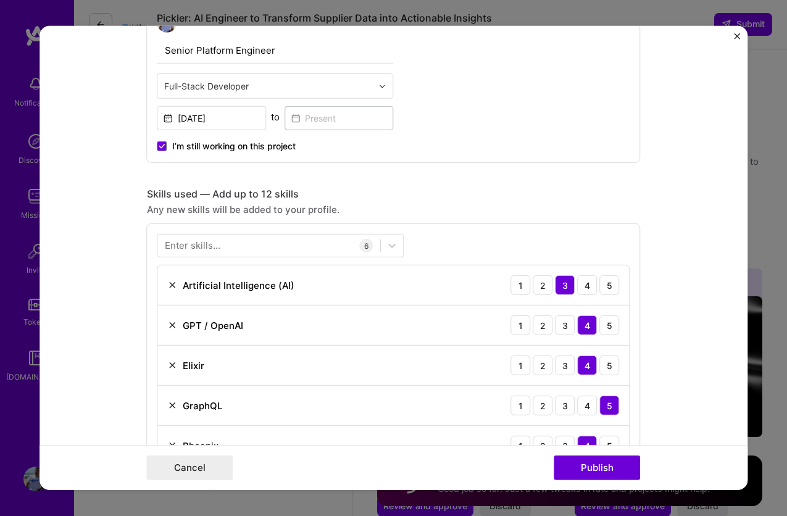
click at [512, 231] on div "Enter skills... 6 Artificial Intelligence (AI) 1 2 3 4 5 GPT / OpenAI 1 2 3 4 5…" at bounding box center [394, 369] width 494 height 293
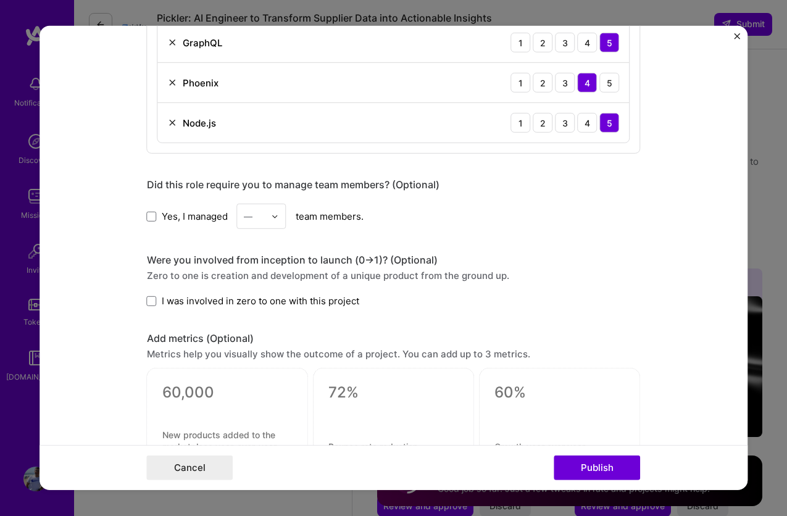
scroll to position [776, 0]
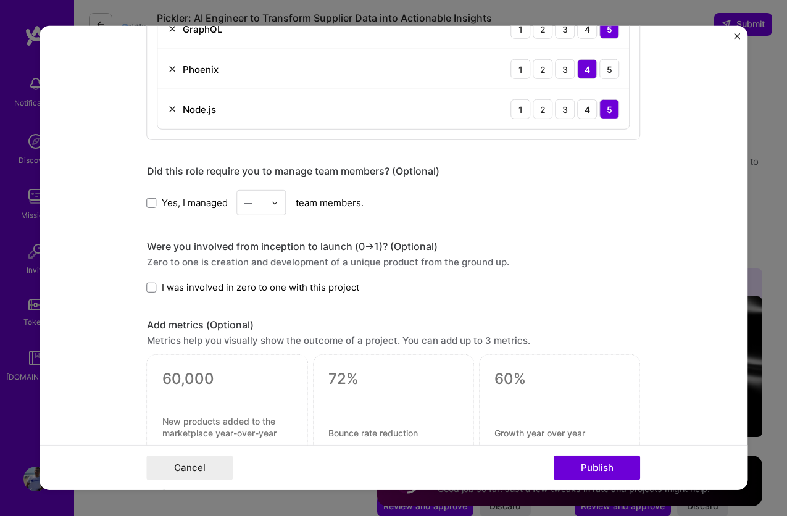
click at [301, 288] on span "I was involved in zero to one with this project" at bounding box center [261, 287] width 198 height 13
click at [0, 0] on input "I was involved in zero to one with this project" at bounding box center [0, 0] width 0 height 0
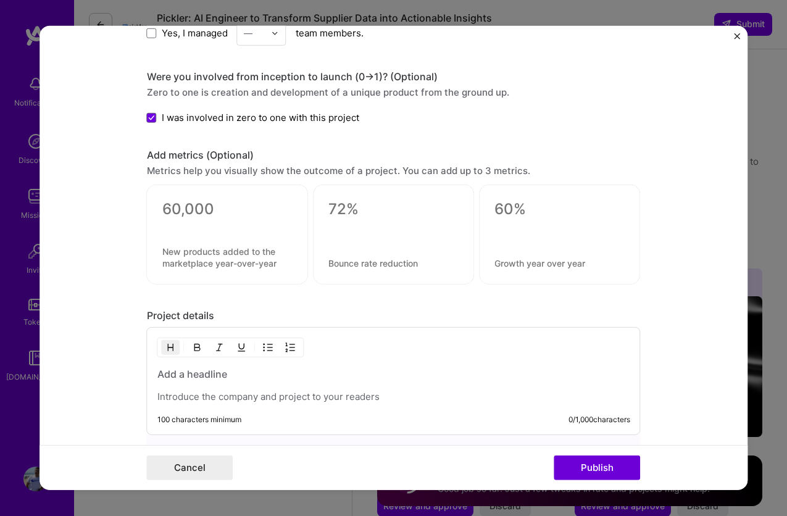
scroll to position [1054, 0]
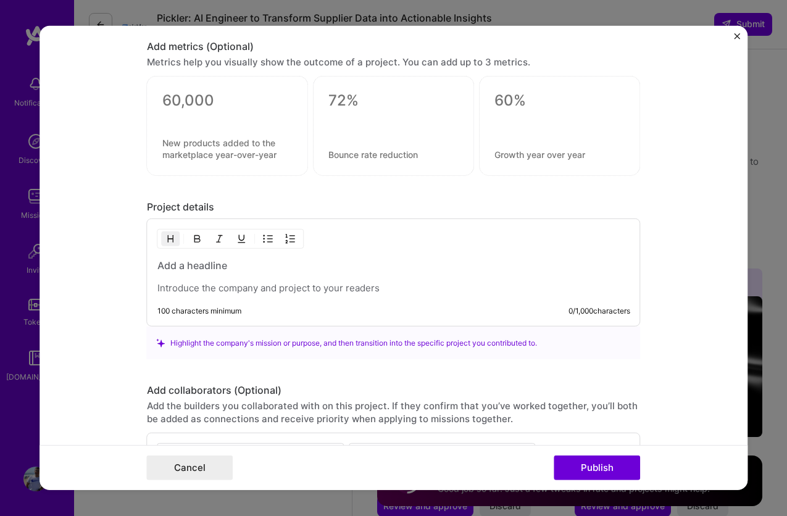
click at [359, 293] on p at bounding box center [393, 288] width 473 height 12
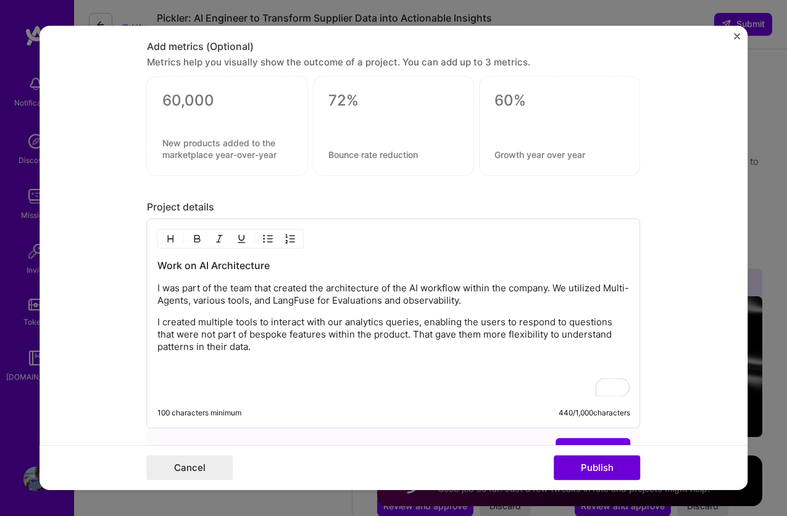
click at [352, 353] on p "I created multiple tools to interact with our analytics queries, enabling the u…" at bounding box center [393, 334] width 473 height 37
click at [347, 361] on div "Work on AI Architecture I was part of the team that created the architecture of…" at bounding box center [393, 328] width 473 height 138
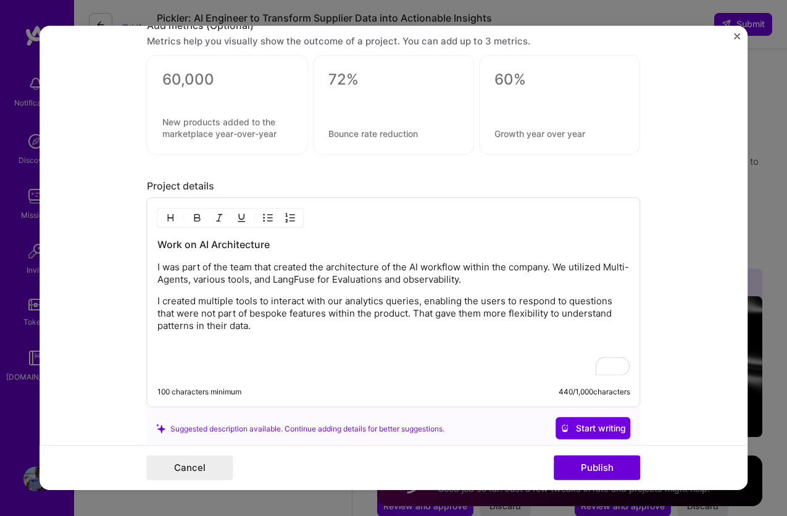
scroll to position [1083, 0]
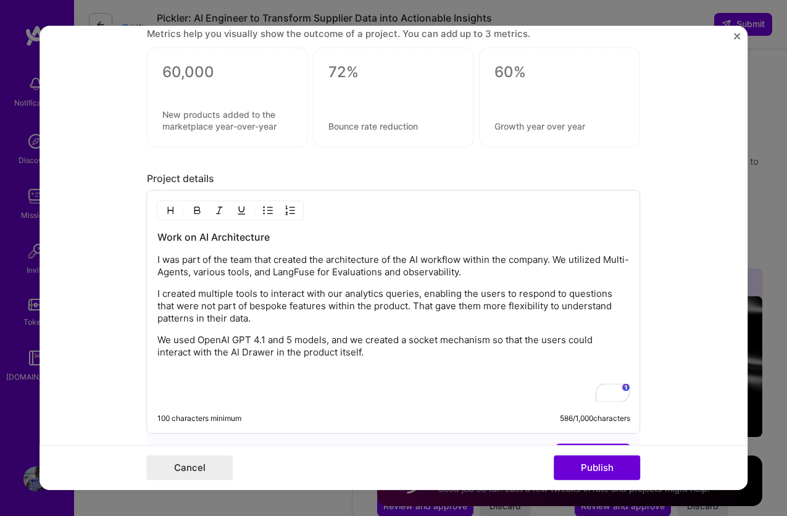
click at [343, 377] on p "To enrich screen reader interactions, please activate Accessibility in Grammarl…" at bounding box center [393, 374] width 473 height 12
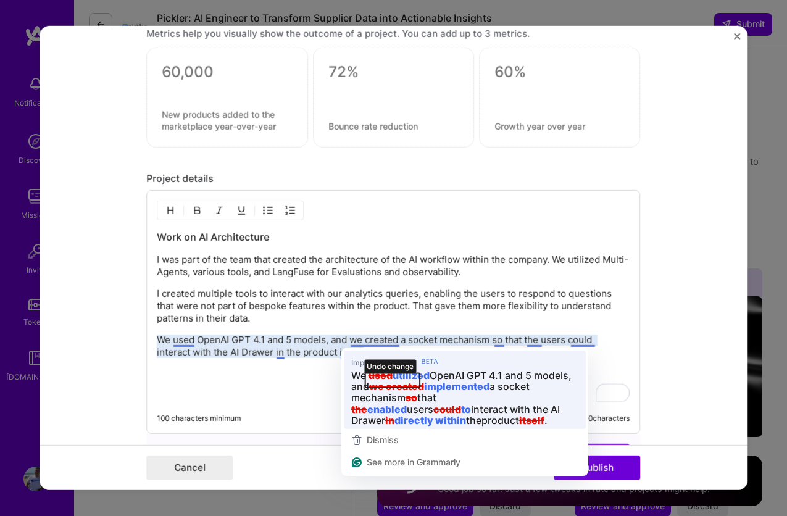
click at [391, 373] on icon "button" at bounding box center [392, 380] width 54 height 15
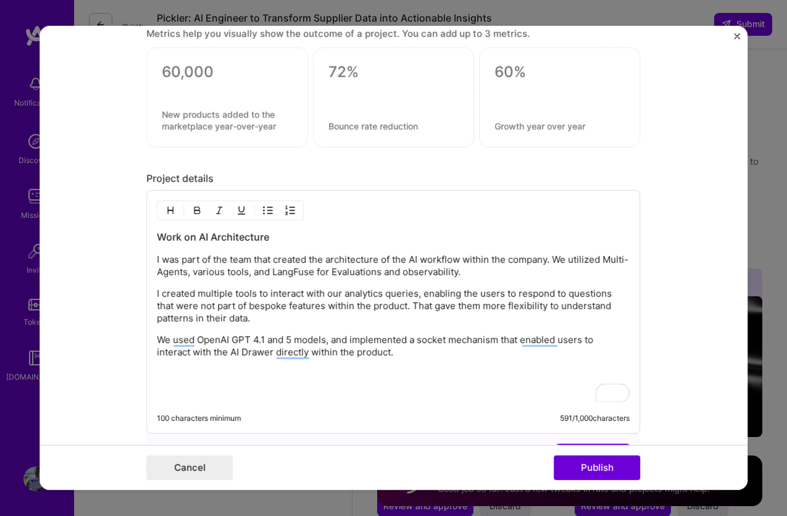
click at [399, 381] on div "Work on AI Architecture I was part of the team that created the architecture of…" at bounding box center [393, 316] width 473 height 172
click at [402, 378] on p "To enrich screen reader interactions, please activate Accessibility in Grammarl…" at bounding box center [393, 374] width 473 height 12
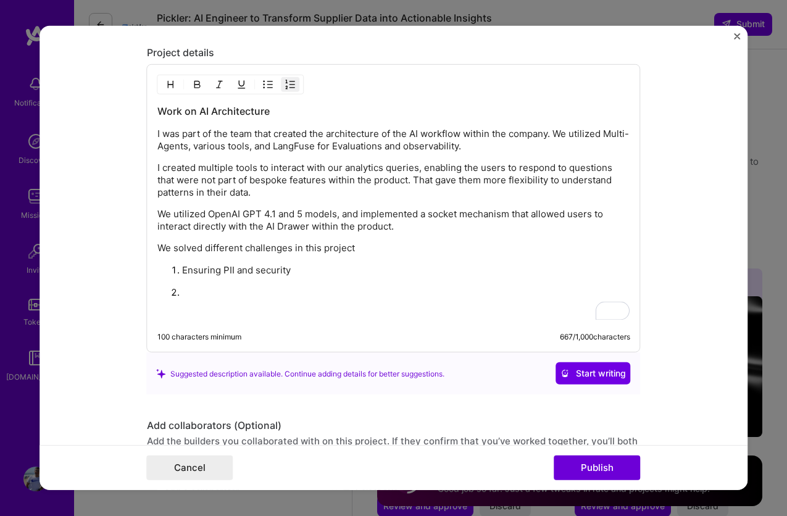
scroll to position [1197, 0]
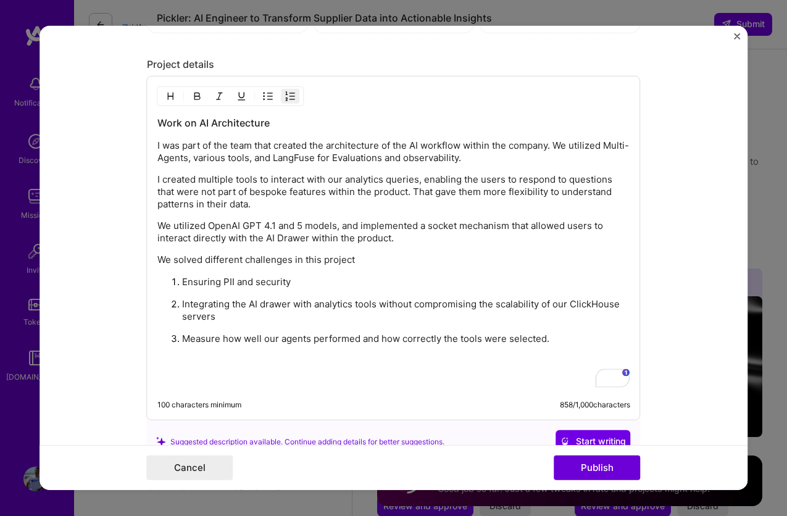
click at [564, 344] on p "Measure how well our agents performed and how correctly the tools were selected." at bounding box center [406, 339] width 448 height 12
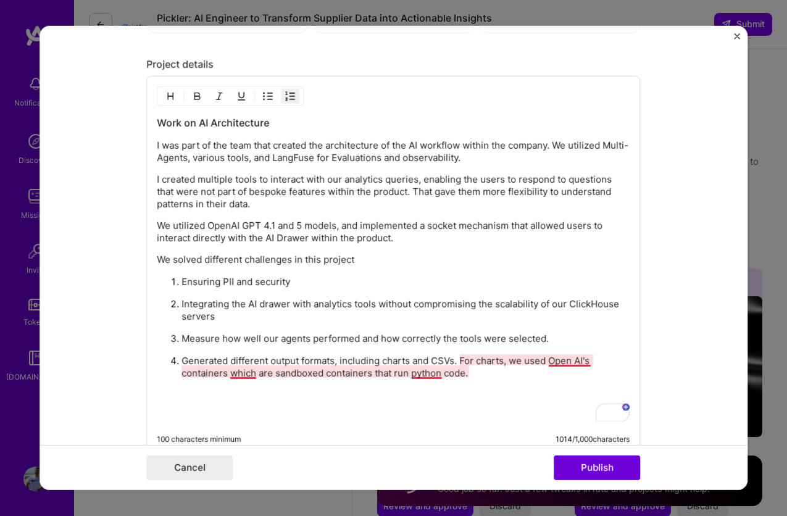
click at [503, 364] on p "Generated different output formats, including charts and CSVs. For charts, we u…" at bounding box center [406, 367] width 448 height 25
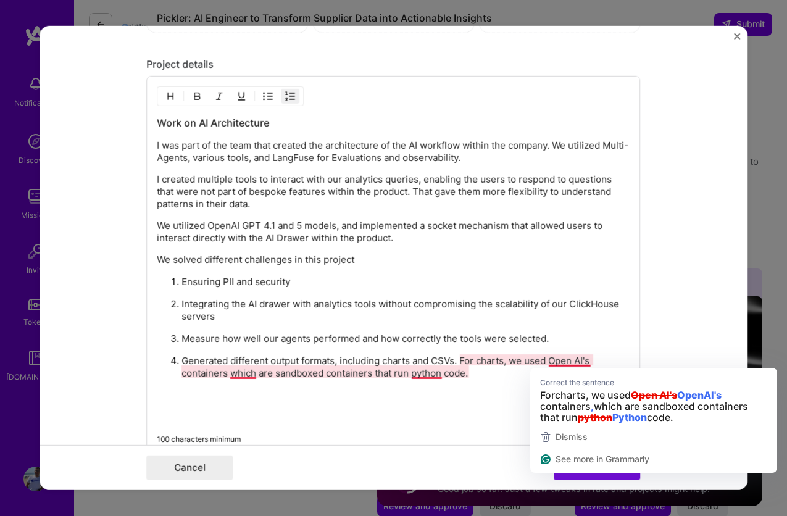
click at [556, 364] on p "Generated different output formats, including charts and CSVs. For charts, we u…" at bounding box center [406, 367] width 448 height 25
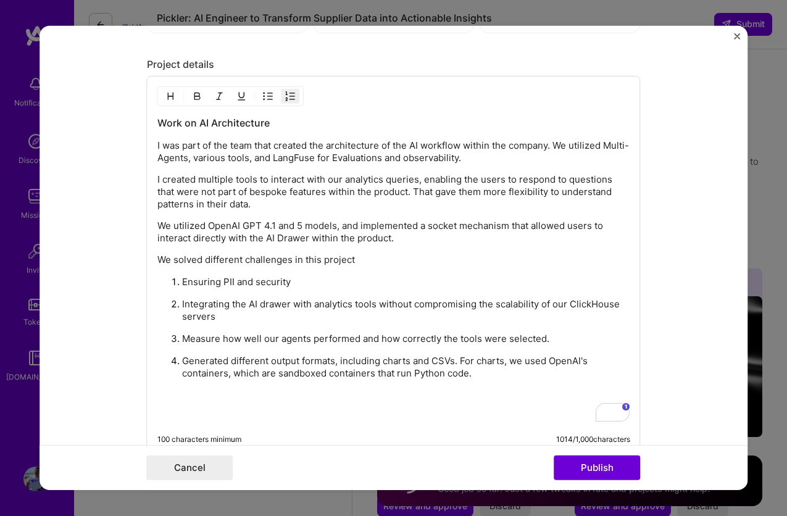
click at [419, 246] on div "Work on AI Architecture I was part of the team that created the architecture of…" at bounding box center [393, 269] width 473 height 307
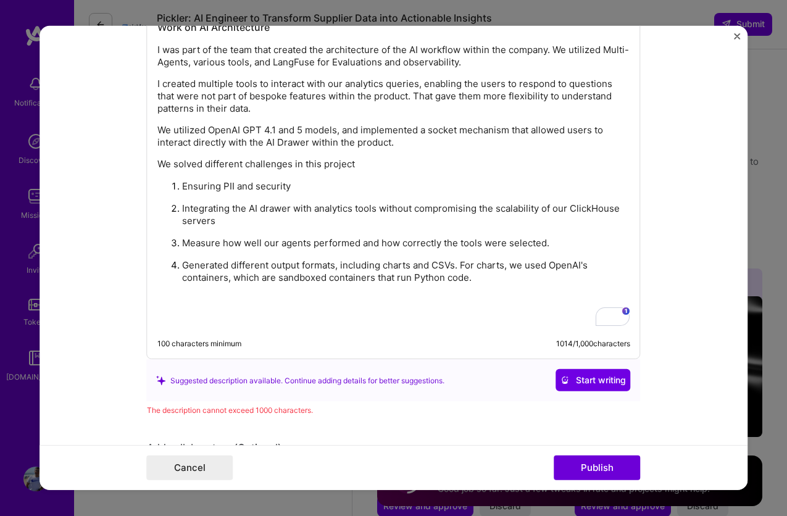
scroll to position [1328, 0]
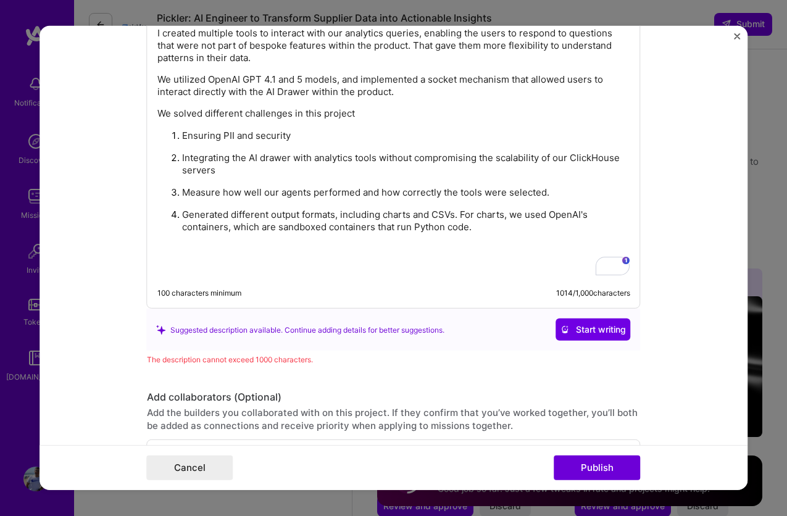
click at [526, 224] on p "Generated different output formats, including charts and CSVs. For charts, we u…" at bounding box center [406, 221] width 448 height 25
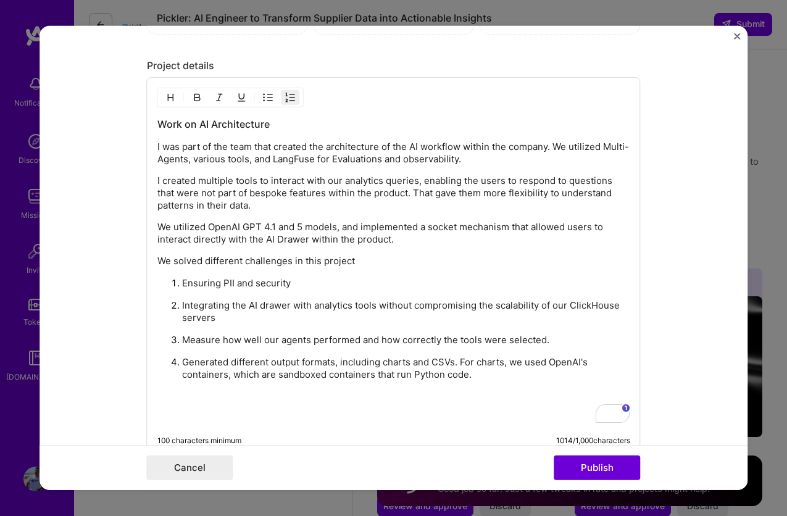
click at [469, 244] on p "We utilized OpenAI GPT 4.1 and 5 models, and implemented a socket mechanism tha…" at bounding box center [393, 233] width 473 height 25
click at [565, 232] on p "We utilized OpenAI GPT 4.1 and 5 models, and implemented a socket mechanism tha…" at bounding box center [393, 233] width 473 height 25
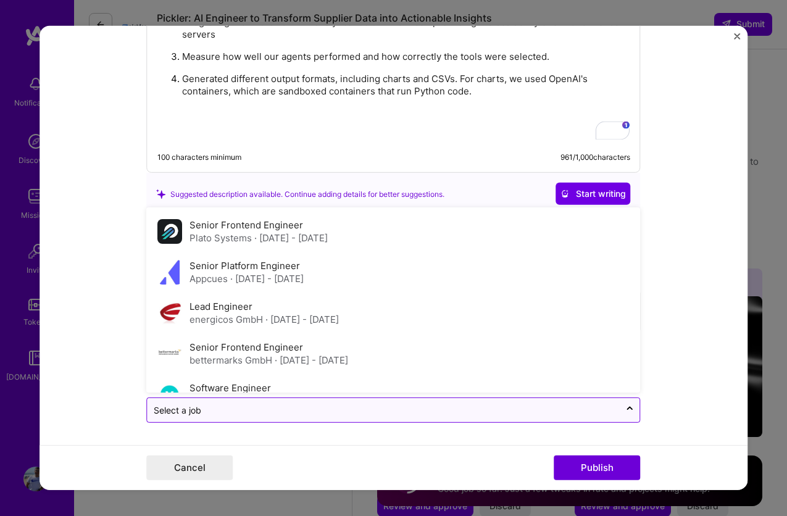
click at [324, 401] on div "Select a job" at bounding box center [384, 410] width 473 height 24
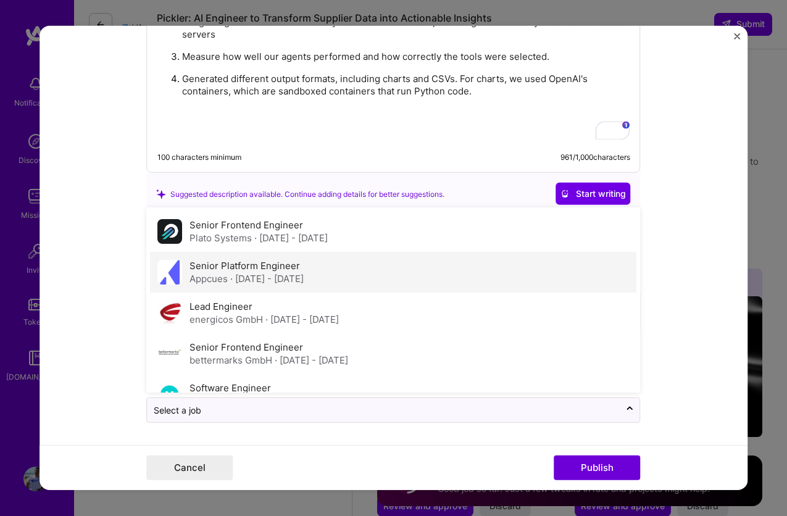
click at [269, 266] on label "Senior Platform Engineer" at bounding box center [245, 266] width 111 height 12
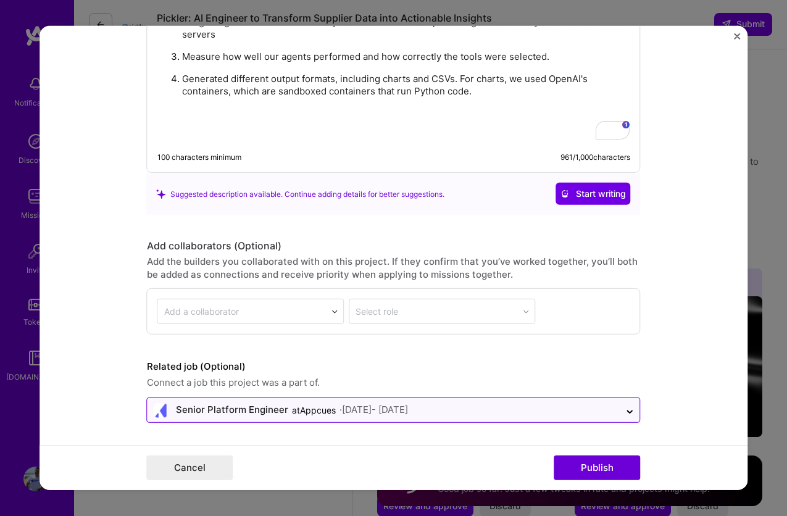
click at [471, 404] on input "text" at bounding box center [384, 410] width 461 height 13
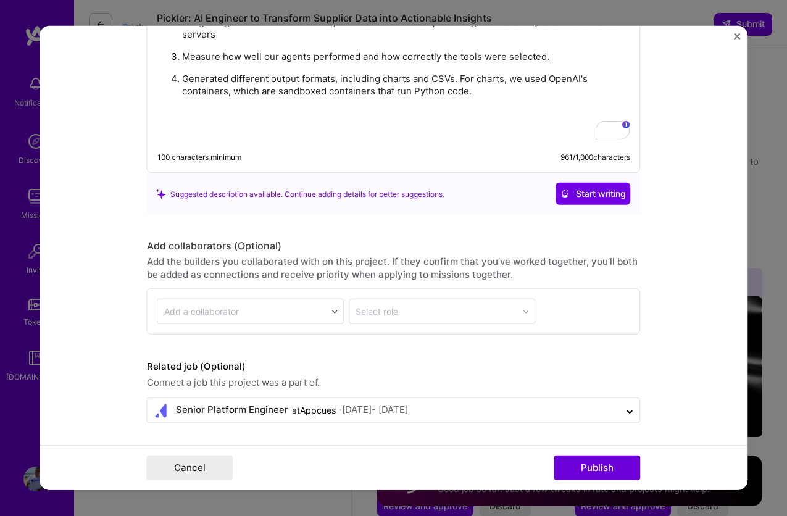
click at [371, 435] on form "Project title AI Agents and Tools Company Appcues Project industry Industry 1 P…" at bounding box center [394, 258] width 709 height 464
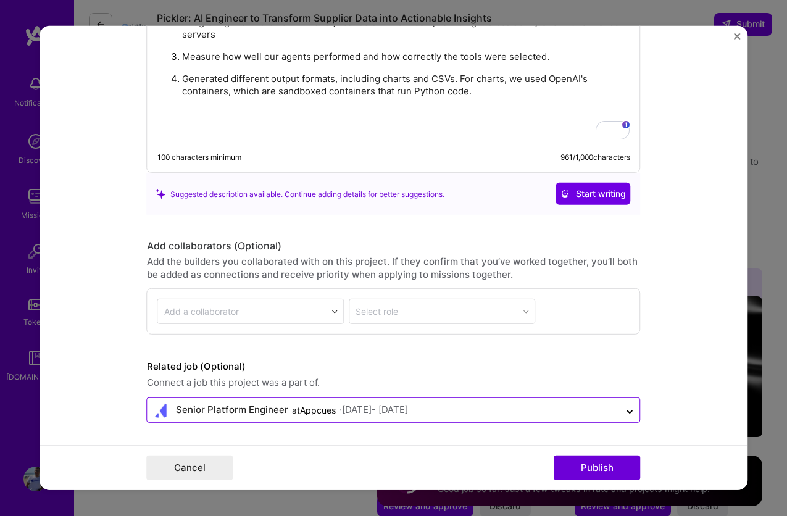
click at [378, 412] on div "· Oct 2021 - May 2023" at bounding box center [374, 410] width 69 height 13
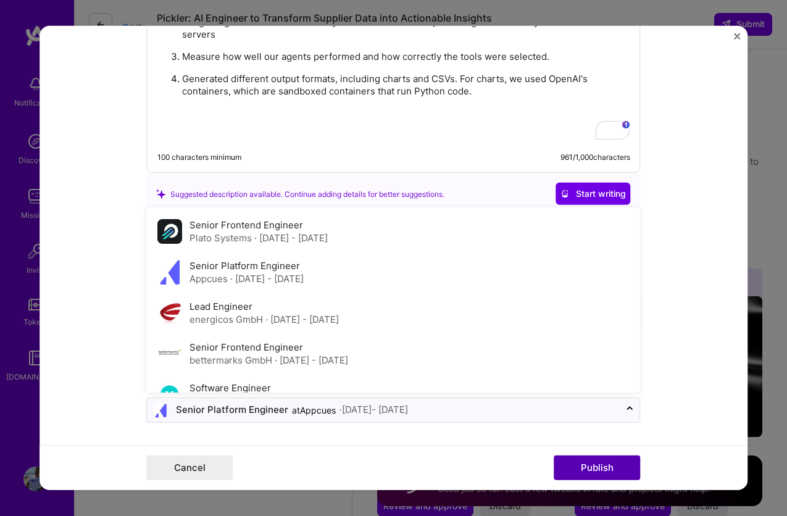
click at [591, 475] on button "Publish" at bounding box center [597, 468] width 86 height 25
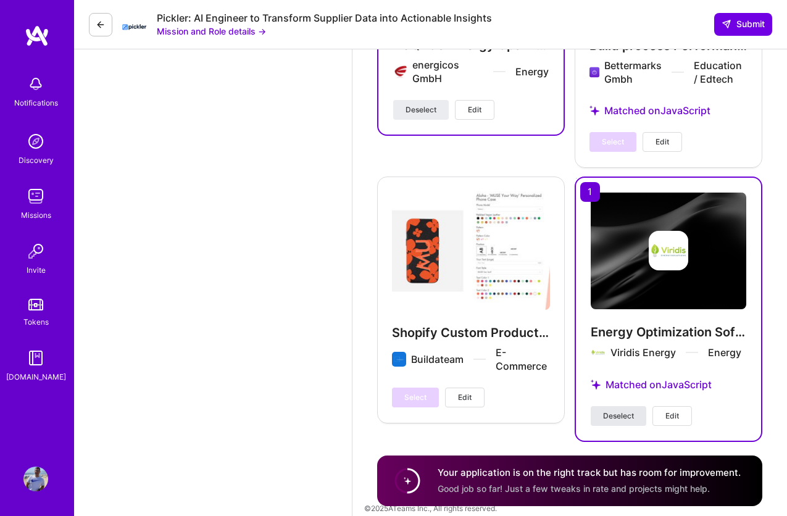
click at [625, 411] on span "Deselect" at bounding box center [618, 416] width 31 height 11
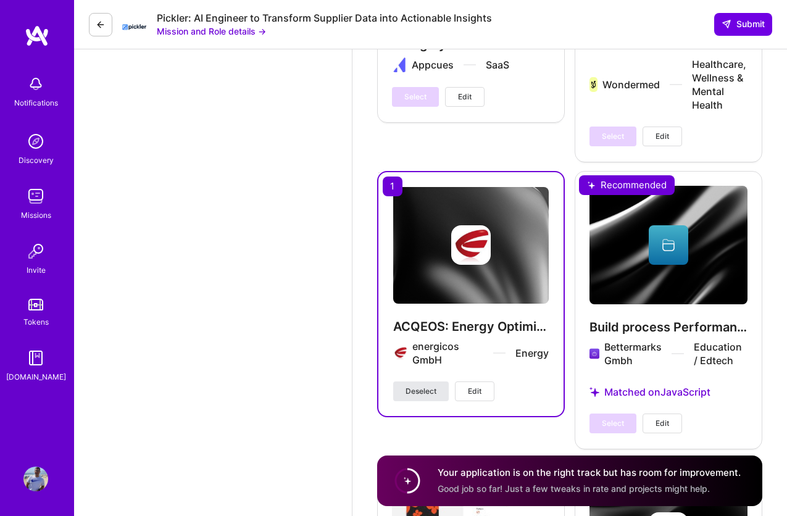
click at [411, 386] on span "Deselect" at bounding box center [421, 391] width 31 height 11
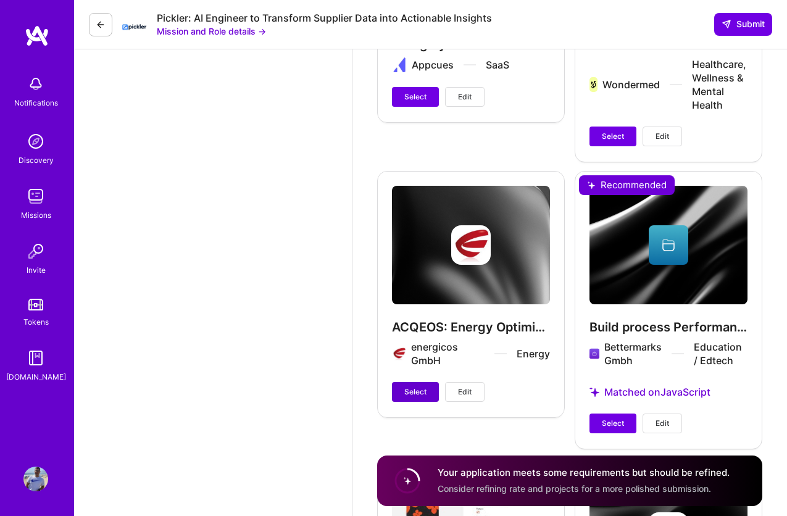
click at [411, 386] on span "Select" at bounding box center [415, 391] width 22 height 11
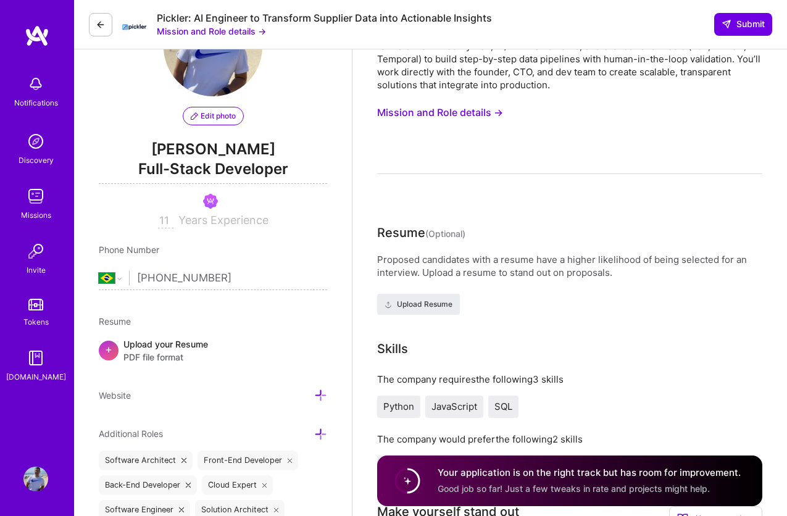
scroll to position [0, 0]
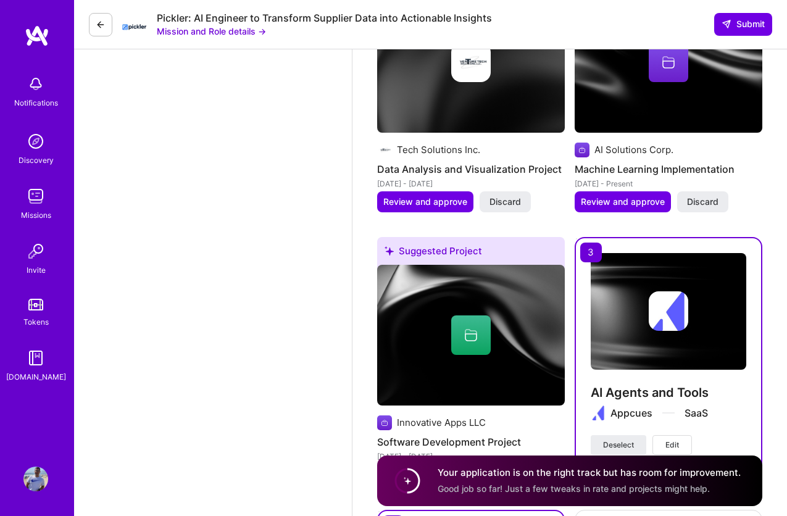
click at [676, 440] on span "Edit" at bounding box center [672, 445] width 14 height 11
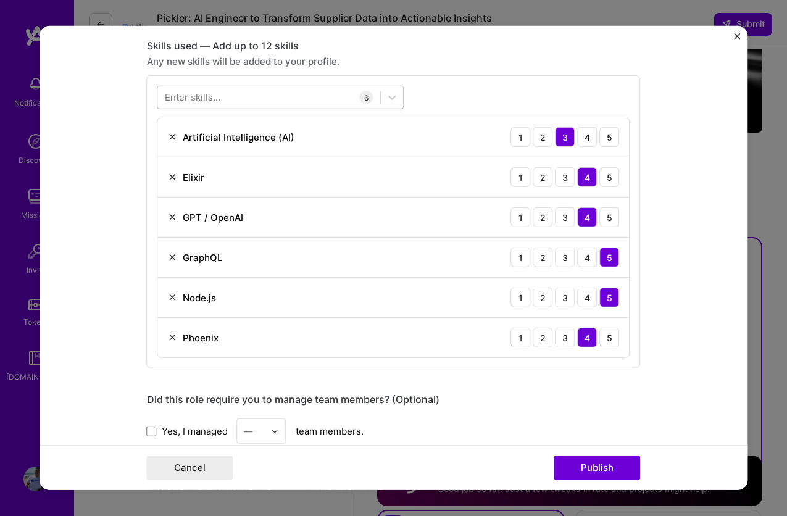
click at [283, 99] on div at bounding box center [269, 97] width 223 height 20
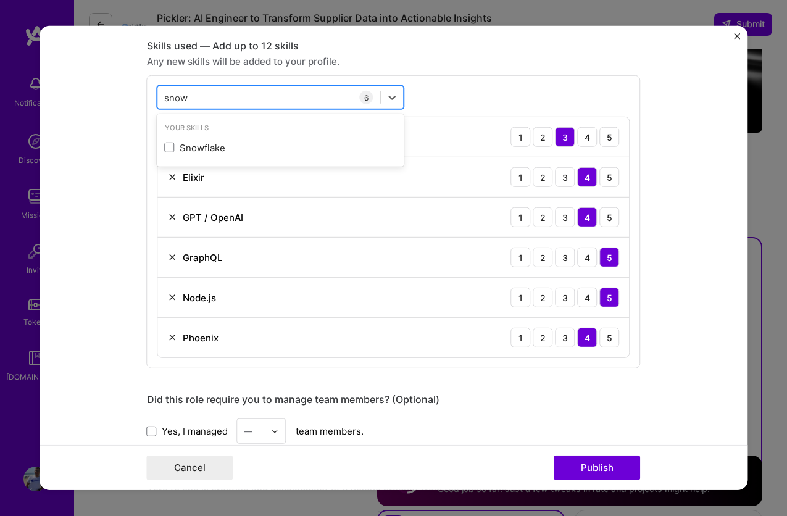
type input "snowf"
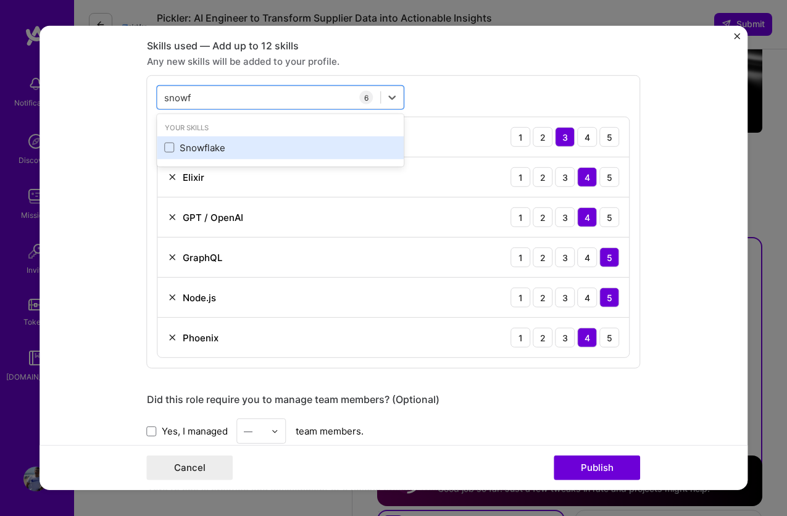
click at [224, 157] on div "Snowflake" at bounding box center [280, 147] width 247 height 23
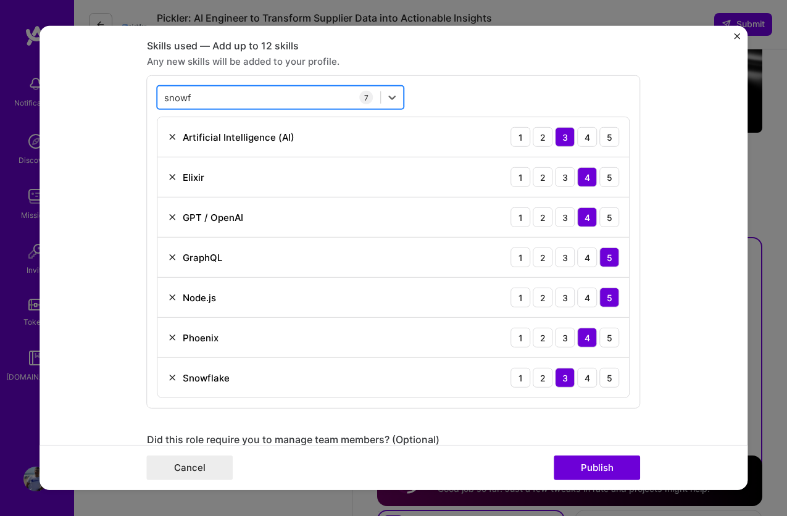
click at [230, 102] on div "snowf snowf" at bounding box center [269, 97] width 223 height 20
type input "clickhouse"
click at [471, 95] on div "Enter skills... 7 Artificial Intelligence (AI) 1 2 3 4 5 Elixir 1 2 3 4 5 GPT /…" at bounding box center [394, 241] width 494 height 333
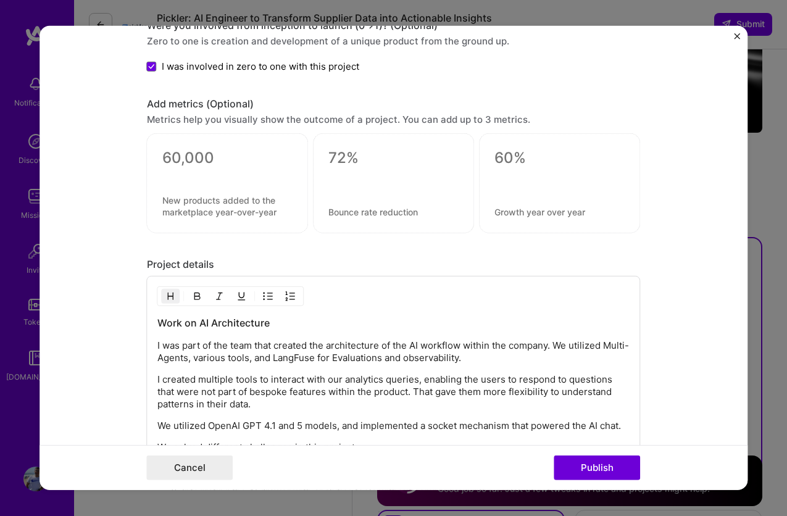
scroll to position [1038, 0]
click at [355, 164] on textarea at bounding box center [393, 157] width 130 height 19
type textarea "30%"
click at [340, 203] on div "30% 3 / 30 characters" at bounding box center [393, 182] width 161 height 100
click at [338, 213] on textarea at bounding box center [393, 211] width 130 height 12
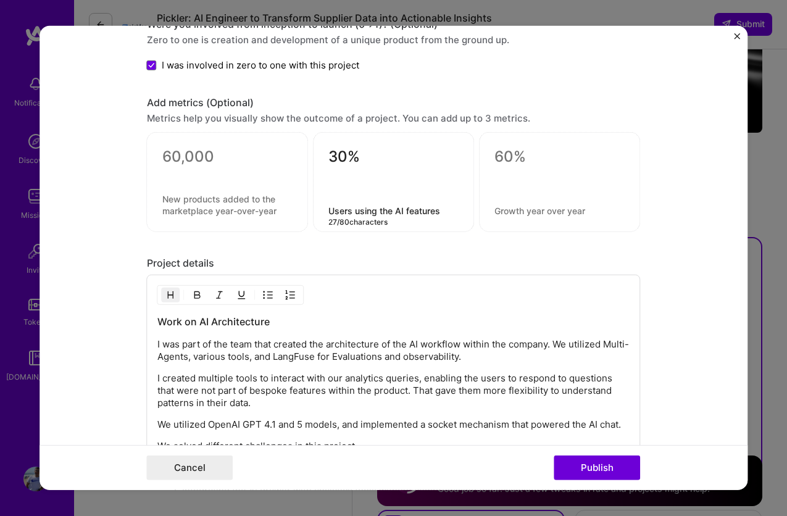
type textarea "Users using the AI features"
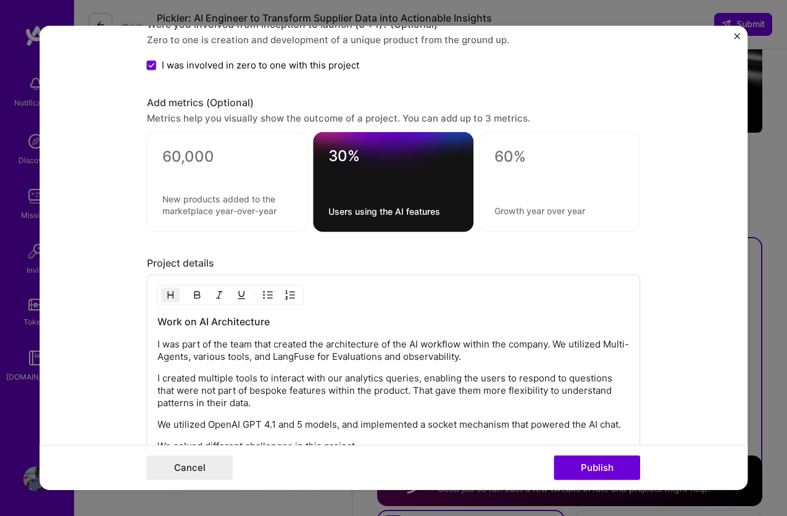
click at [209, 211] on textarea at bounding box center [227, 204] width 131 height 23
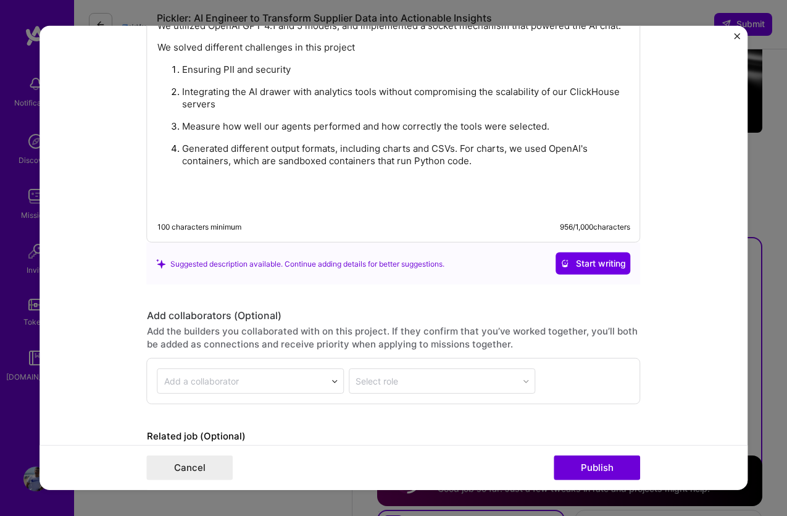
scroll to position [1507, 0]
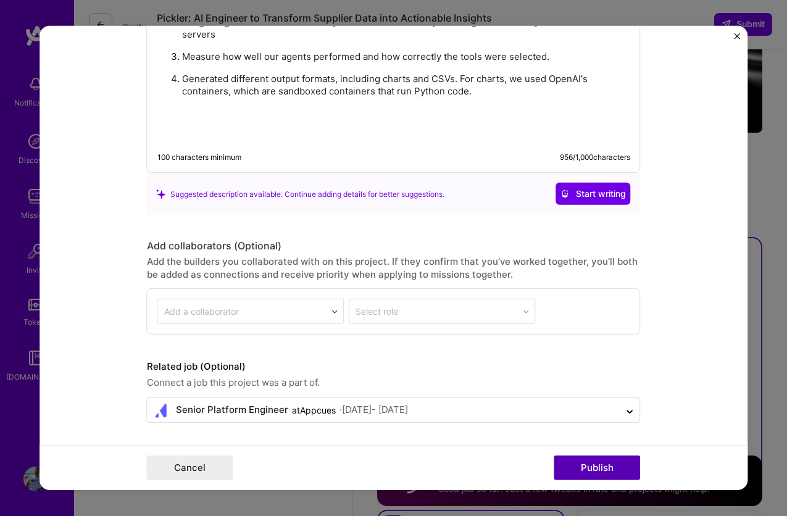
click at [593, 462] on button "Publish" at bounding box center [597, 468] width 86 height 25
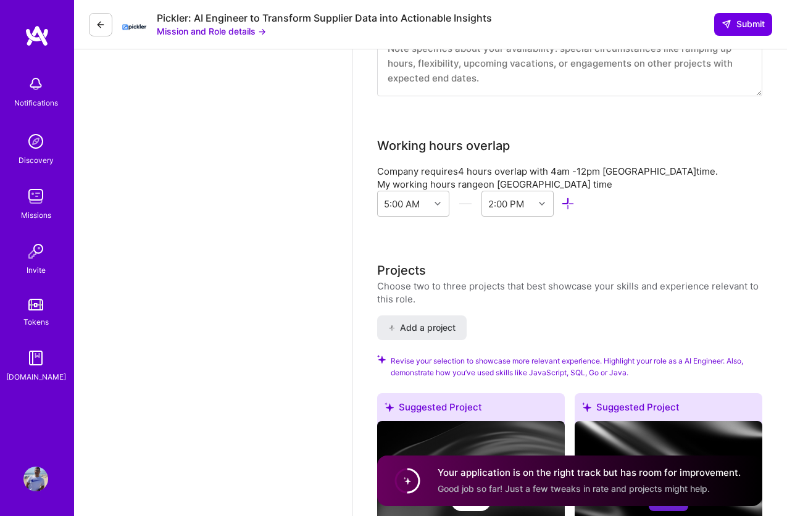
scroll to position [1558, 0]
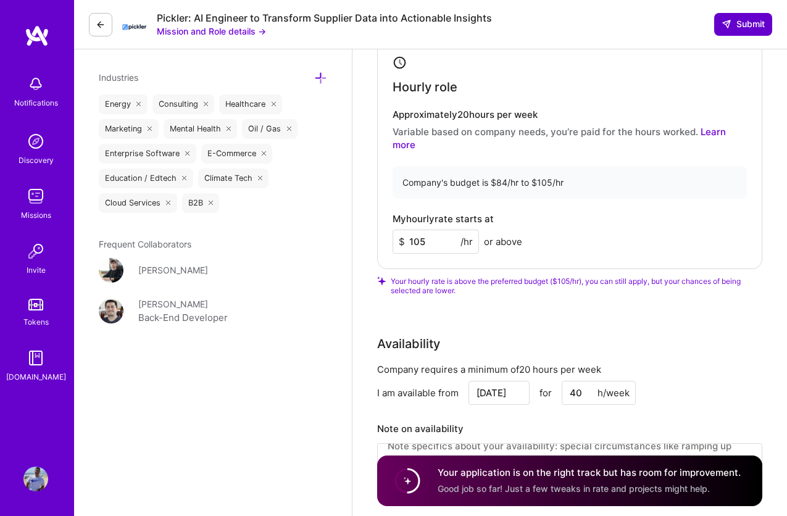
click at [740, 27] on span "Submit" at bounding box center [743, 24] width 43 height 12
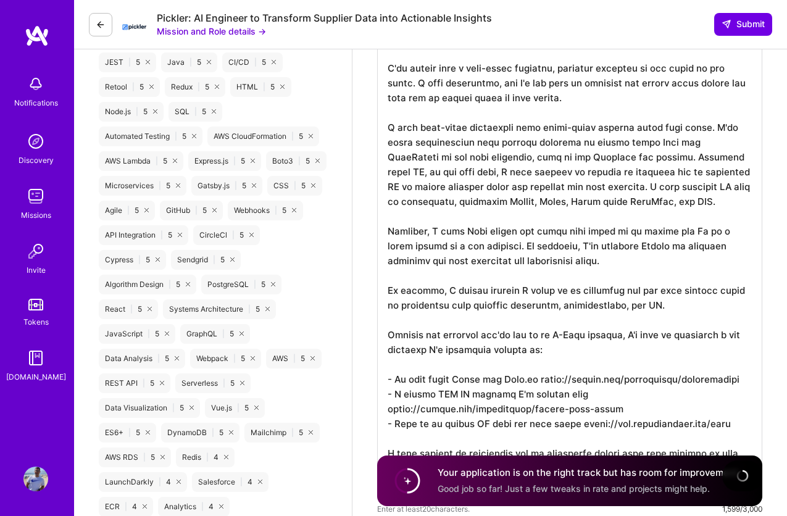
scroll to position [0, 0]
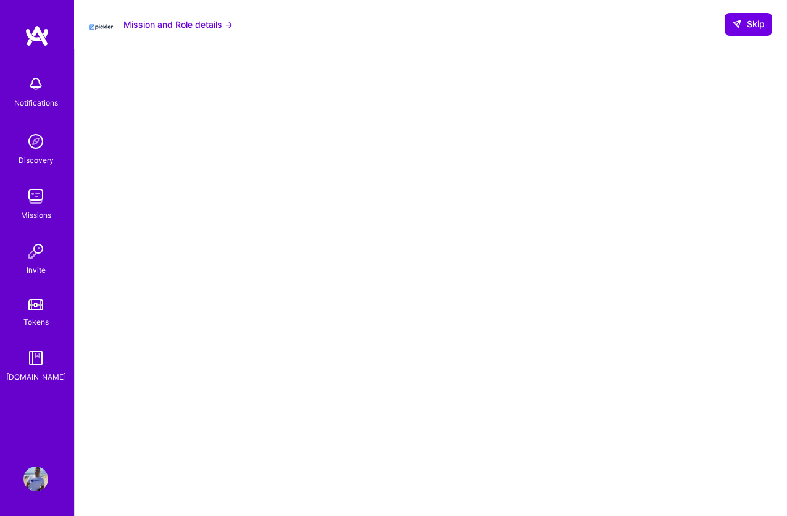
scroll to position [96, 0]
click at [747, 33] on button "Skip" at bounding box center [749, 24] width 48 height 22
select select "BR"
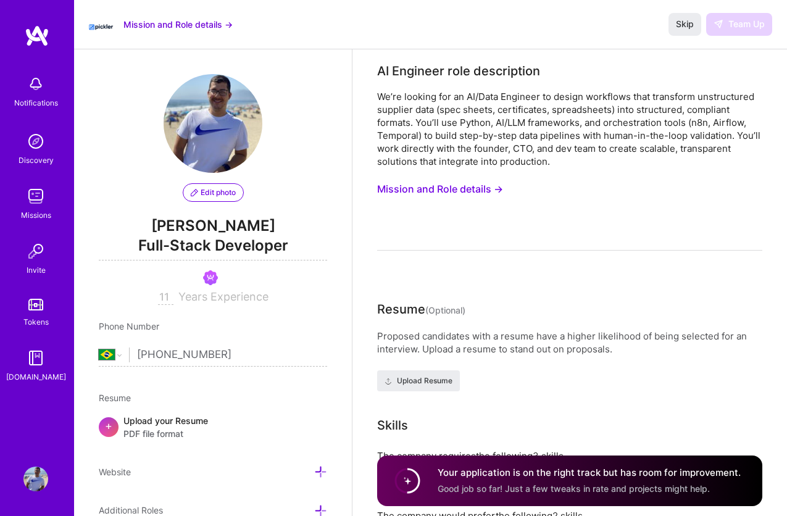
click at [34, 484] on img at bounding box center [35, 479] width 25 height 25
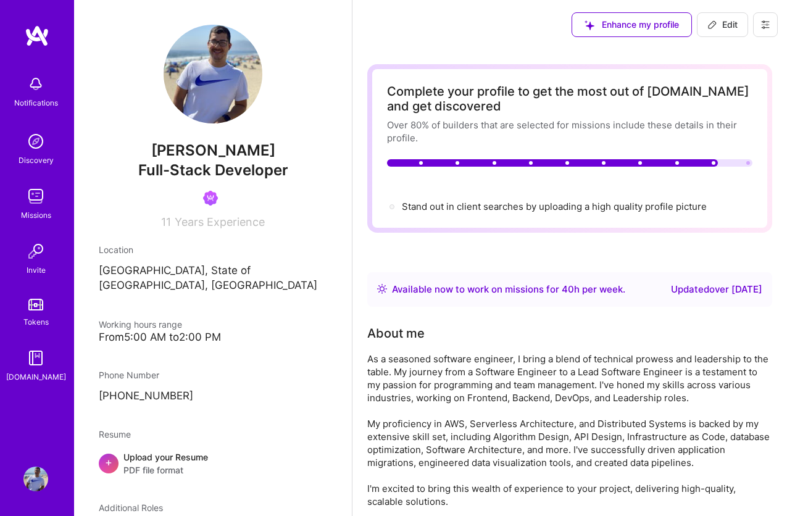
click at [728, 28] on span "Edit" at bounding box center [722, 25] width 30 height 12
select select "BR"
select select "Right Now"
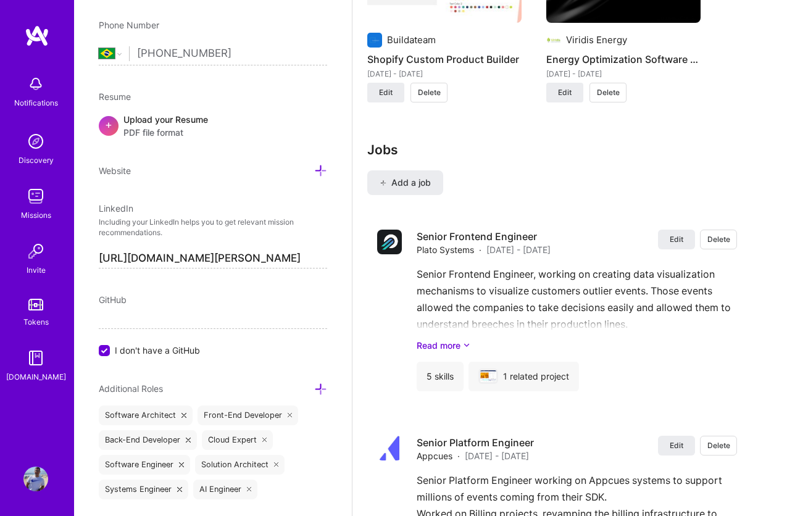
scroll to position [2443, 0]
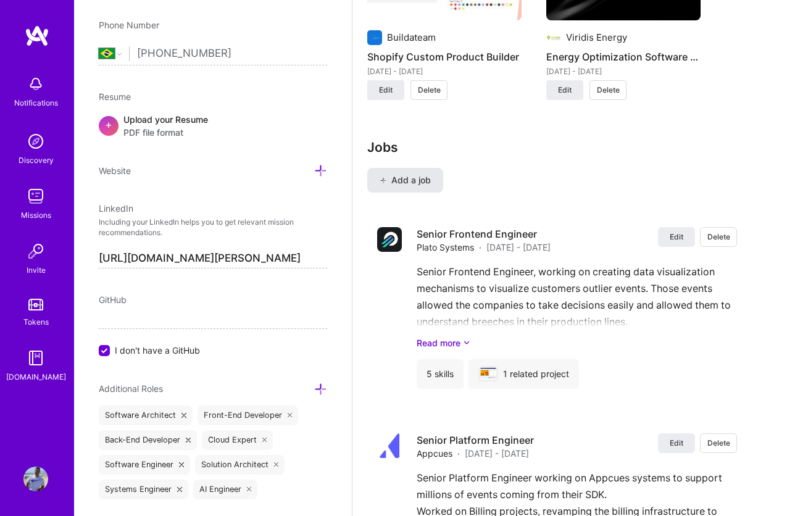
click at [420, 182] on span "Add a job" at bounding box center [405, 180] width 51 height 12
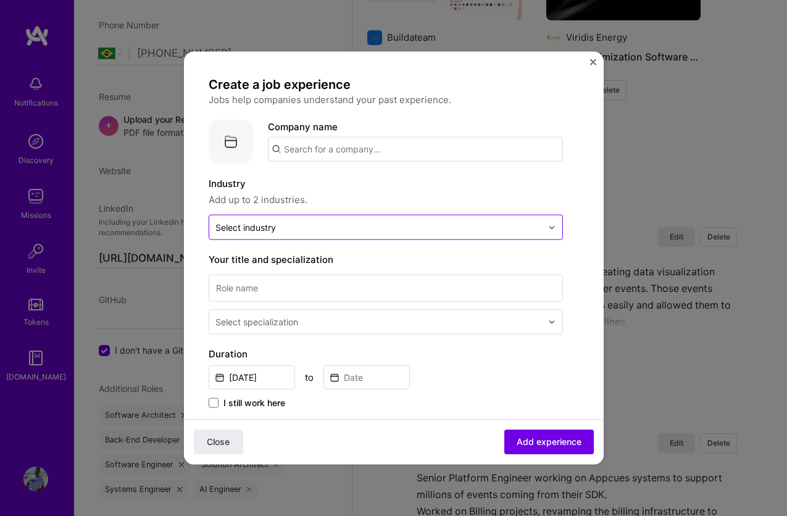
click at [411, 222] on input "text" at bounding box center [378, 227] width 327 height 13
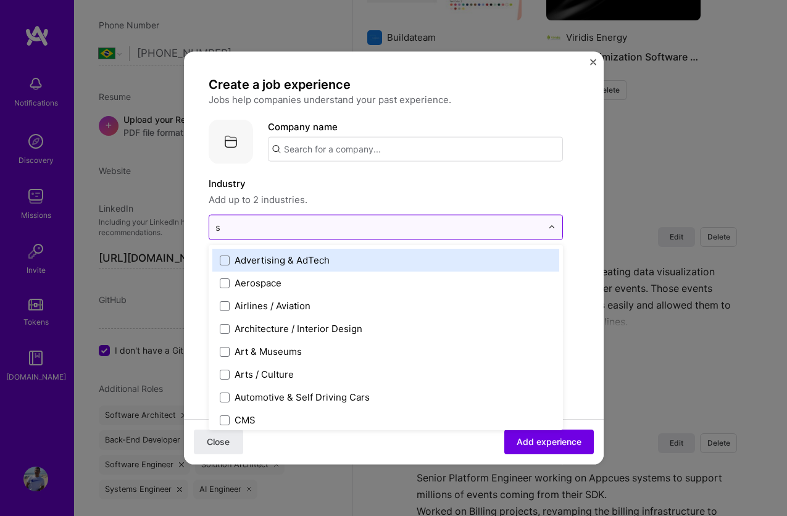
type input "sa"
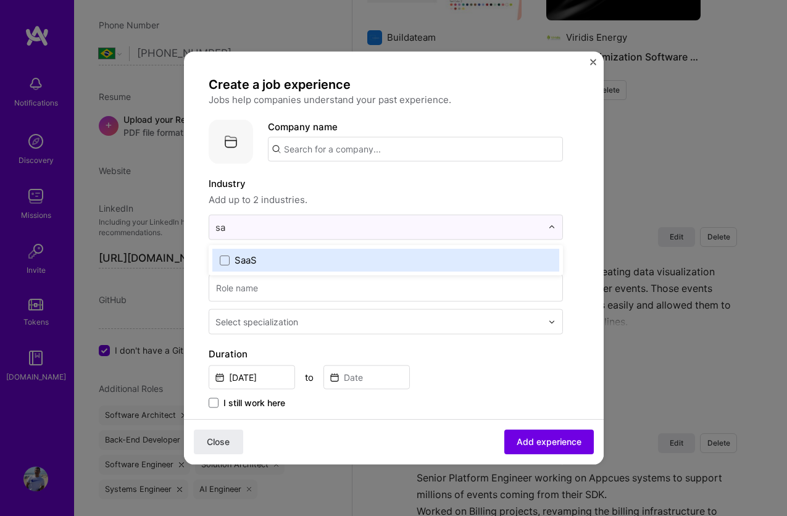
click at [370, 265] on label "SaaS" at bounding box center [386, 260] width 332 height 13
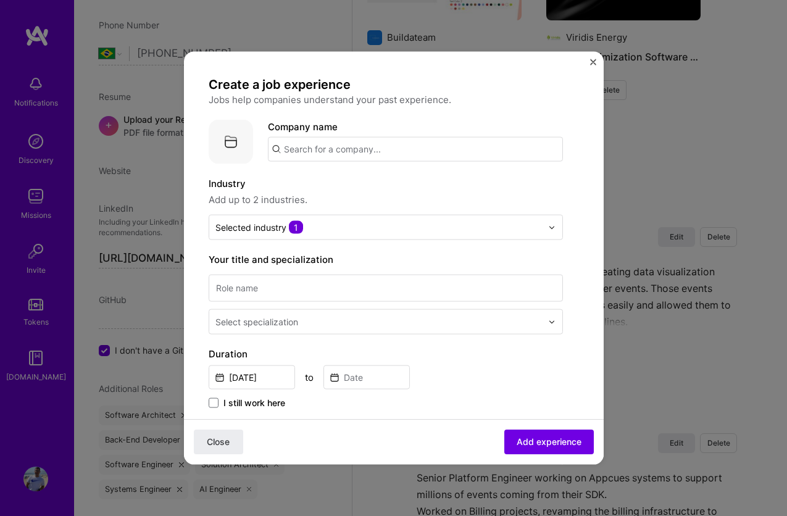
click at [414, 198] on span "Add up to 2 industries." at bounding box center [386, 200] width 354 height 15
click at [393, 155] on input "text" at bounding box center [415, 149] width 295 height 25
type input "Appcues"
click at [340, 177] on span "Appcues" at bounding box center [324, 179] width 38 height 13
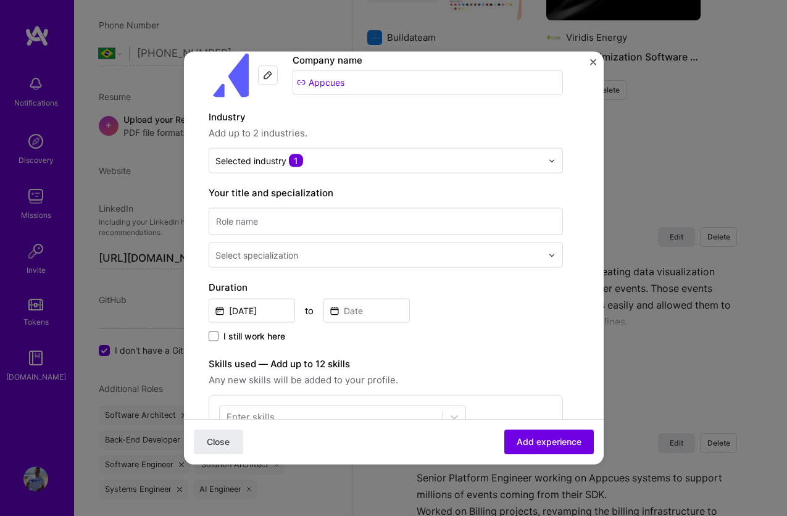
scroll to position [85, 0]
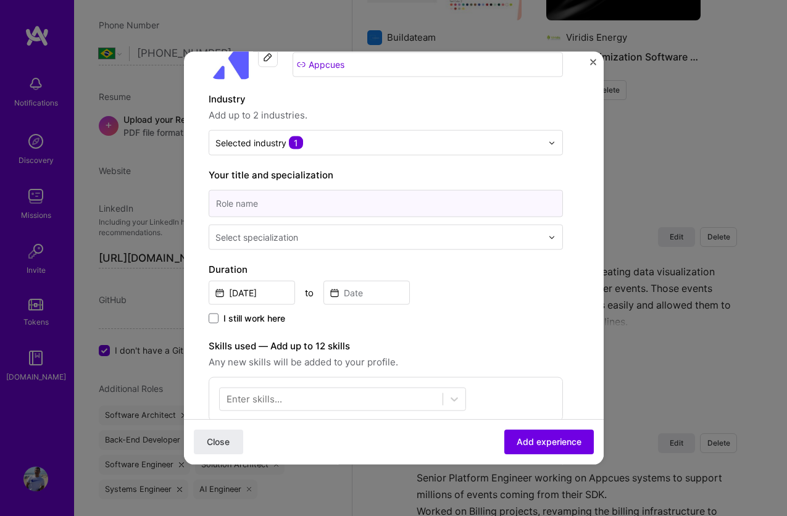
click at [314, 208] on input at bounding box center [386, 203] width 354 height 27
type input "Senior Plaform Engineer"
click at [303, 240] on input "text" at bounding box center [379, 237] width 329 height 13
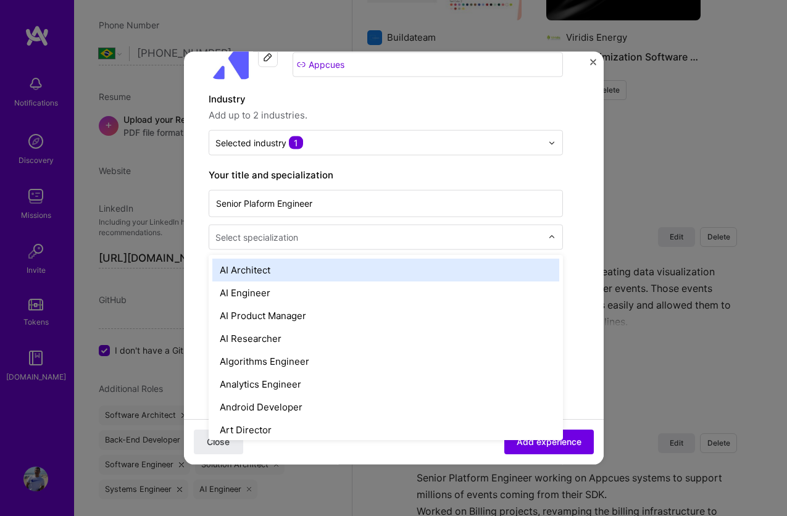
click at [332, 239] on input "text" at bounding box center [379, 237] width 329 height 13
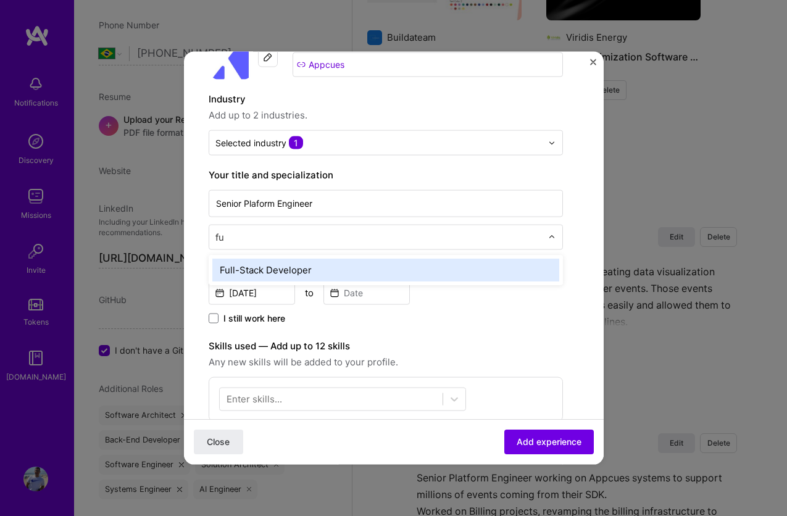
type input "ful"
click at [314, 268] on div "Full-Stack Developer" at bounding box center [385, 270] width 347 height 23
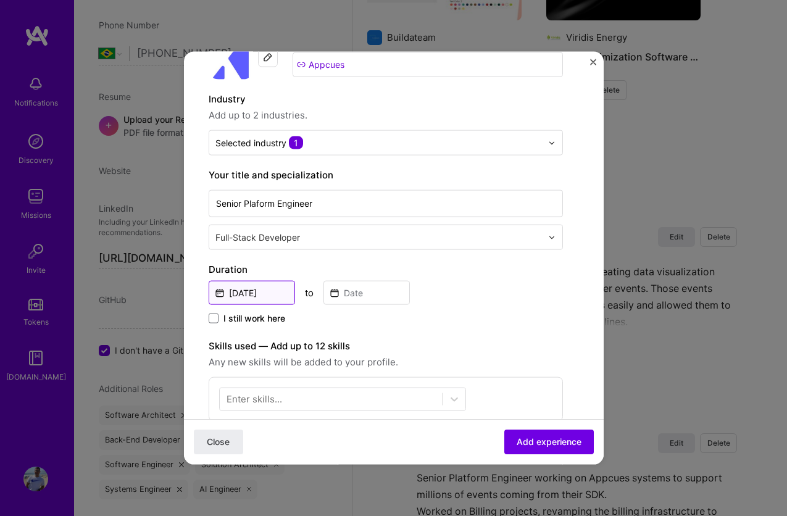
click at [273, 288] on input "Sep, 2025" at bounding box center [252, 293] width 86 height 24
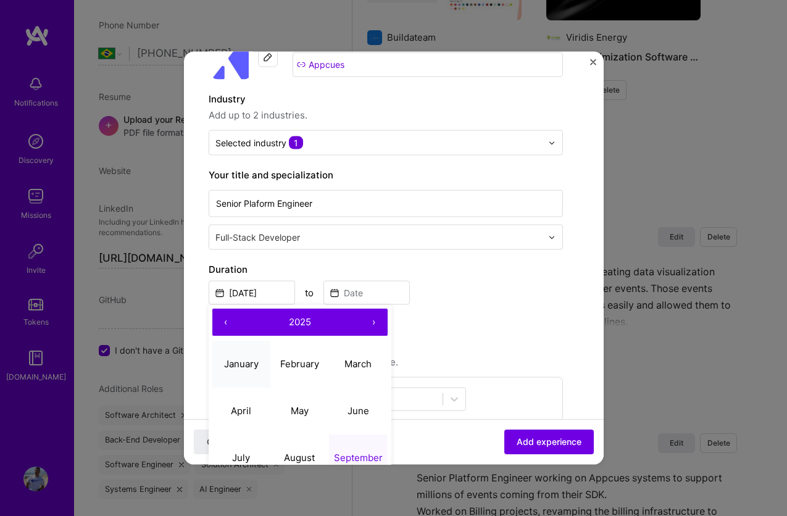
click at [246, 359] on abbr "January" at bounding box center [241, 363] width 35 height 12
type input "Jan, 2025"
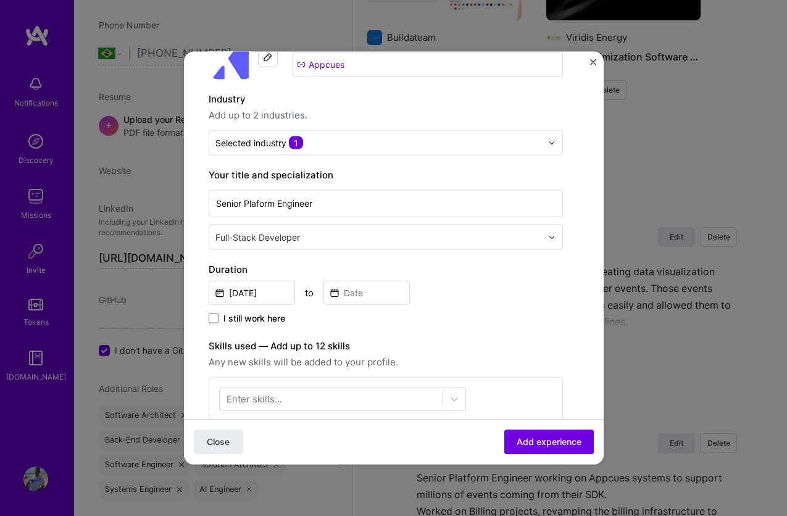
click at [267, 321] on span "I still work here" at bounding box center [254, 318] width 62 height 12
click at [0, 0] on input "I still work here" at bounding box center [0, 0] width 0 height 0
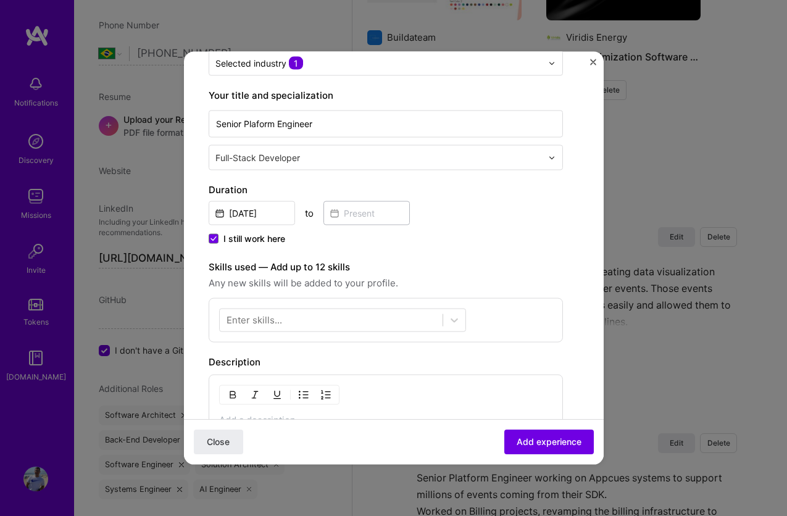
scroll to position [166, 0]
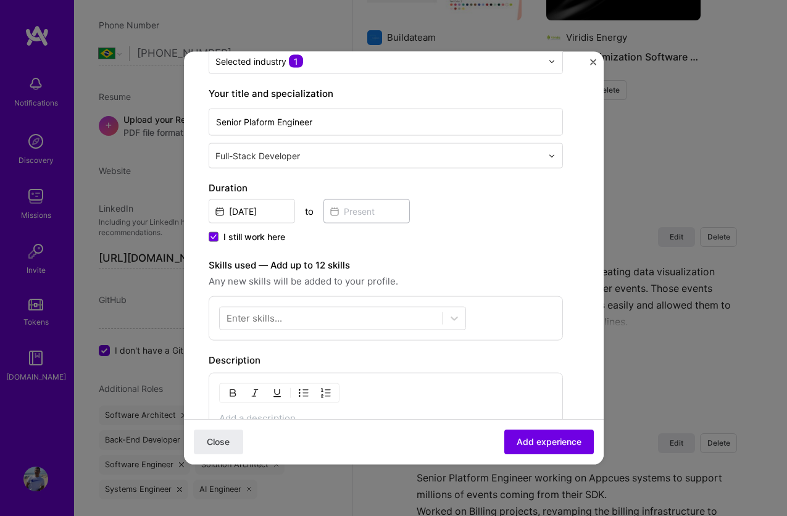
click at [356, 321] on div at bounding box center [331, 318] width 223 height 20
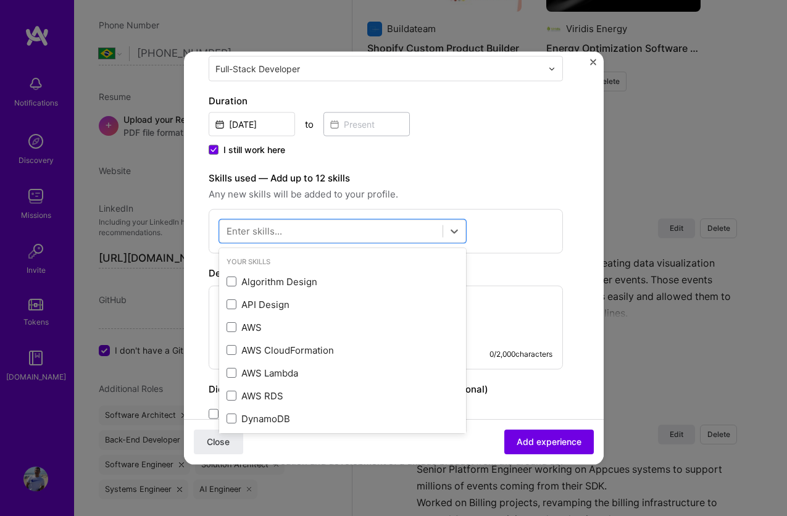
scroll to position [254, 0]
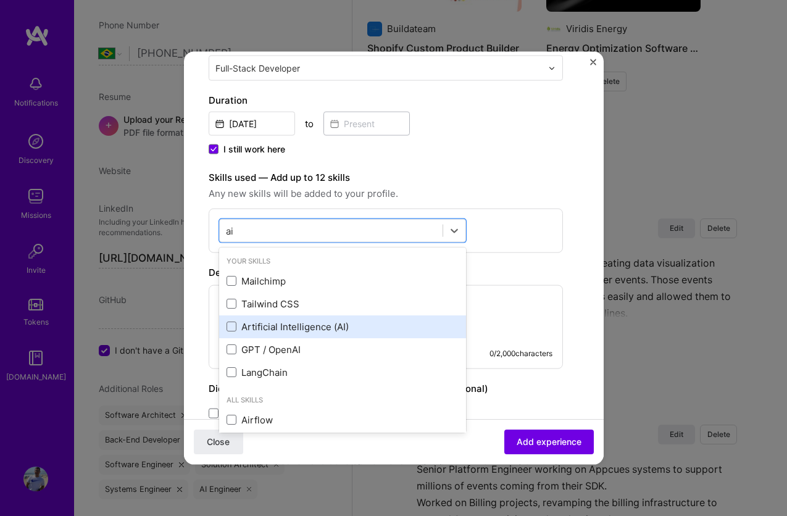
click at [347, 322] on div "Artificial Intelligence (AI)" at bounding box center [343, 326] width 232 height 13
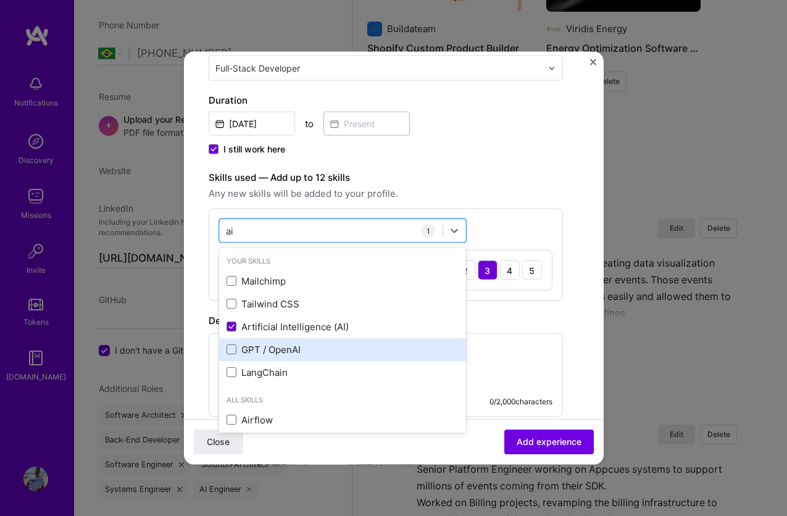
click at [334, 344] on div "GPT / OpenAI" at bounding box center [343, 349] width 232 height 13
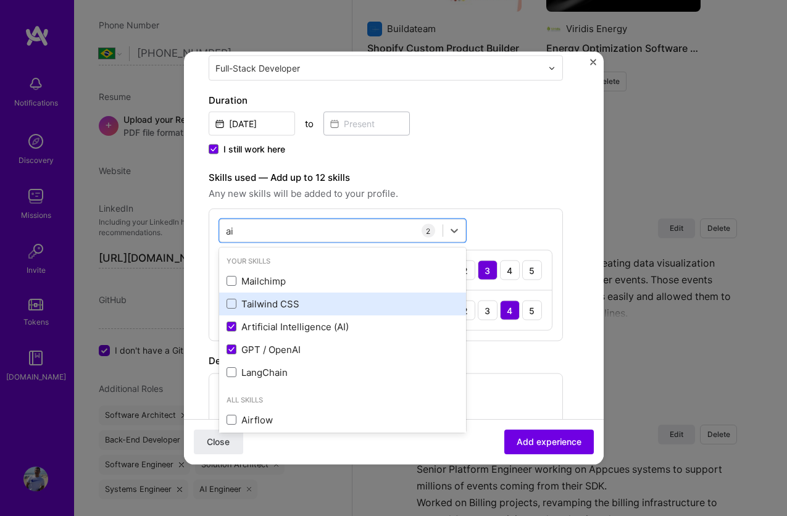
click at [314, 305] on div "Tailwind CSS" at bounding box center [343, 303] width 232 height 13
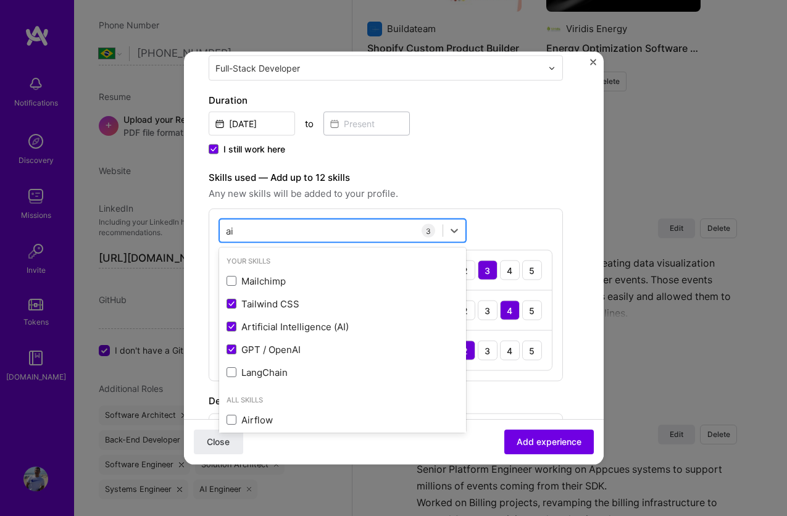
click at [305, 227] on div "ai ai" at bounding box center [331, 230] width 223 height 20
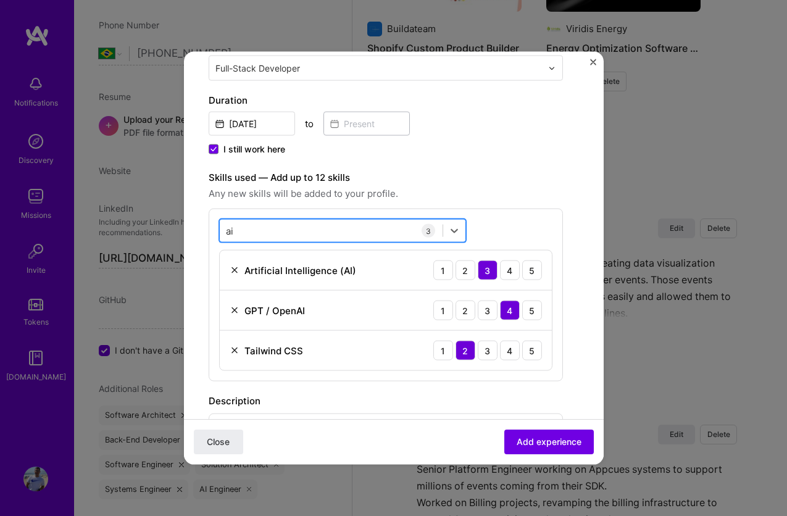
type input "a"
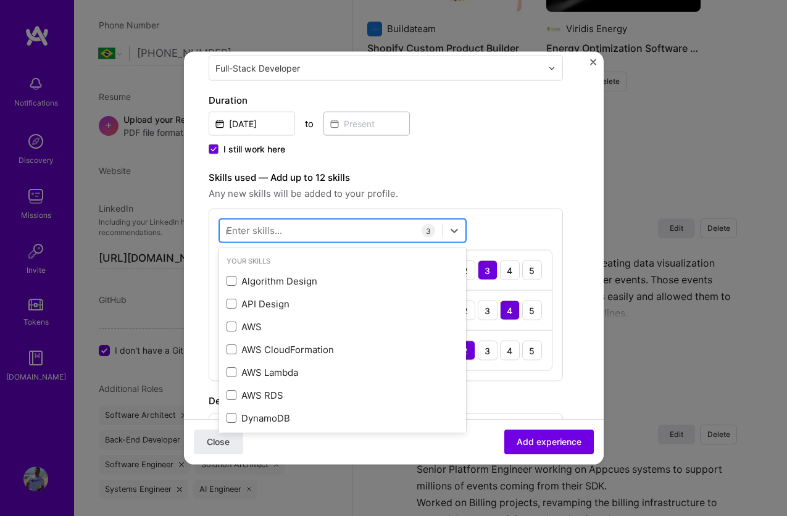
type input "node"
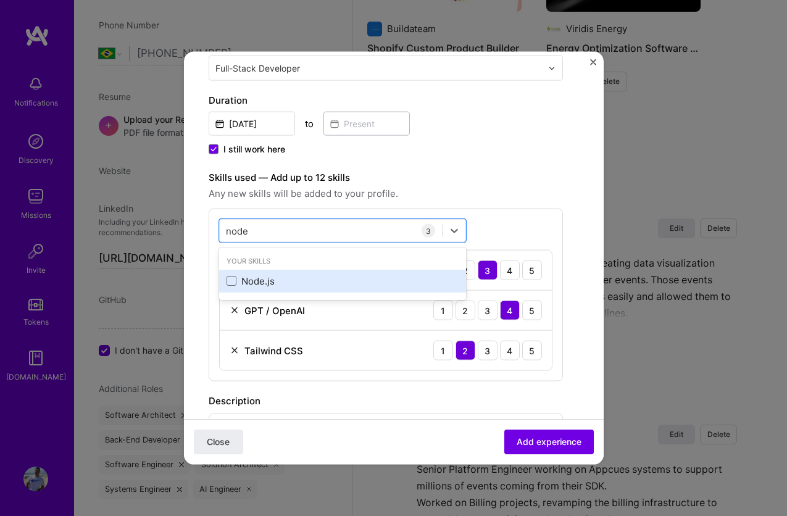
click at [286, 279] on div "Node.js" at bounding box center [343, 280] width 232 height 13
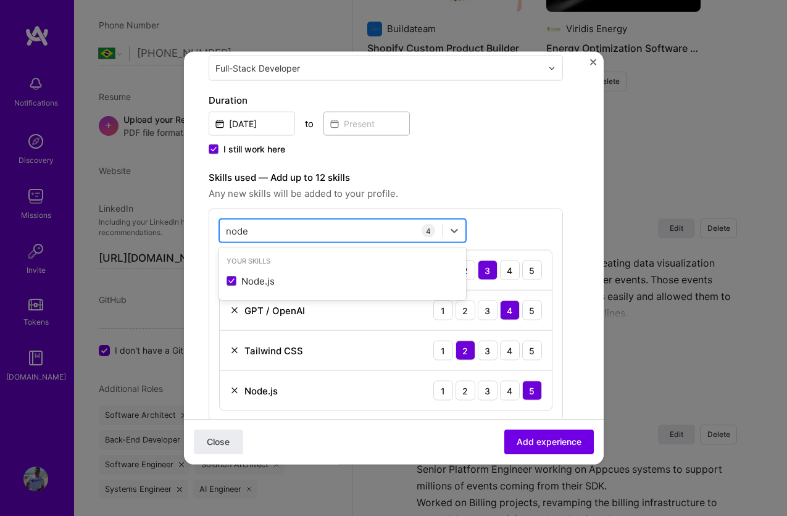
click at [286, 228] on div "node node" at bounding box center [331, 230] width 223 height 20
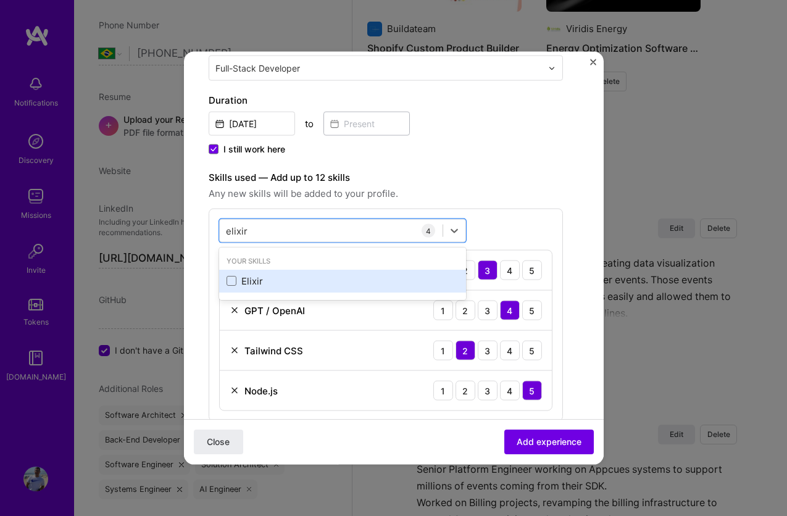
click at [275, 285] on div "Elixir" at bounding box center [343, 280] width 232 height 13
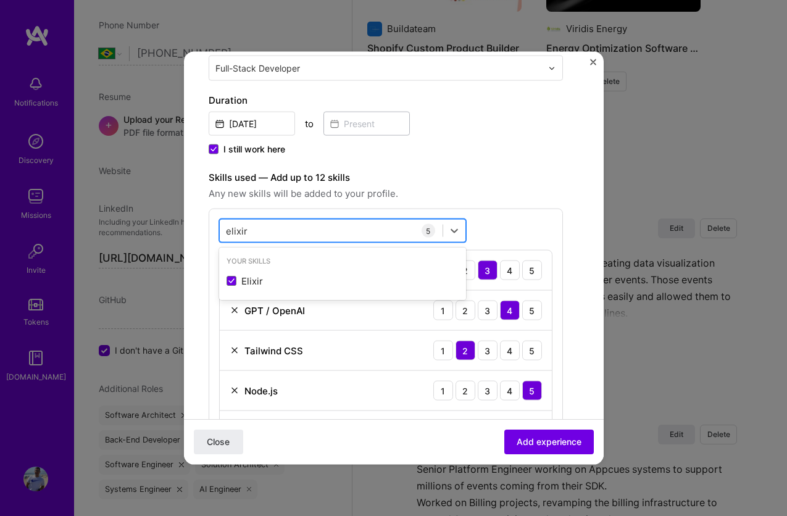
click at [275, 222] on div "elixir elixir" at bounding box center [331, 230] width 223 height 20
type input "elixirg"
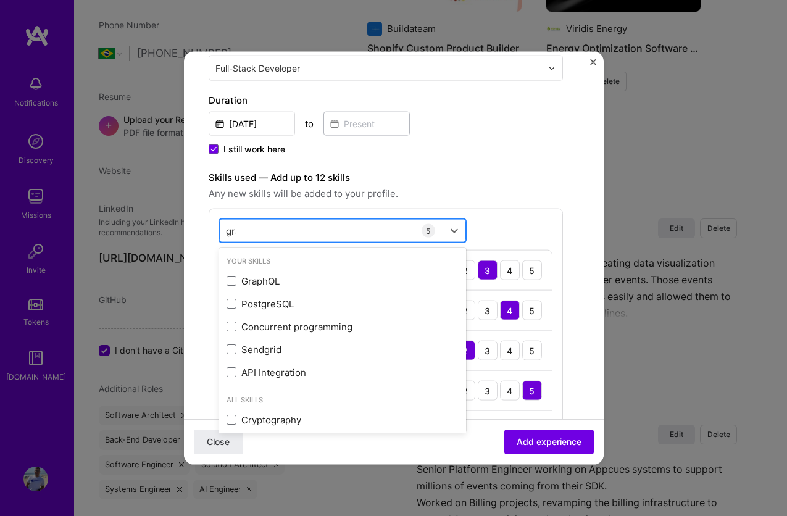
type input "graph"
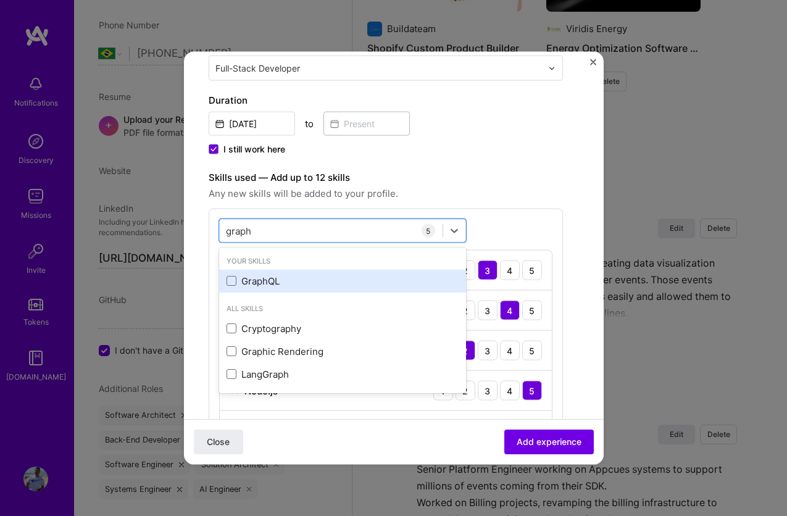
click at [270, 285] on div "GraphQL" at bounding box center [343, 280] width 232 height 13
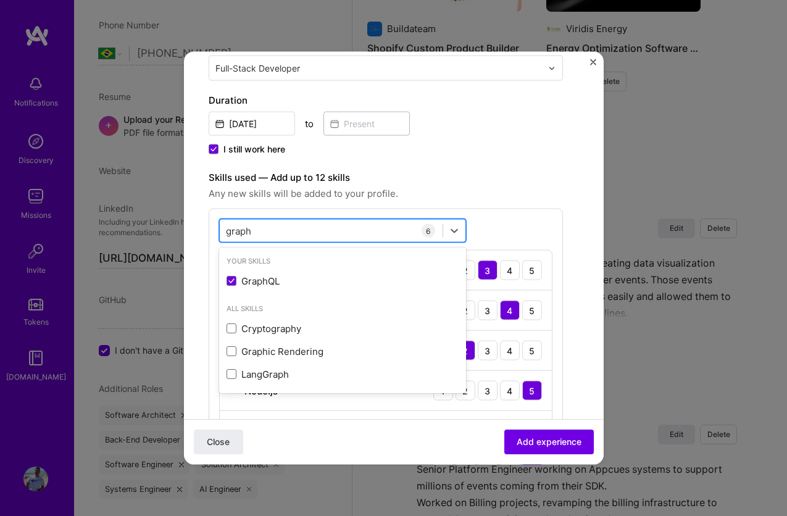
click at [270, 227] on div "graph graph" at bounding box center [331, 230] width 223 height 20
type input "pho"
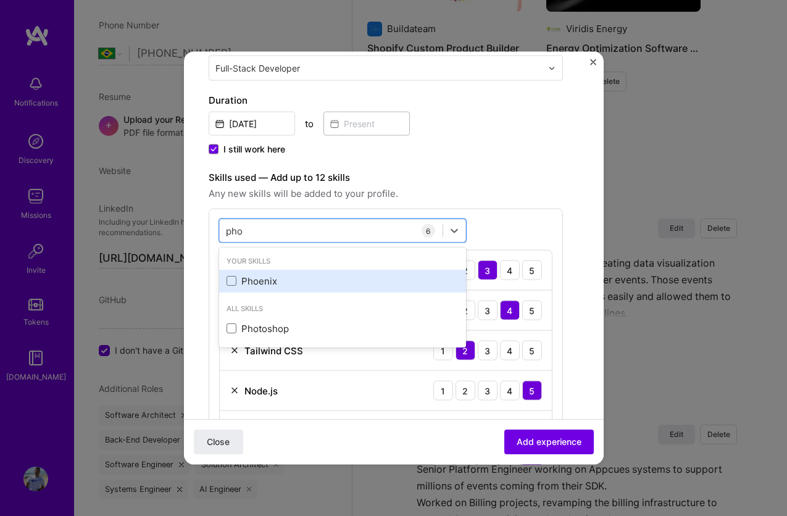
click at [261, 278] on div "Phoenix" at bounding box center [343, 280] width 232 height 13
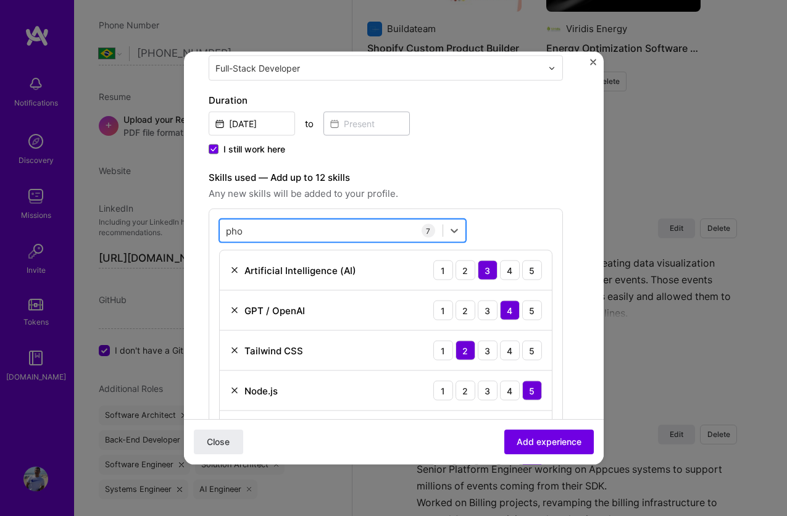
click at [264, 235] on div "pho pho" at bounding box center [331, 230] width 223 height 20
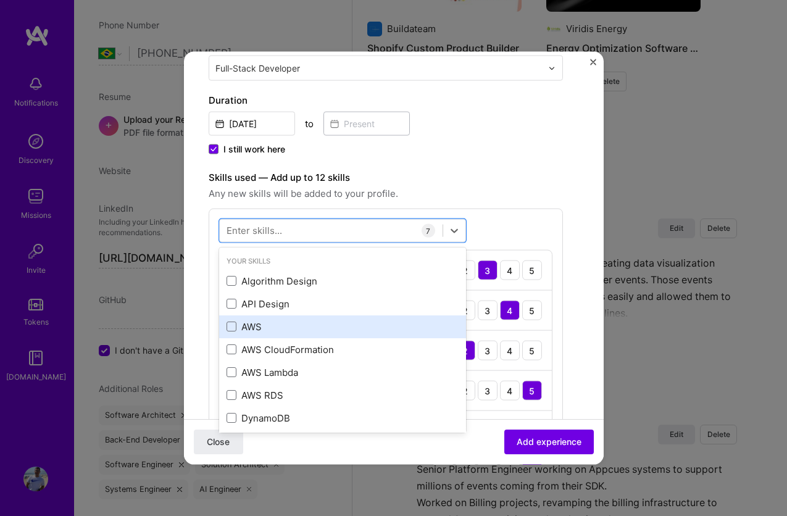
click at [352, 328] on div "AWS" at bounding box center [343, 326] width 232 height 13
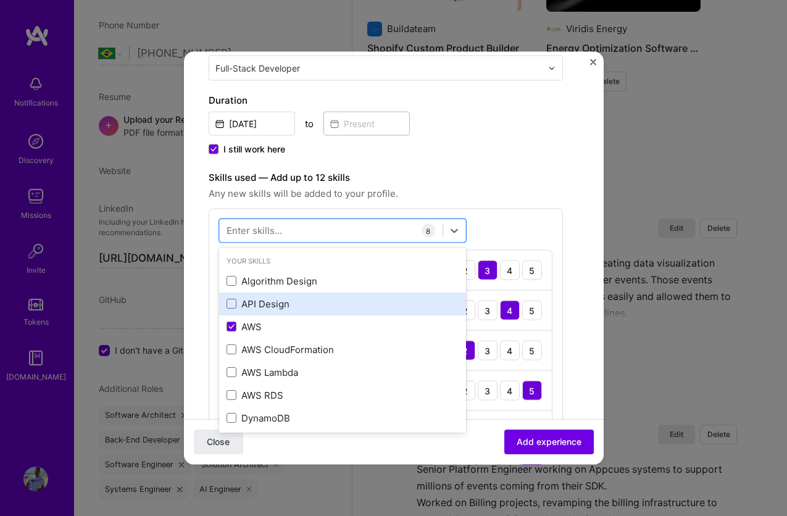
click at [335, 292] on div "API Design" at bounding box center [342, 303] width 247 height 23
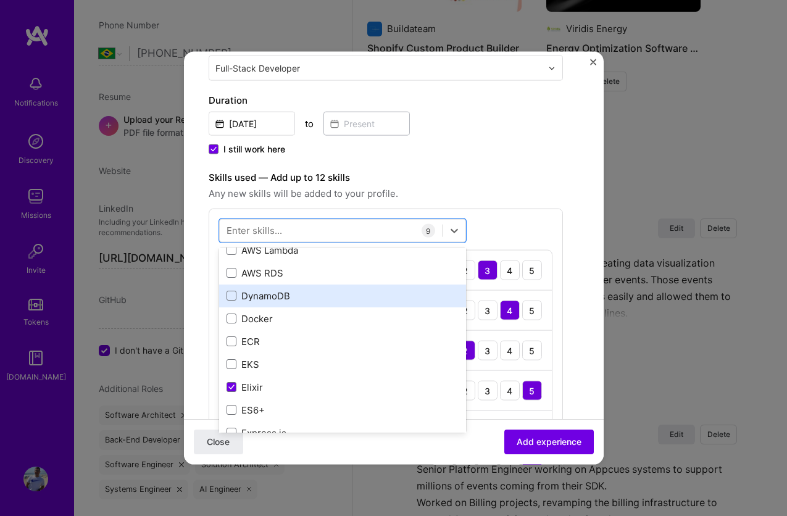
scroll to position [123, 0]
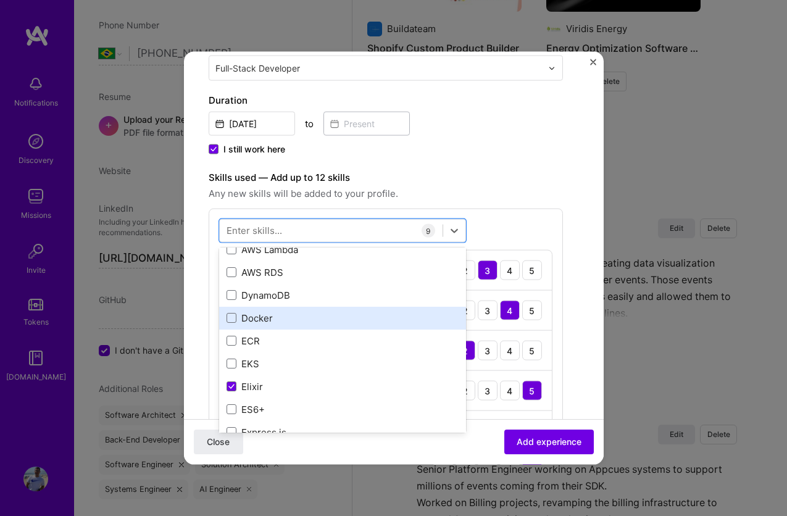
click at [313, 313] on div "Docker" at bounding box center [343, 317] width 232 height 13
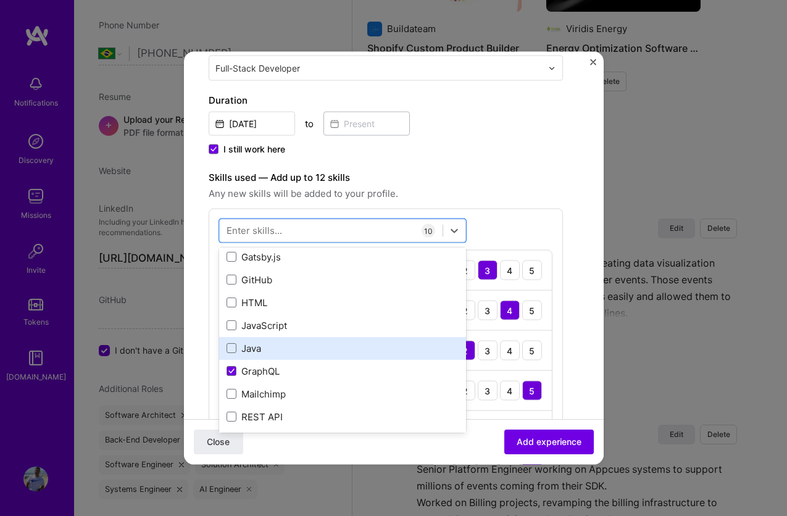
scroll to position [346, 0]
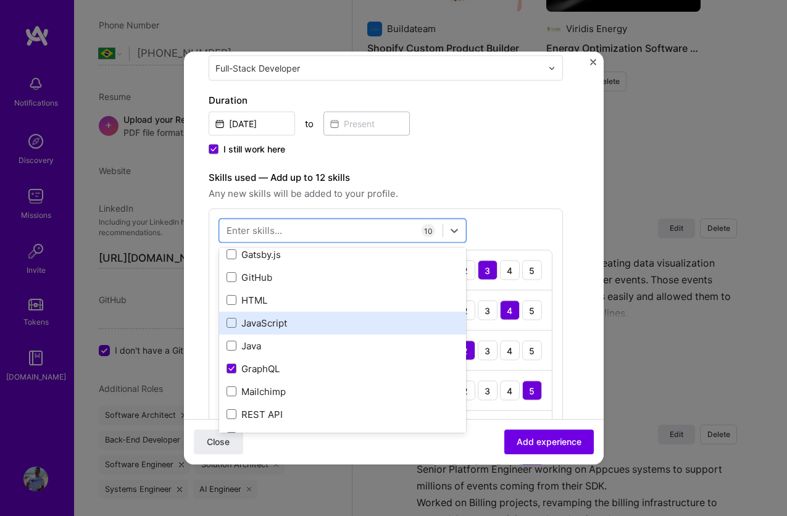
click at [302, 328] on div "JavaScript" at bounding box center [343, 322] width 232 height 13
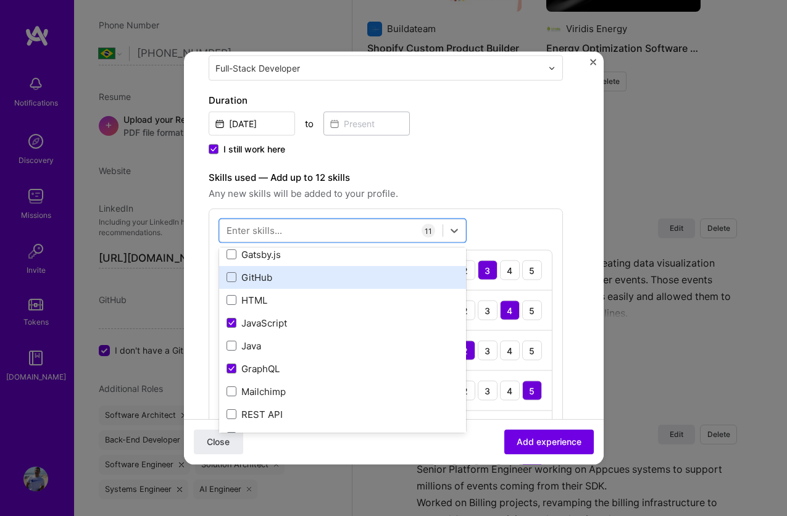
click at [293, 271] on div "GitHub" at bounding box center [343, 276] width 232 height 13
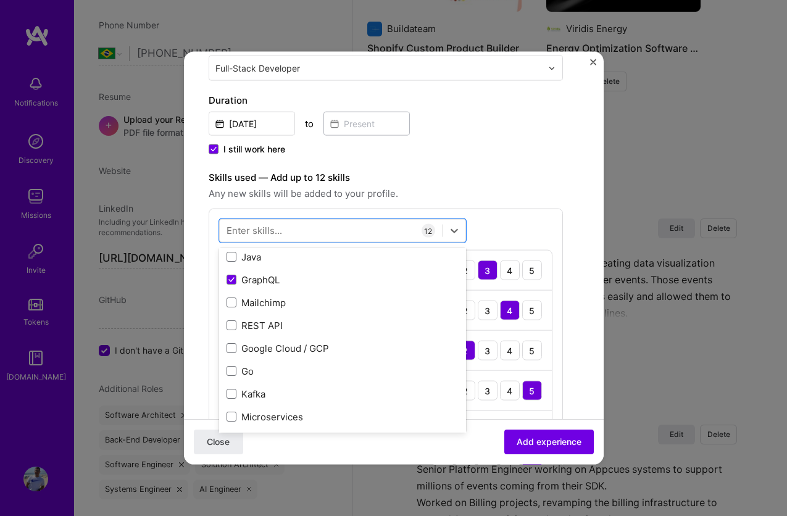
scroll to position [444, 0]
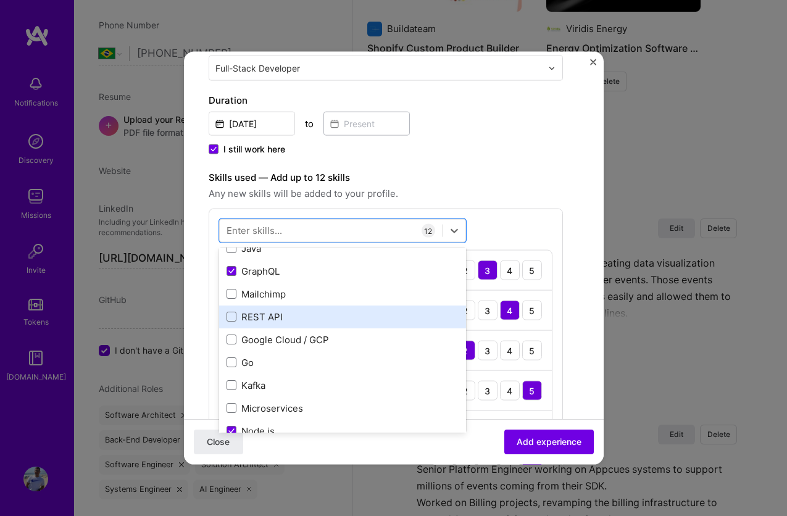
click at [314, 315] on div "REST API" at bounding box center [343, 316] width 232 height 13
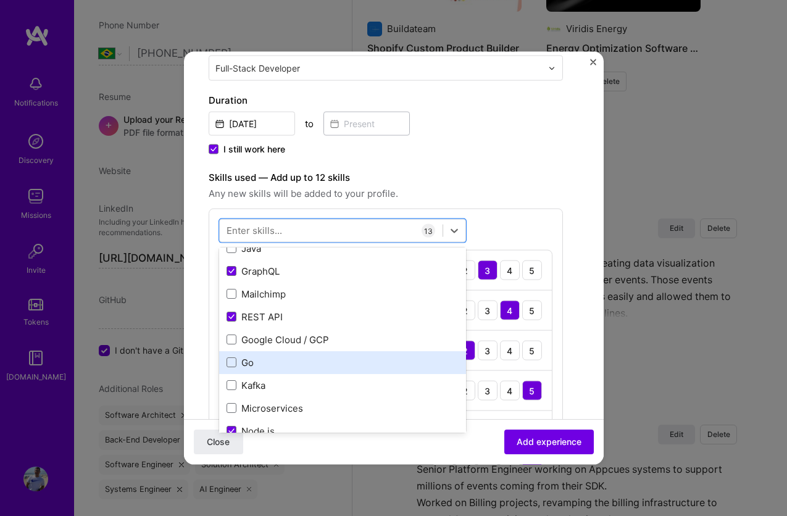
scroll to position [505, 0]
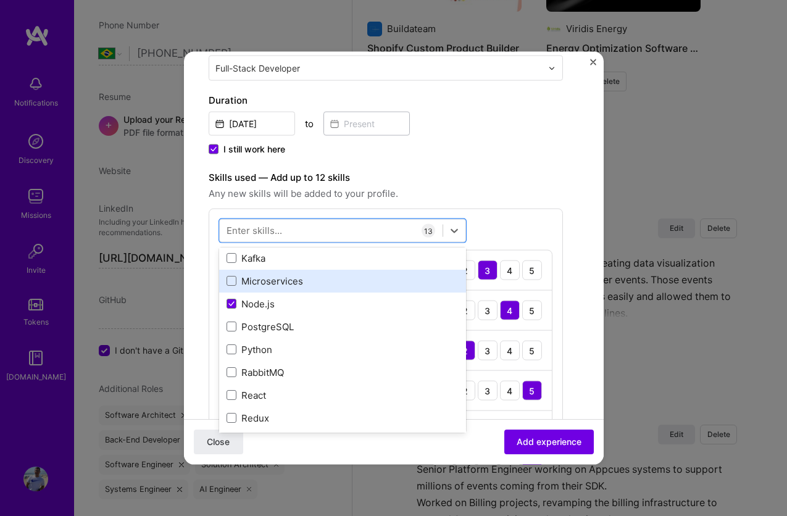
click at [301, 290] on div "Microservices" at bounding box center [342, 280] width 247 height 23
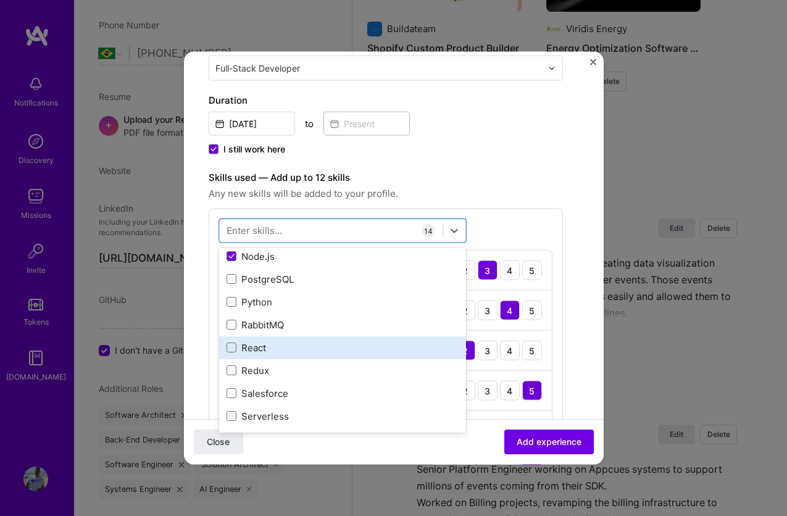
scroll to position [670, 0]
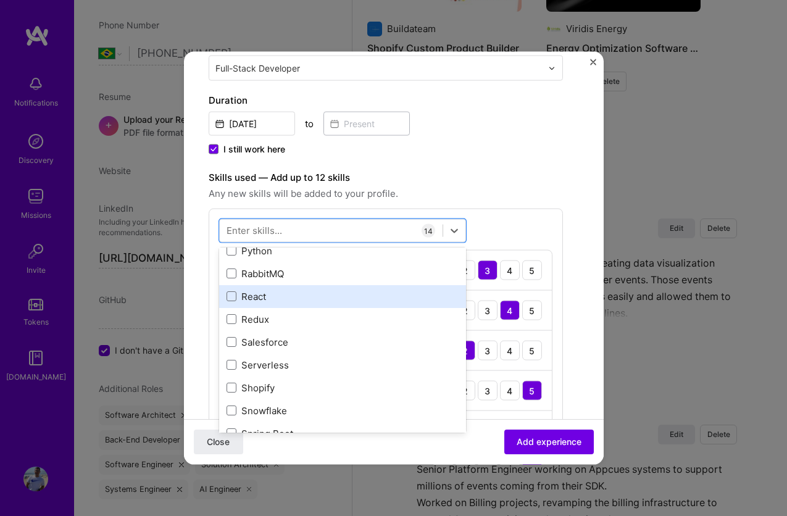
click at [296, 301] on div "React" at bounding box center [343, 296] width 232 height 13
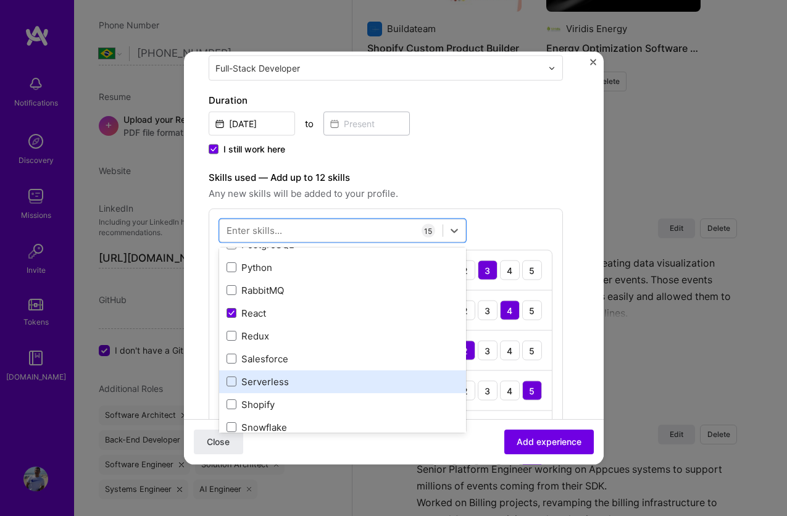
scroll to position [636, 0]
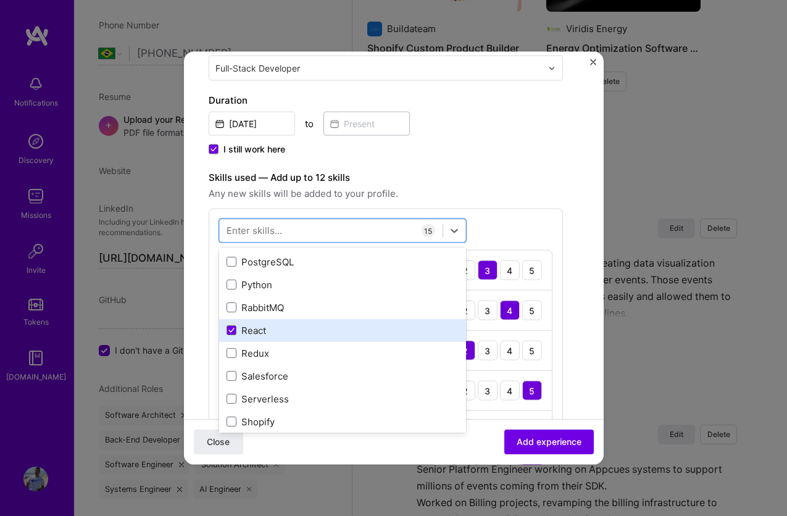
click at [312, 338] on div "React" at bounding box center [342, 330] width 247 height 23
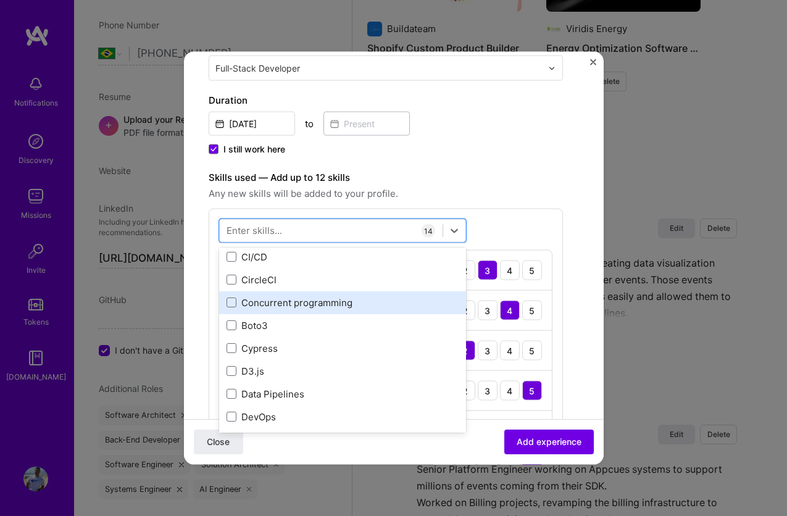
scroll to position [1145, 0]
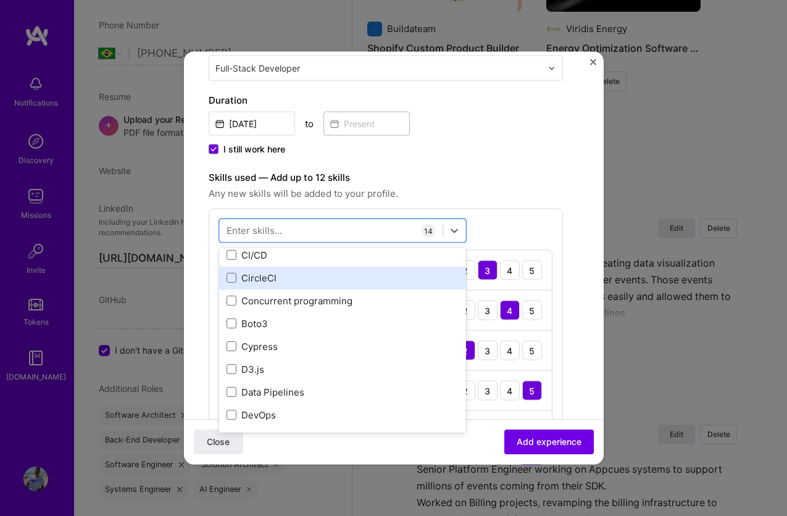
click at [326, 286] on div "CircleCl" at bounding box center [342, 277] width 247 height 23
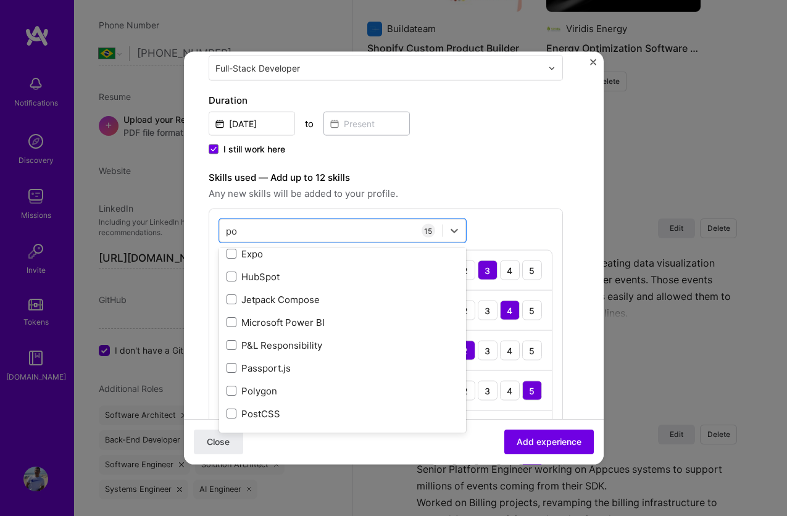
scroll to position [0, 0]
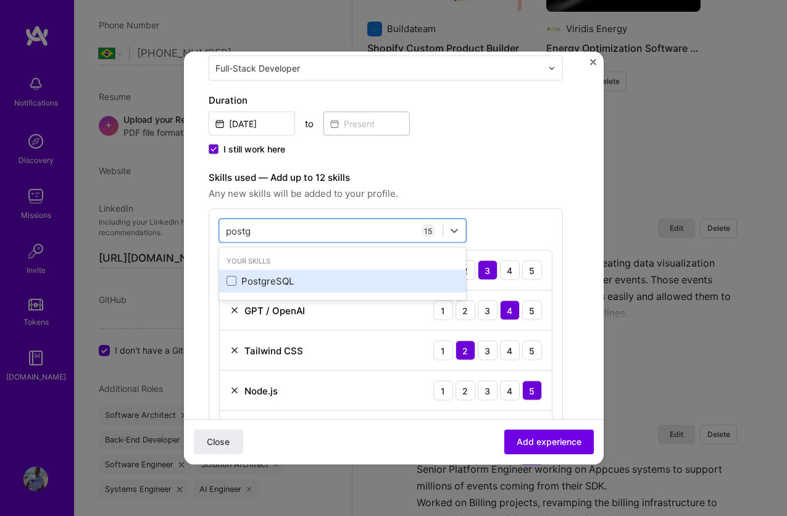
click at [333, 280] on div "PostgreSQL" at bounding box center [343, 280] width 232 height 13
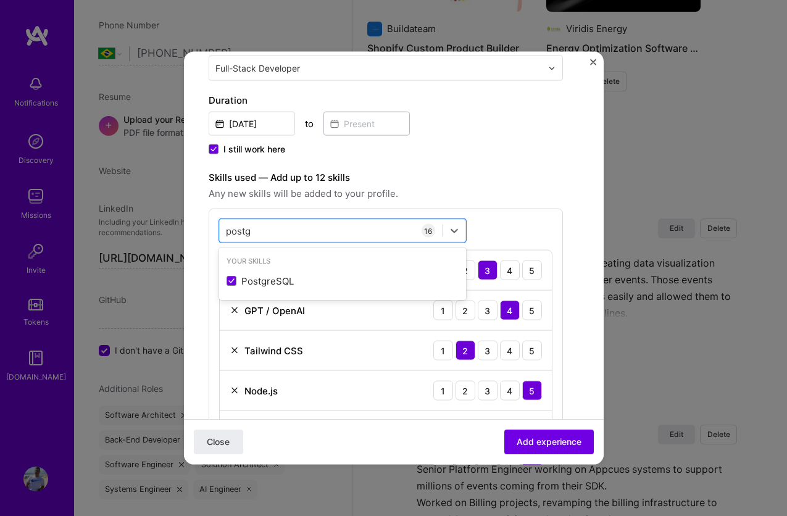
click at [572, 321] on div "Create a job experience Jobs help companies understand your past experience. Co…" at bounding box center [394, 520] width 370 height 1394
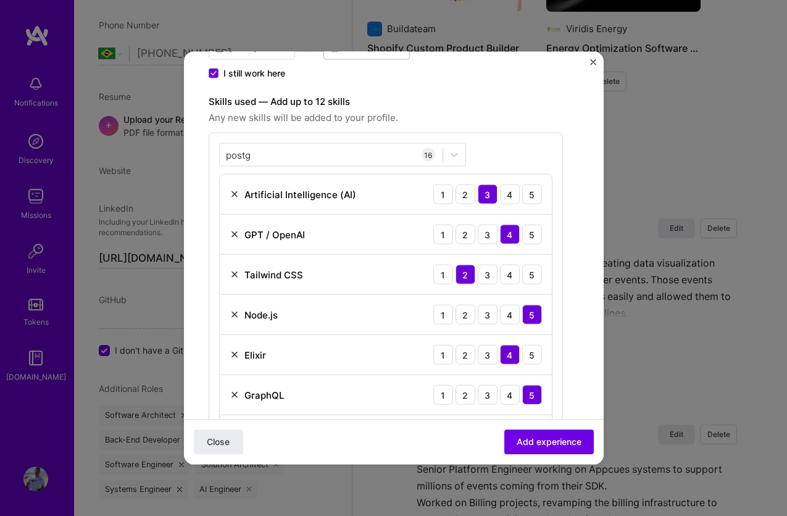
scroll to position [307, 0]
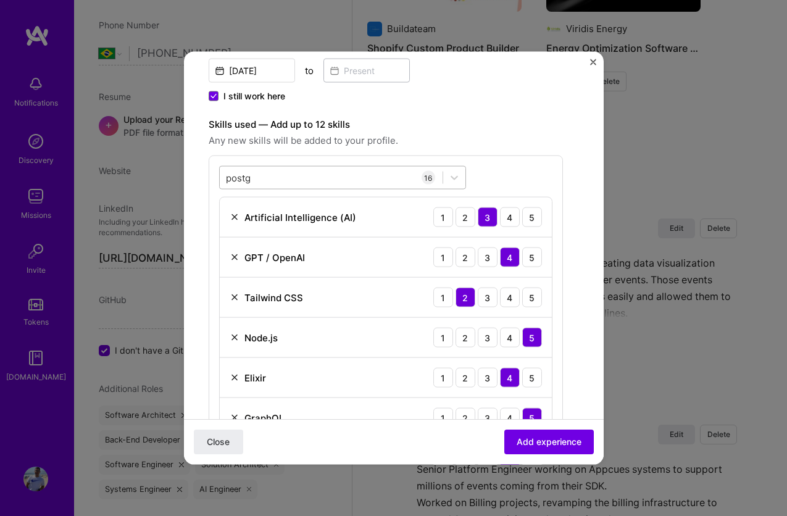
click at [339, 173] on div "postg postg" at bounding box center [331, 177] width 223 height 20
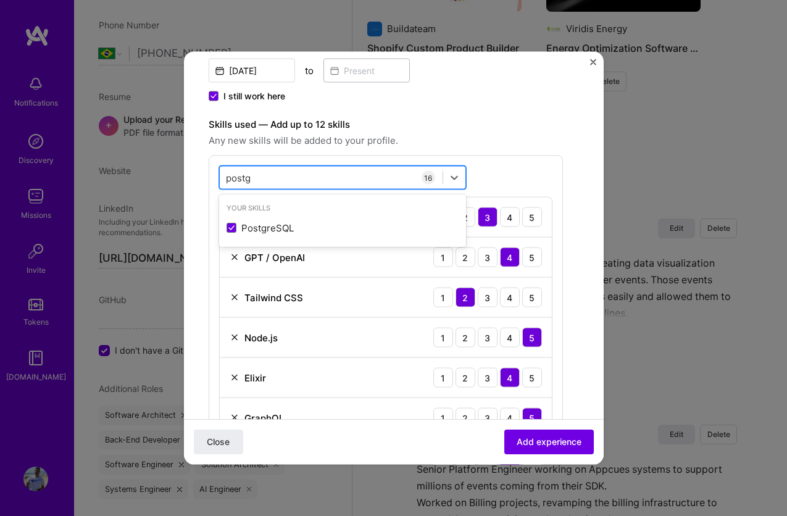
click at [339, 173] on div "postg postg" at bounding box center [331, 177] width 223 height 20
type input "postgs"
type input "snow"
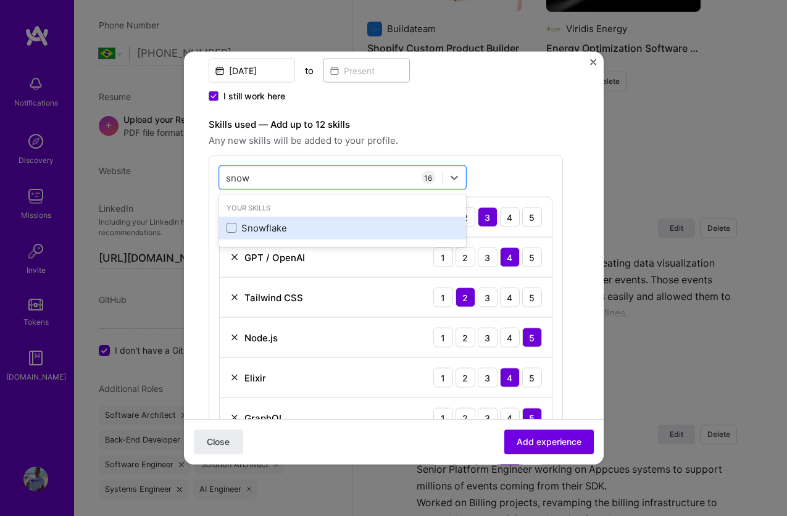
click at [323, 230] on div "Snowflake" at bounding box center [343, 227] width 232 height 13
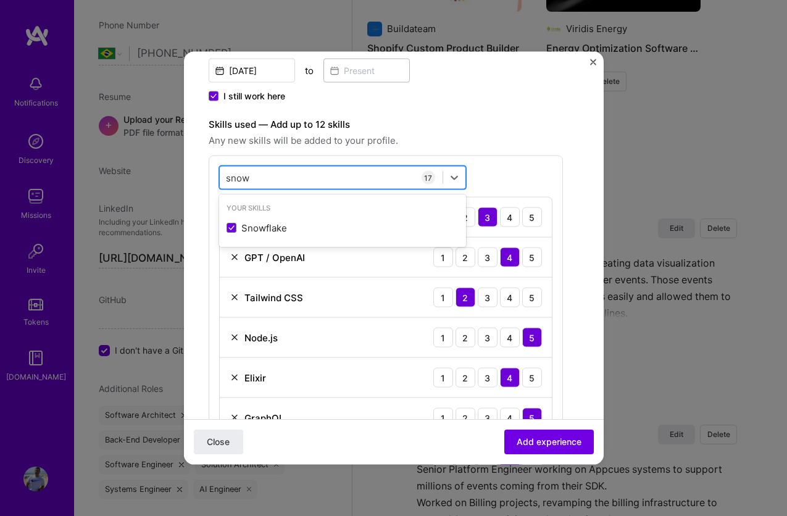
click at [323, 178] on div "snow snow" at bounding box center [331, 177] width 223 height 20
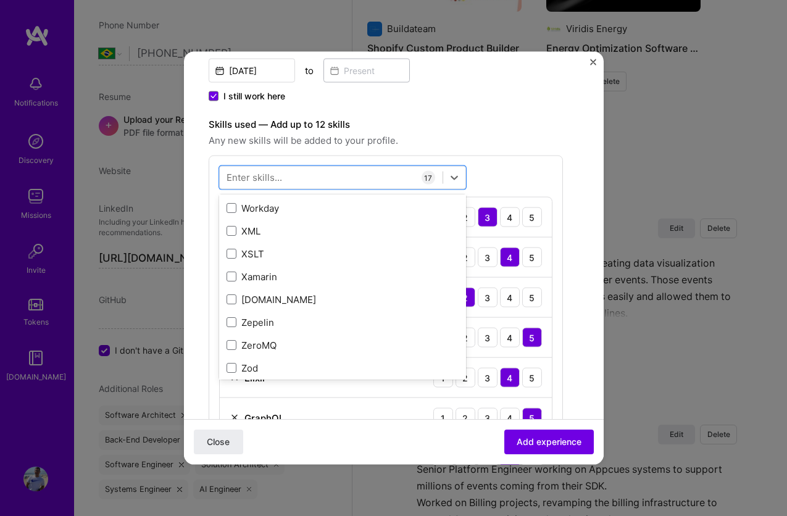
scroll to position [8503, 0]
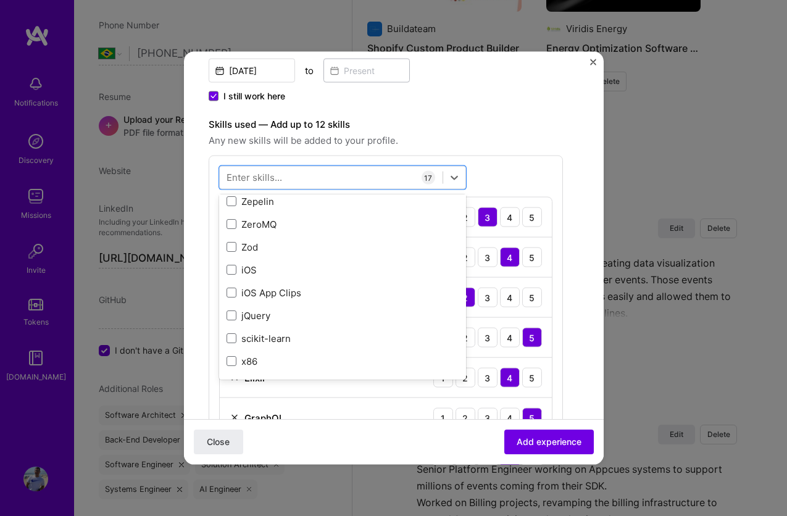
click at [585, 370] on form "Create a job experience Jobs help companies understand your past experience. Co…" at bounding box center [394, 522] width 420 height 1504
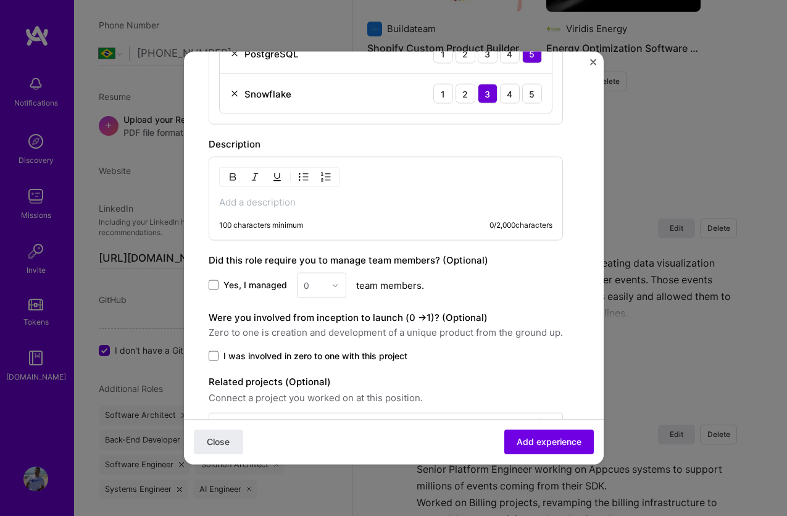
scroll to position [1070, 0]
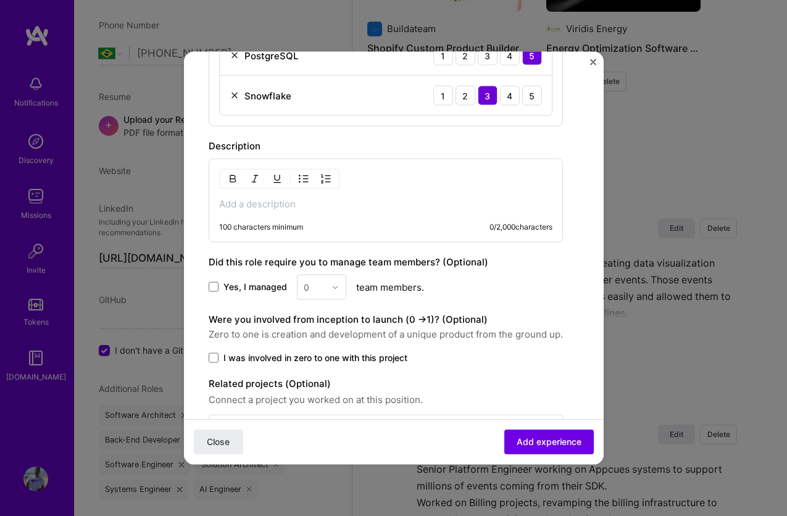
click at [392, 203] on p at bounding box center [385, 204] width 333 height 12
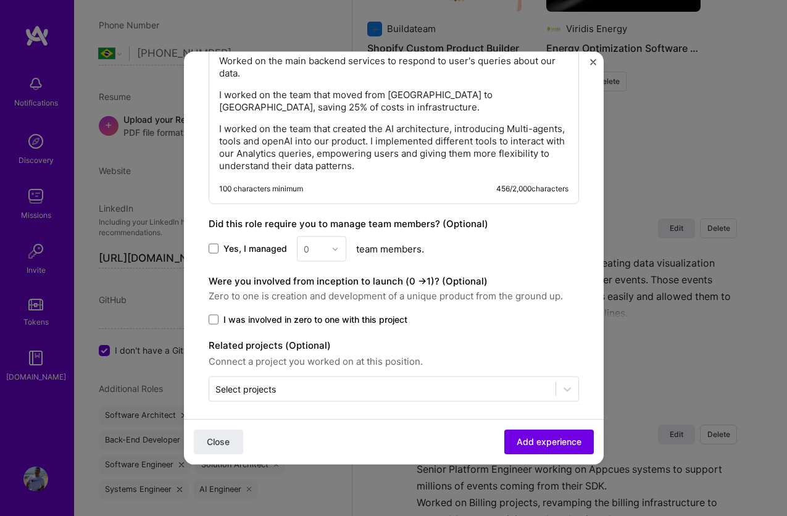
scroll to position [1220, 0]
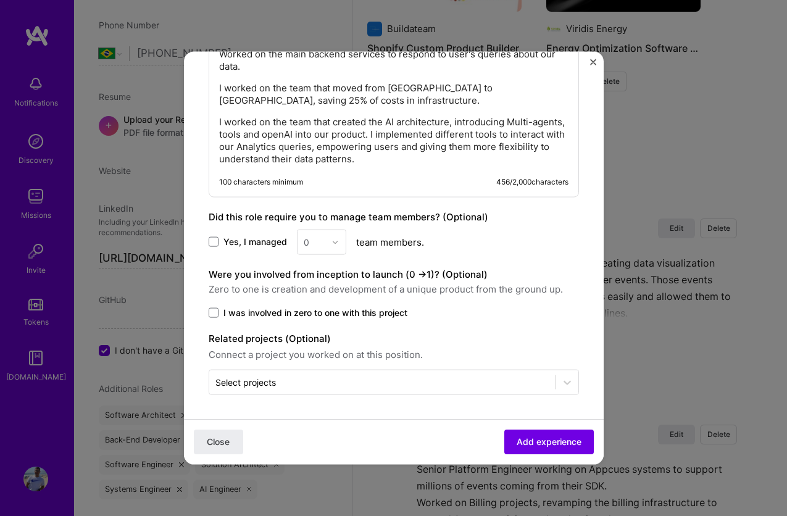
click at [361, 311] on span "I was involved in zero to one with this project" at bounding box center [315, 313] width 184 height 12
click at [0, 0] on input "I was involved in zero to one with this project" at bounding box center [0, 0] width 0 height 0
click at [369, 317] on span "I was involved in zero to one with this project" at bounding box center [315, 313] width 184 height 12
click at [0, 0] on input "I was involved in zero to one with this project" at bounding box center [0, 0] width 0 height 0
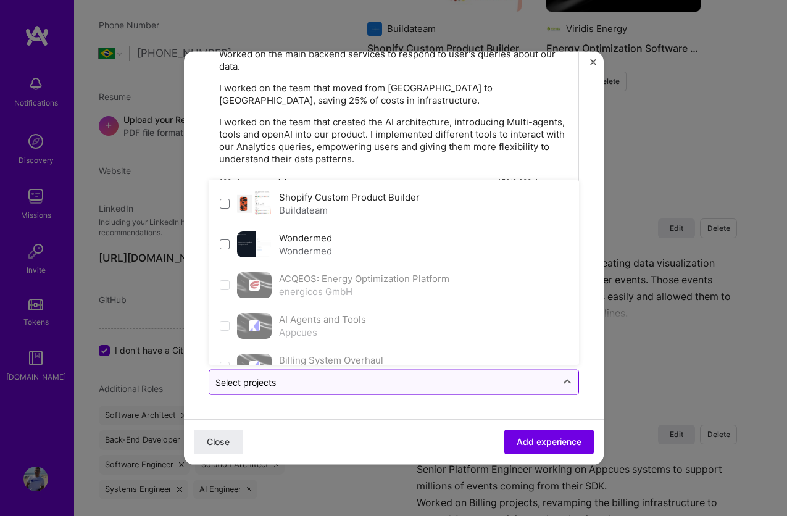
click at [393, 378] on input "text" at bounding box center [382, 382] width 334 height 13
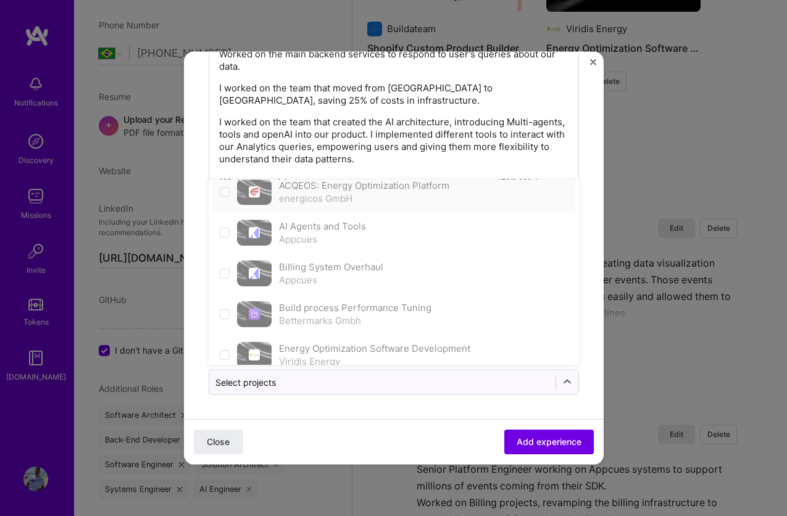
scroll to position [189, 0]
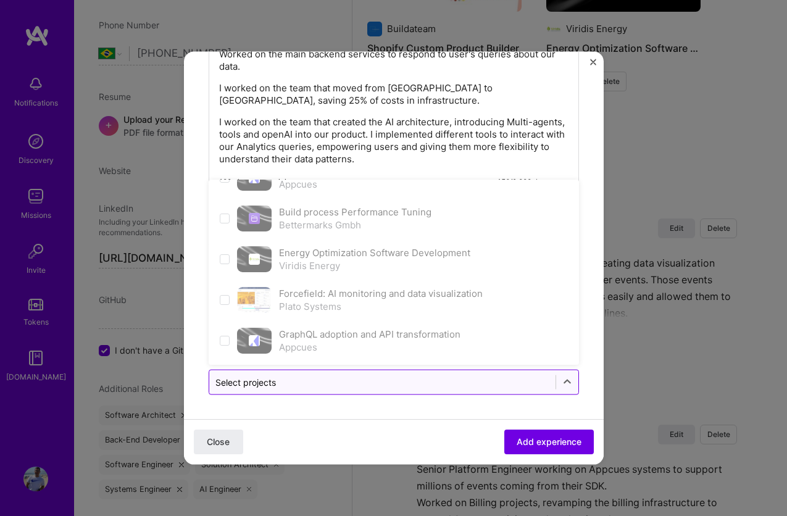
click at [384, 383] on input "text" at bounding box center [382, 382] width 334 height 13
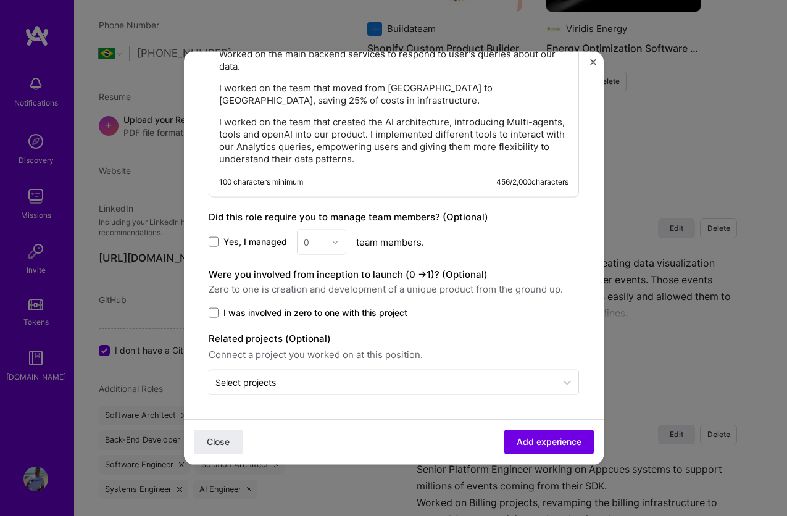
click at [454, 351] on span "Connect a project you worked on at this position." at bounding box center [394, 355] width 370 height 15
click at [492, 379] on input "text" at bounding box center [382, 382] width 334 height 13
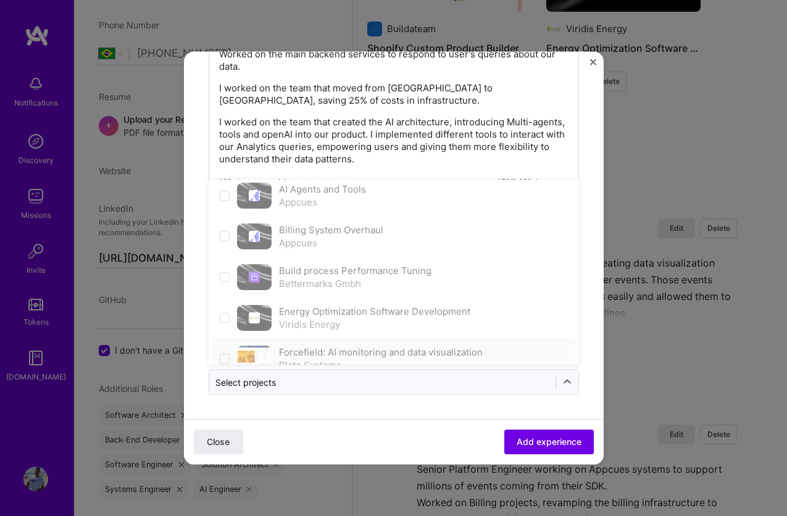
scroll to position [0, 0]
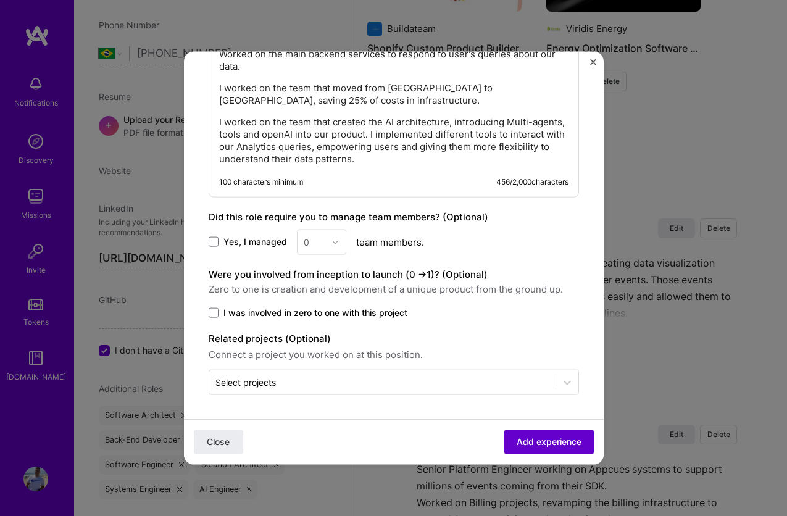
click at [539, 441] on span "Add experience" at bounding box center [549, 442] width 65 height 12
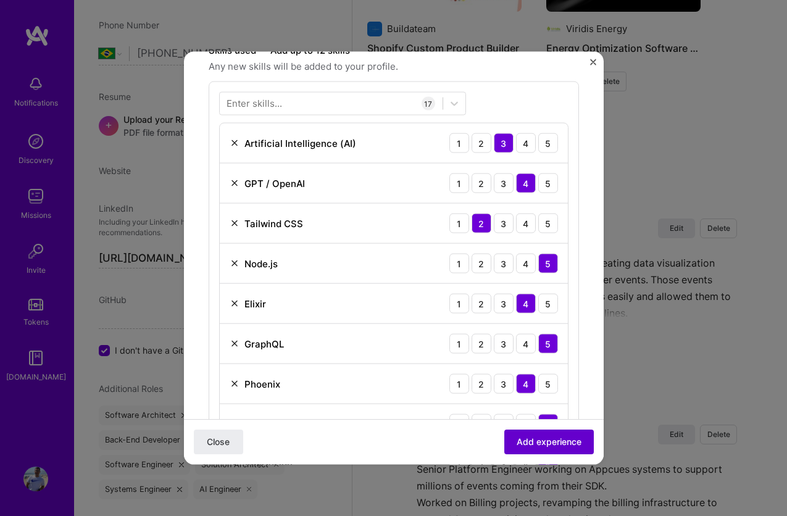
scroll to position [372, 0]
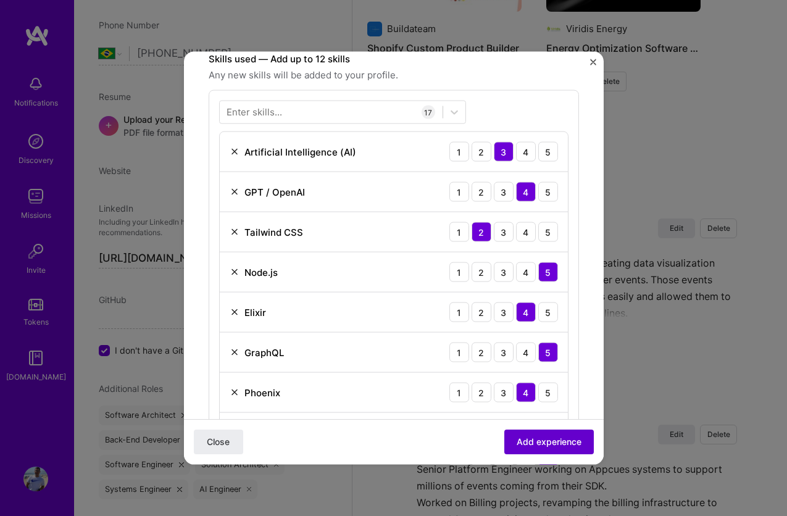
click at [539, 441] on span "Add experience" at bounding box center [549, 442] width 65 height 12
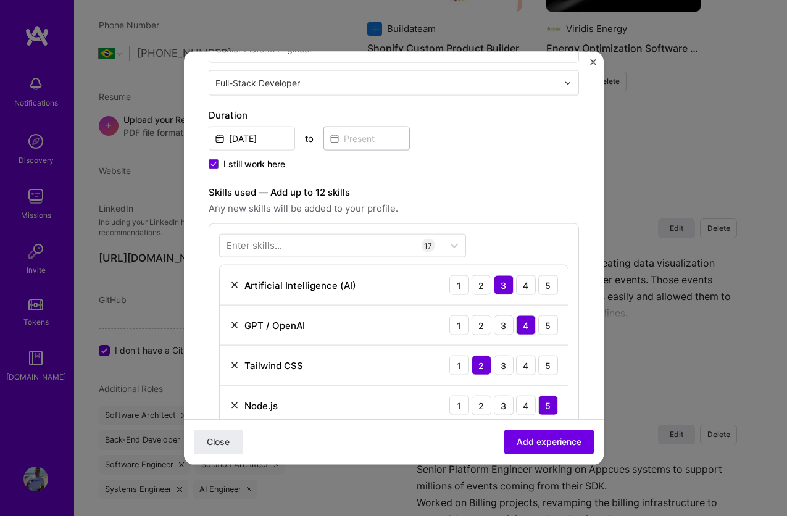
scroll to position [0, 0]
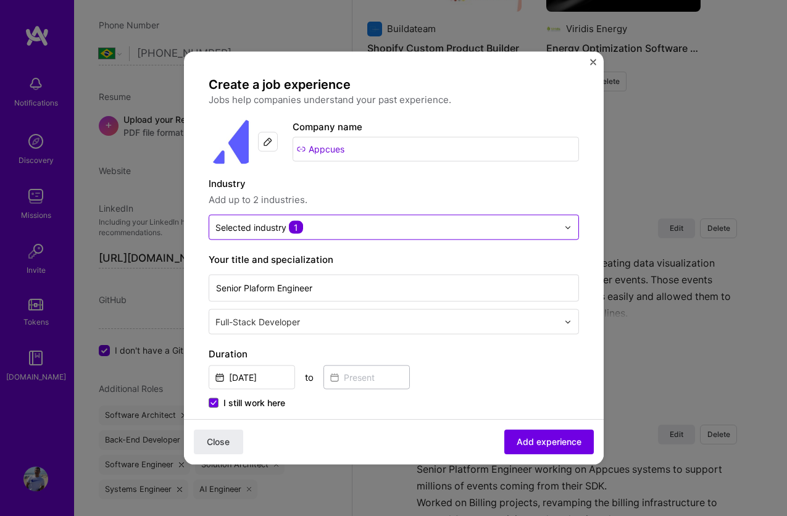
click at [419, 224] on input "text" at bounding box center [386, 227] width 343 height 13
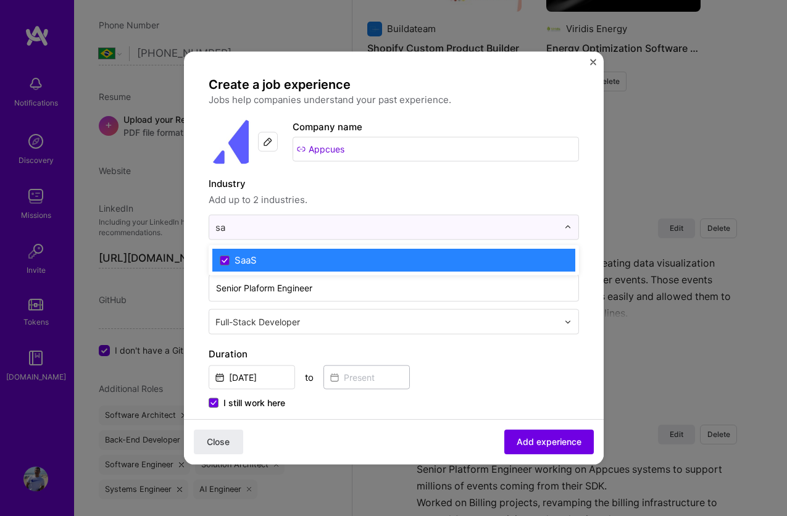
type input "s"
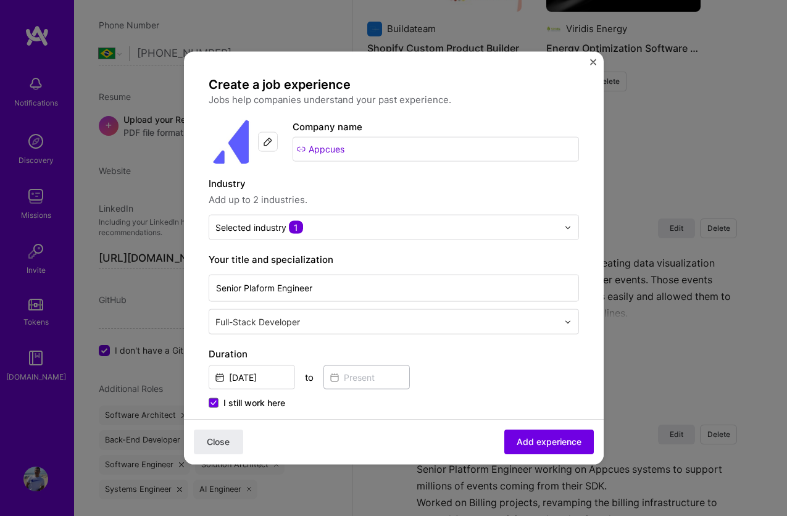
click at [407, 186] on label "Industry" at bounding box center [394, 184] width 370 height 15
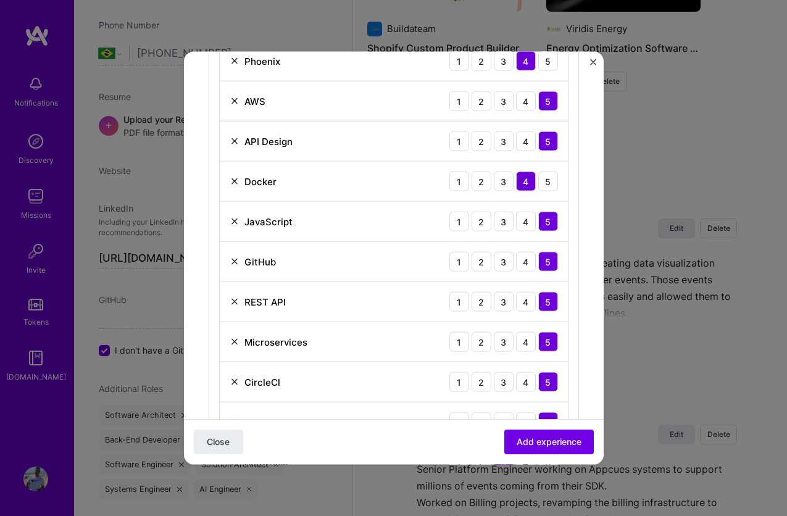
scroll to position [699, 0]
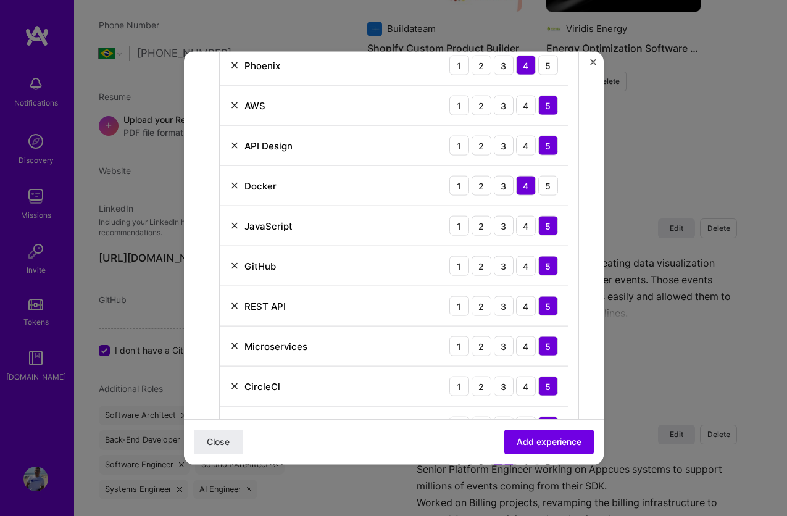
click at [231, 306] on img at bounding box center [235, 306] width 10 height 10
click at [232, 266] on img at bounding box center [235, 266] width 10 height 10
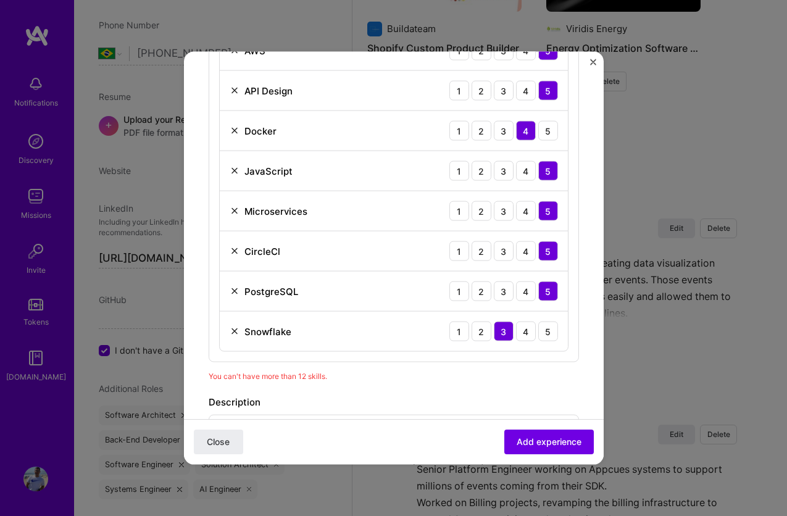
scroll to position [753, 0]
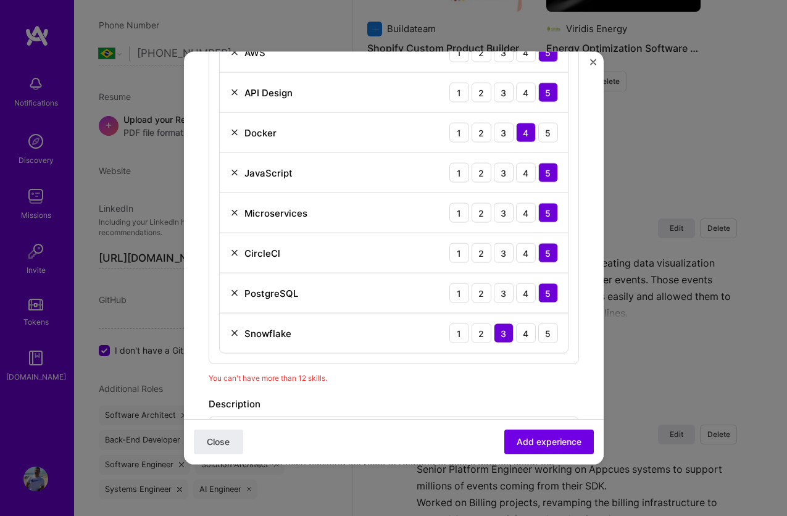
click at [230, 251] on img at bounding box center [235, 253] width 10 height 10
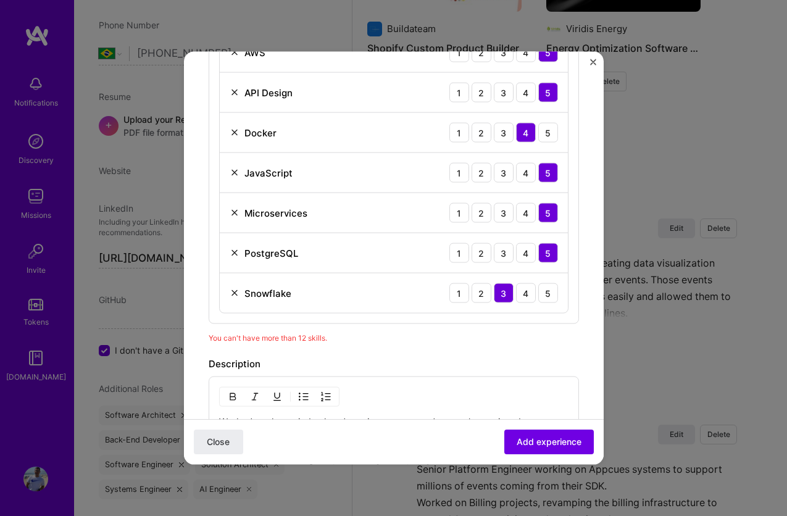
click at [235, 205] on div "Microservices 1 2 3 4 5" at bounding box center [394, 213] width 348 height 40
click at [231, 130] on img at bounding box center [235, 133] width 10 height 10
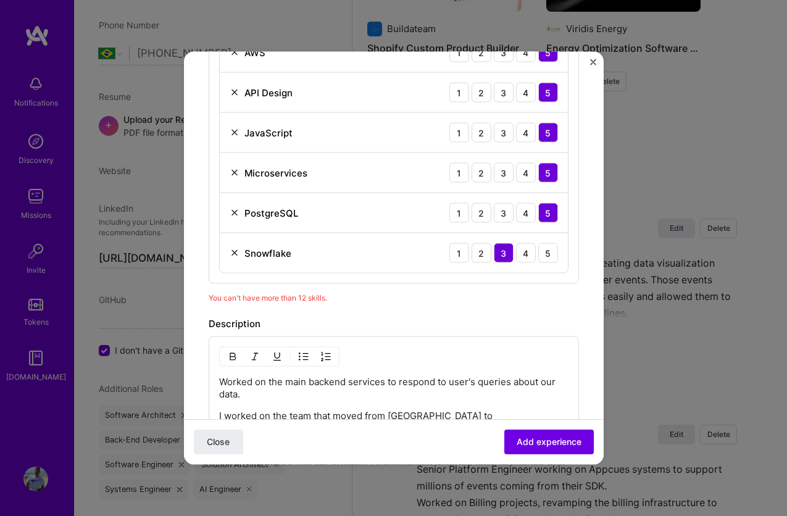
click at [235, 173] on img at bounding box center [235, 173] width 10 height 10
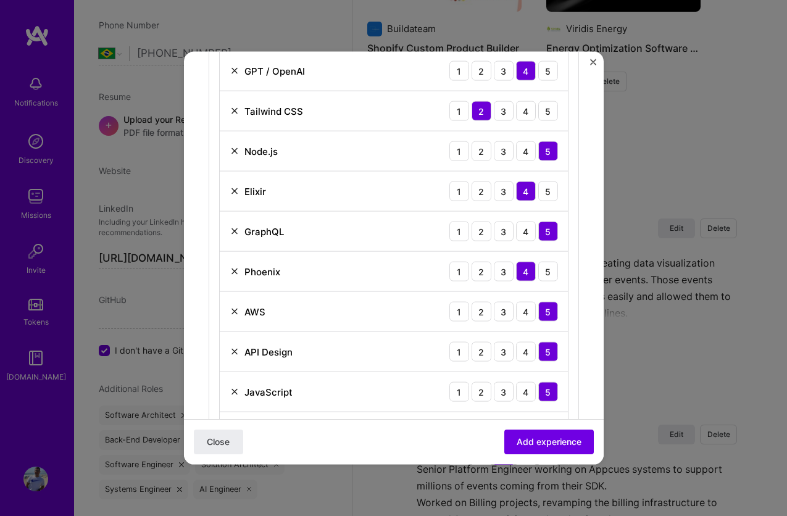
scroll to position [503, 0]
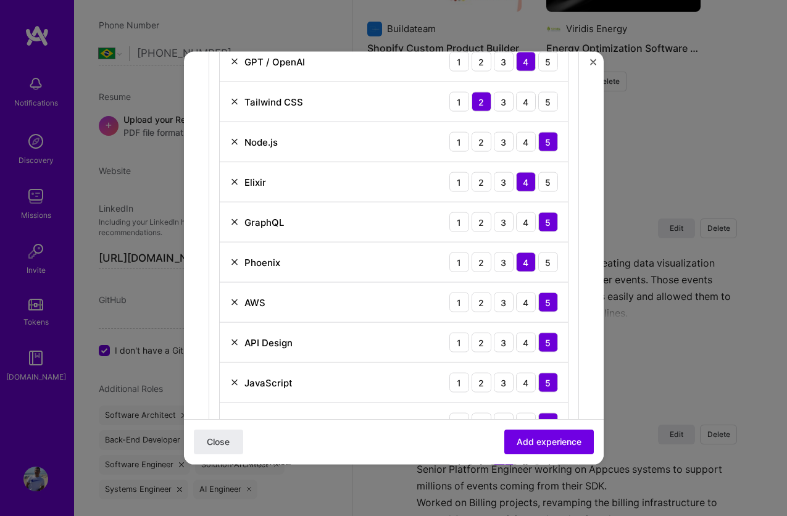
click at [233, 260] on img at bounding box center [235, 262] width 10 height 10
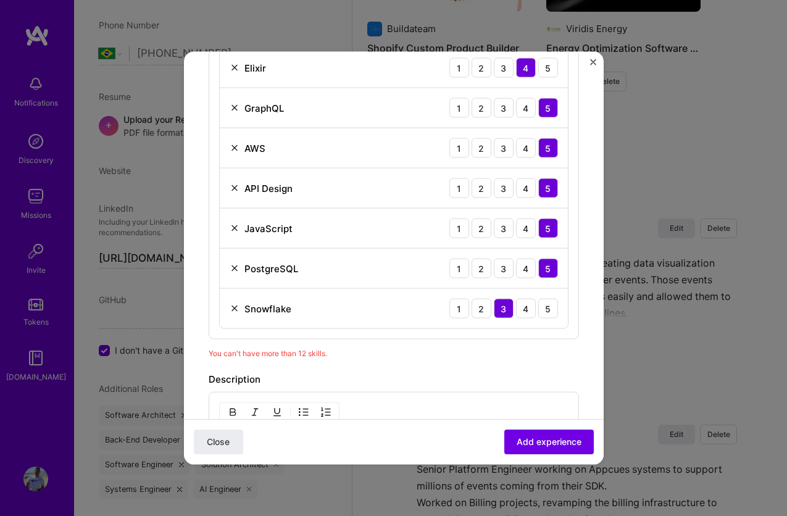
scroll to position [615, 0]
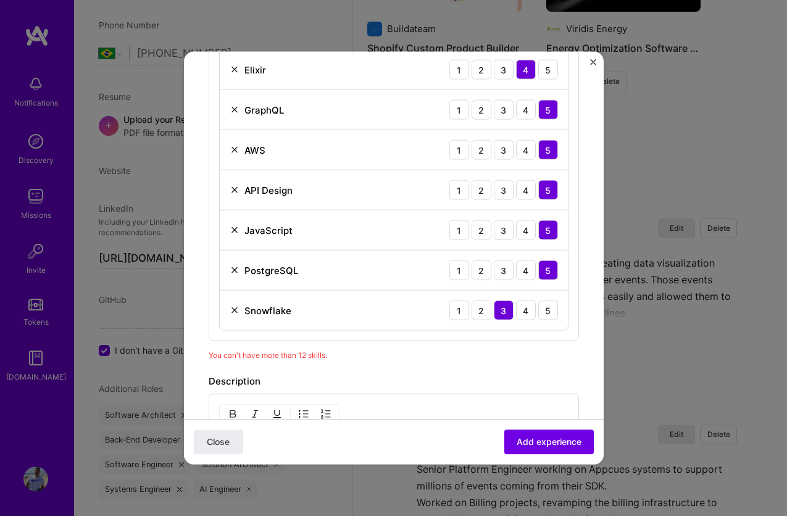
click at [233, 185] on img at bounding box center [235, 190] width 10 height 10
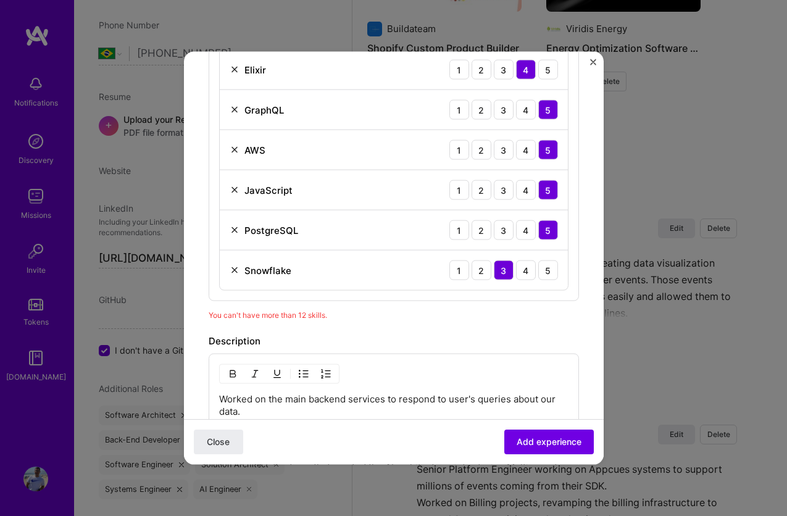
click at [233, 193] on img at bounding box center [235, 190] width 10 height 10
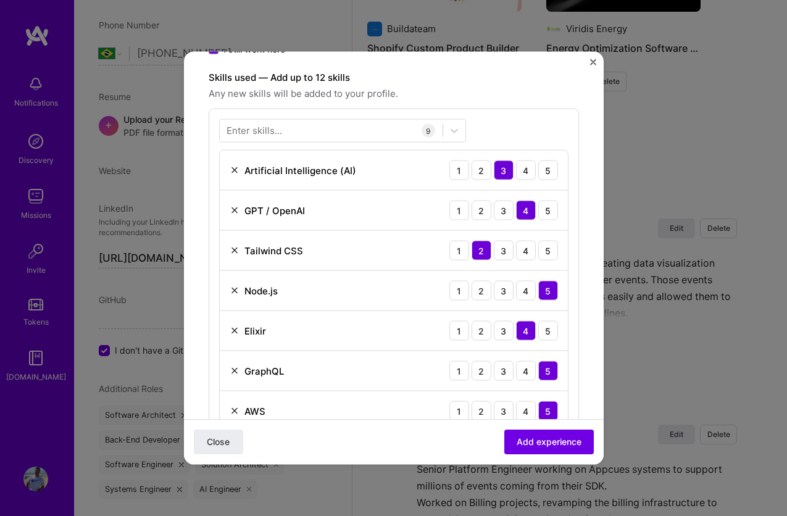
scroll to position [386, 0]
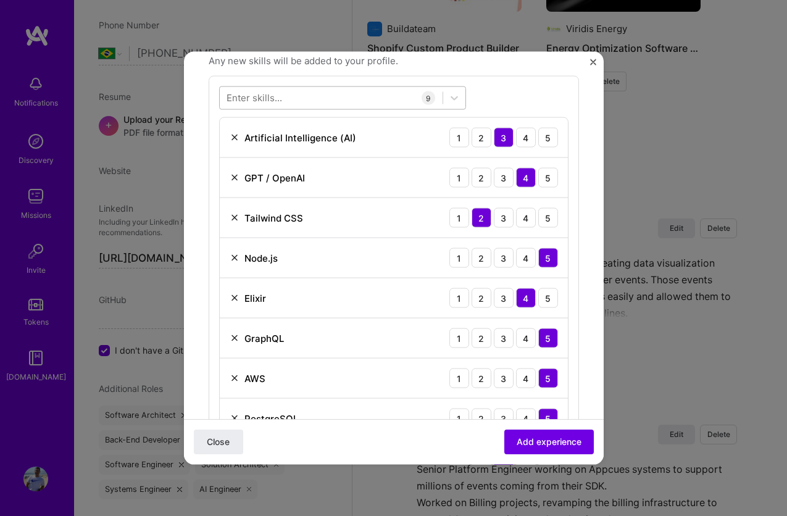
click at [324, 101] on div at bounding box center [331, 98] width 223 height 20
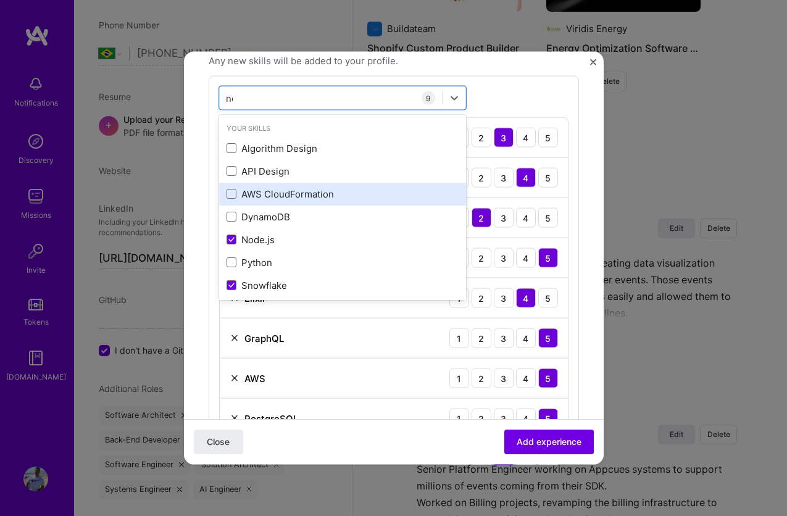
type input "nod"
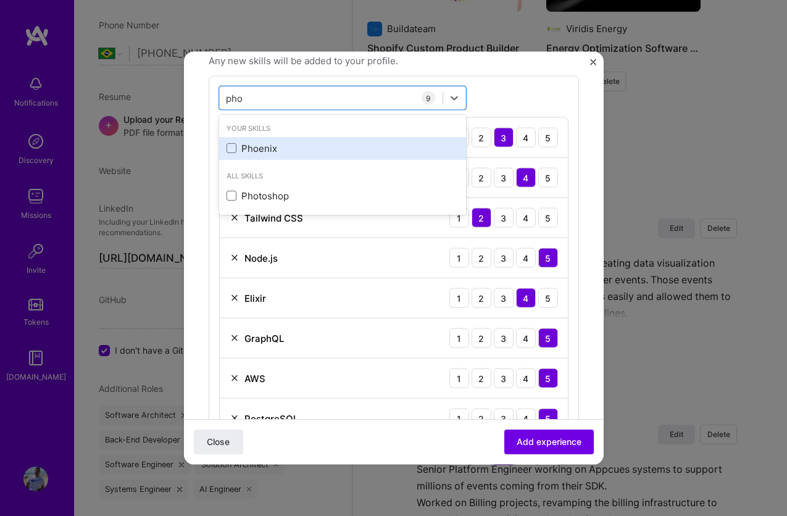
click at [372, 143] on div "Phoenix" at bounding box center [343, 147] width 232 height 13
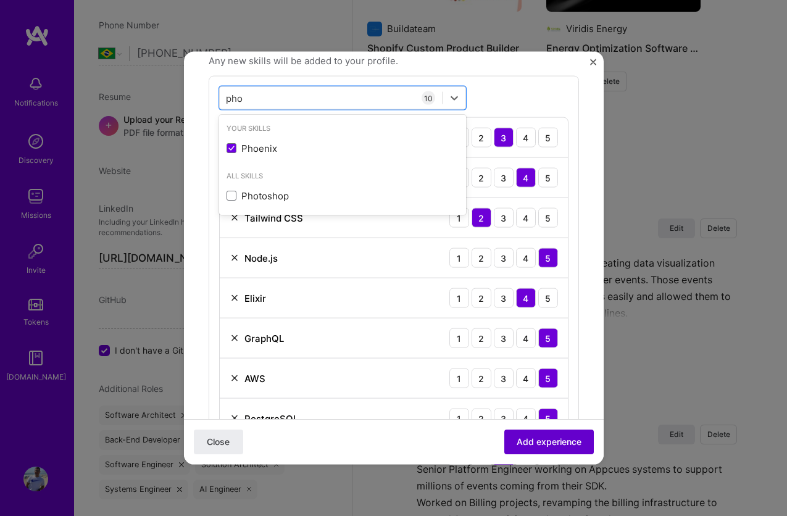
type input "pho"
click at [554, 438] on span "Add experience" at bounding box center [549, 442] width 65 height 12
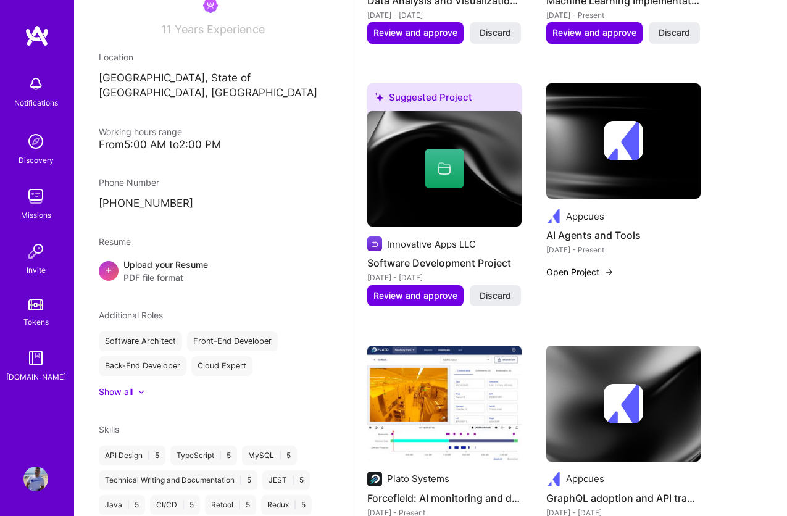
scroll to position [672, 0]
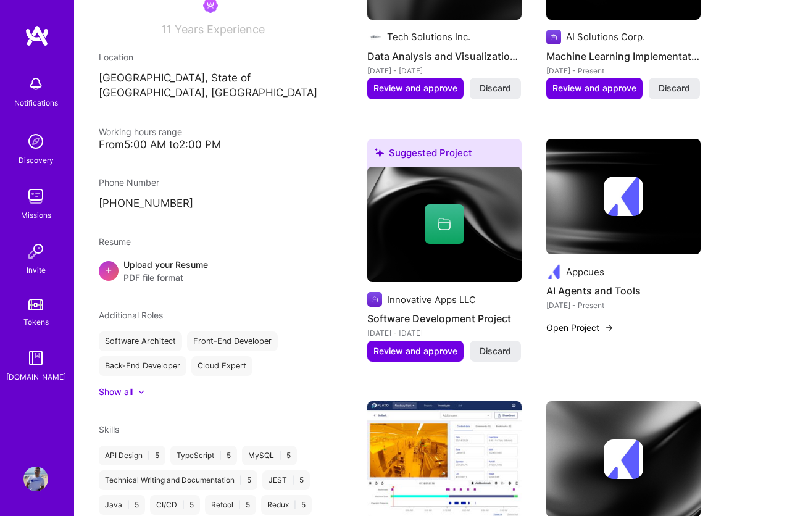
click at [617, 190] on img at bounding box center [624, 197] width 40 height 40
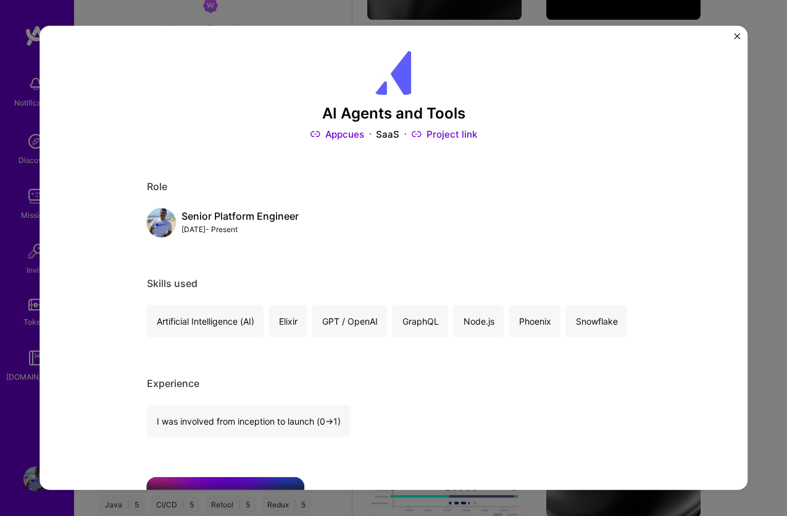
click at [738, 35] on img "Close" at bounding box center [737, 36] width 6 height 6
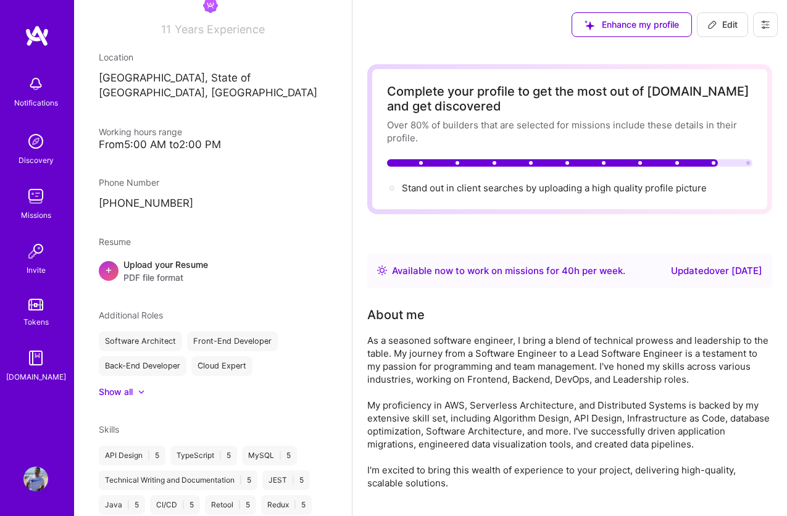
click at [713, 23] on icon at bounding box center [713, 23] width 1 height 1
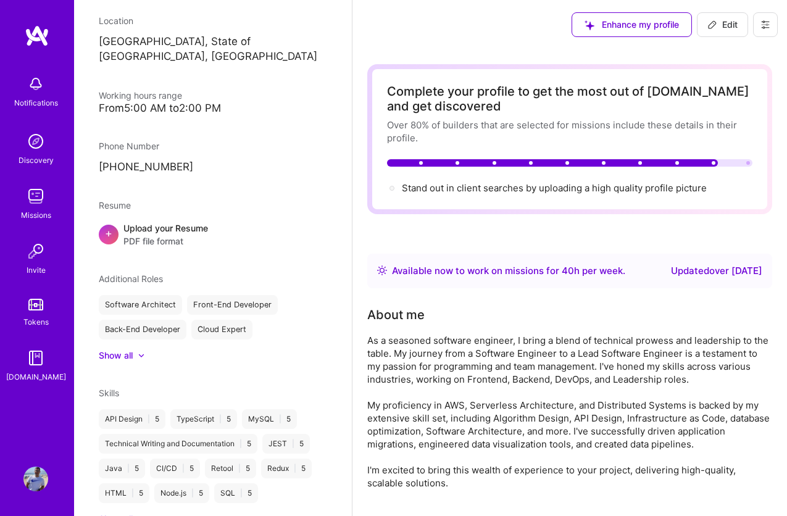
select select "BR"
select select "Right Now"
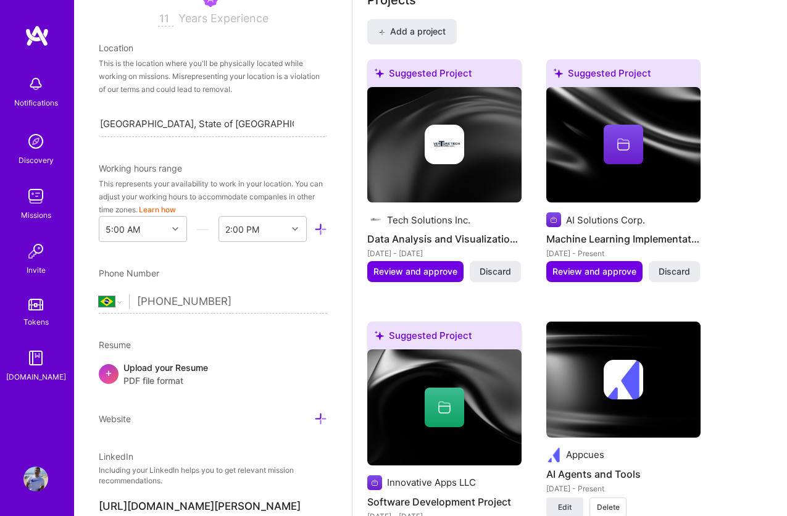
scroll to position [1318, 0]
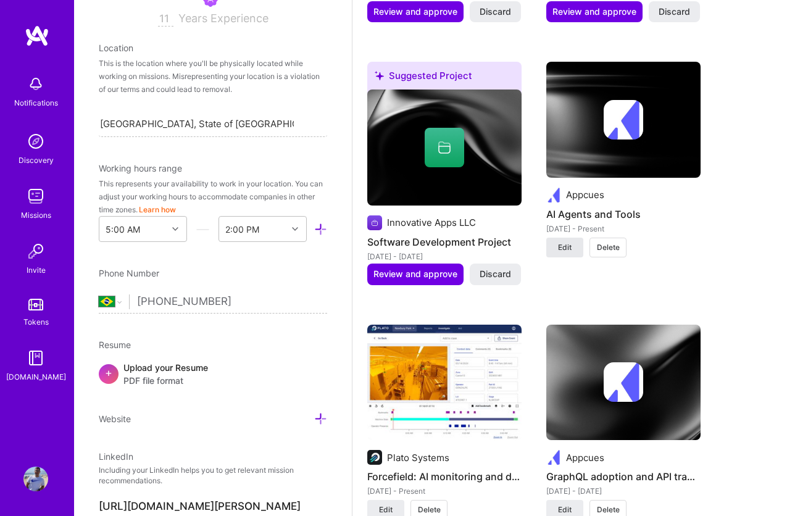
click at [568, 244] on span "Edit" at bounding box center [565, 247] width 14 height 11
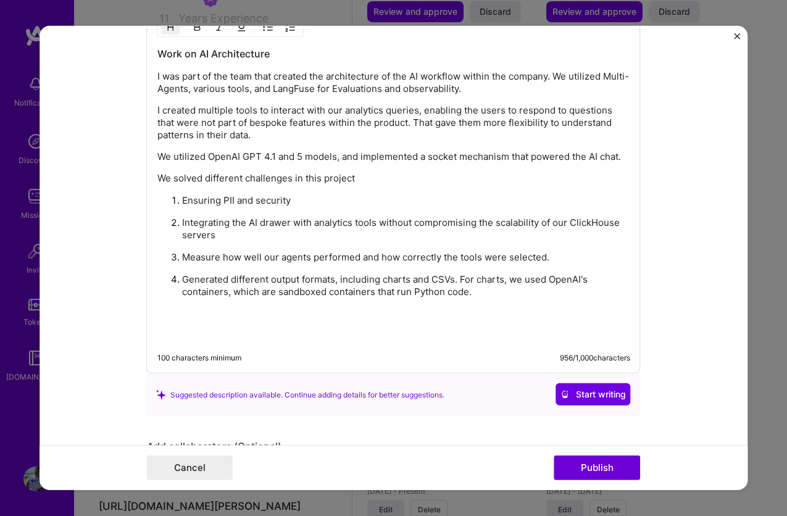
scroll to position [1506, 0]
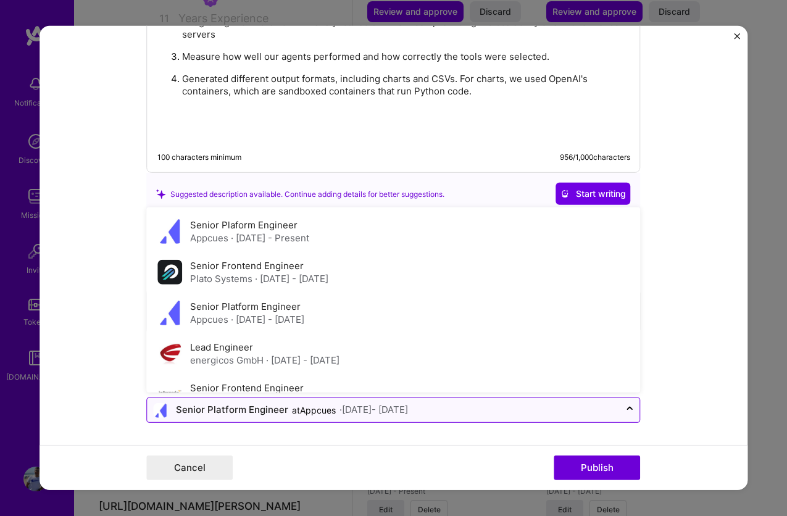
click at [505, 401] on div "Senior Platform Engineer at Appcues · Oct 2021 - May 2023" at bounding box center [384, 410] width 473 height 24
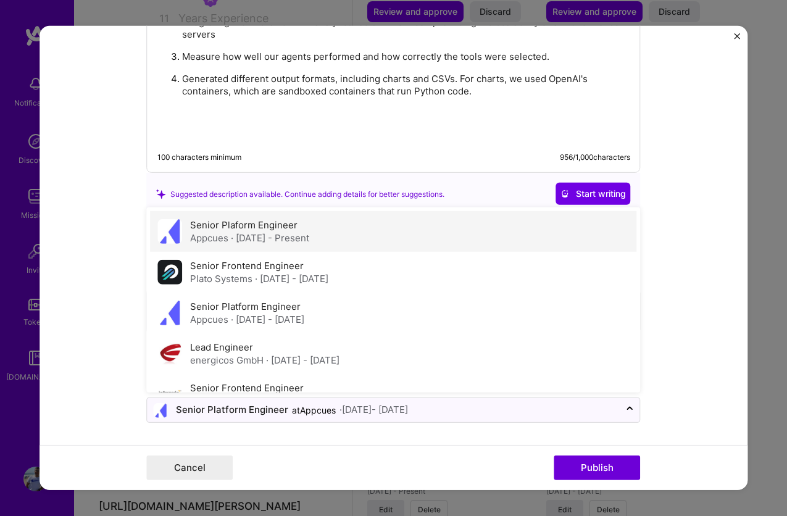
click at [401, 227] on div "Senior Plaform Engineer Appcues · Jan 2025 - Present" at bounding box center [394, 231] width 486 height 41
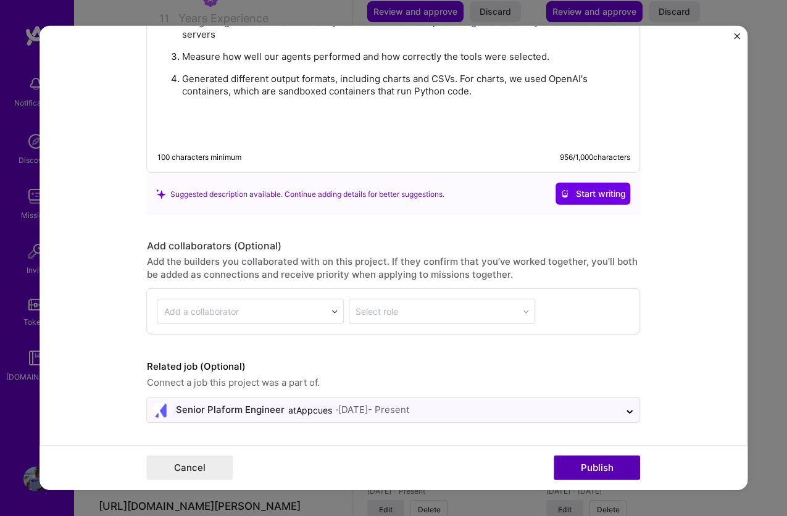
click at [579, 462] on button "Publish" at bounding box center [597, 468] width 86 height 25
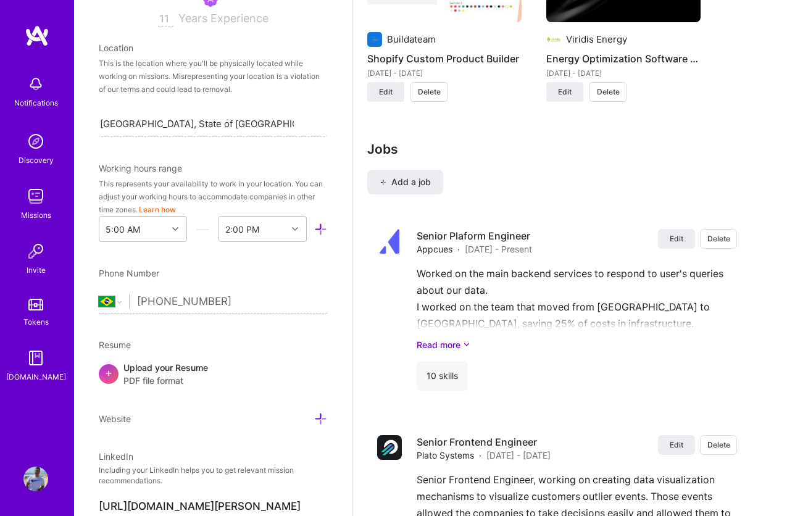
scroll to position [2429, 0]
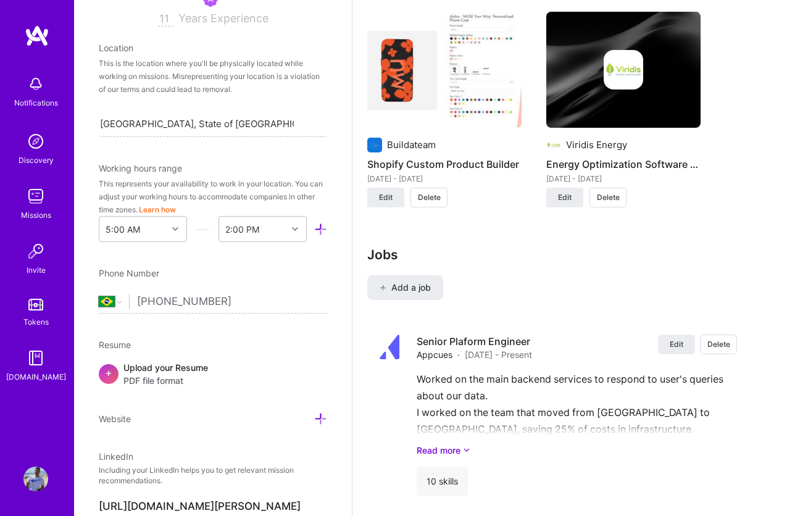
scroll to position [2427, 0]
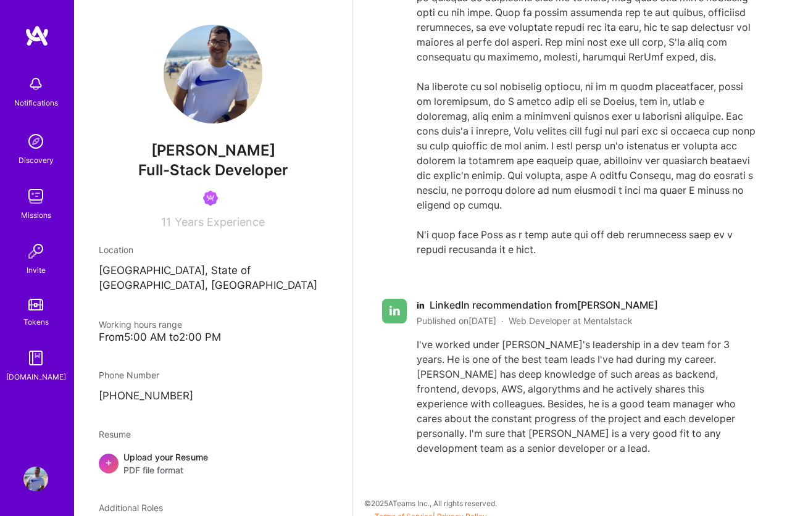
scroll to position [3545, 0]
